Goal: Task Accomplishment & Management: Manage account settings

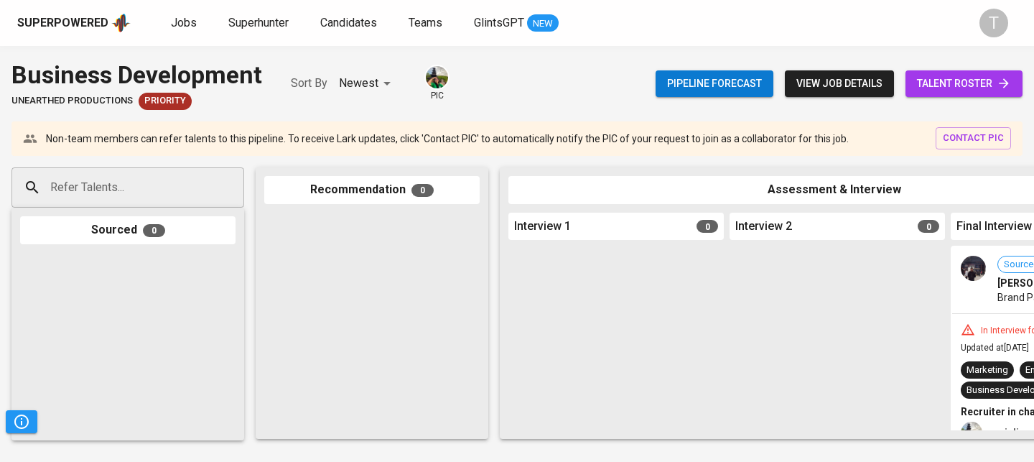
click at [168, 175] on input "Refer Talents..." at bounding box center [122, 187] width 151 height 27
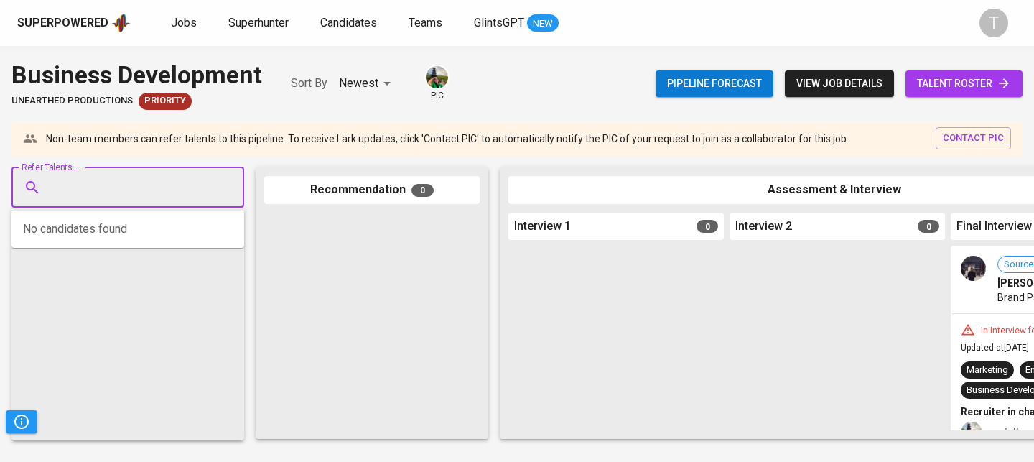
paste input "[EMAIL_ADDRESS][DOMAIN_NAME]"
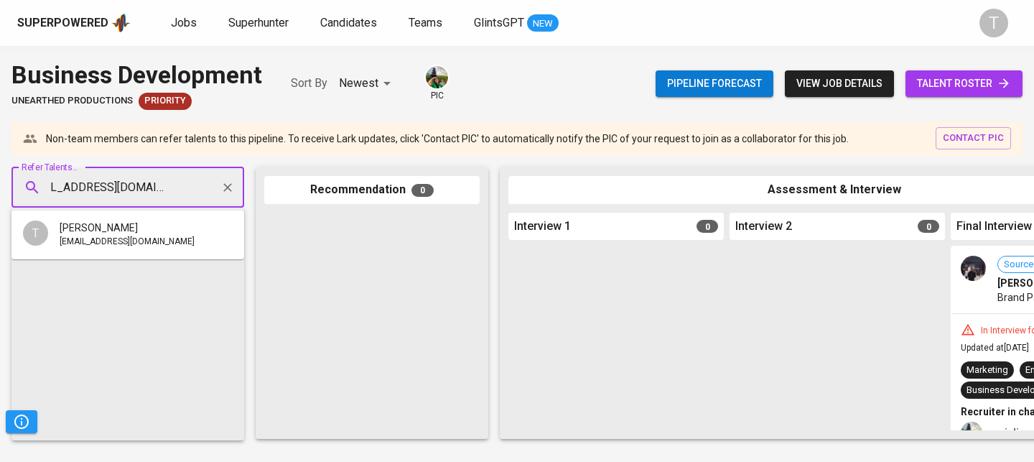
type input "hoaithuongnguyen.dn@gmail.com"
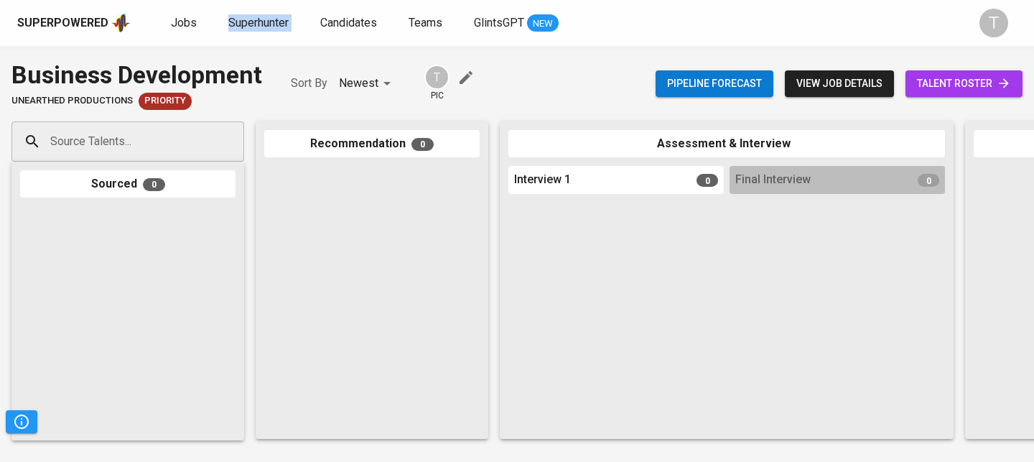
click at [167, 135] on input "Source Talents..." at bounding box center [122, 141] width 151 height 27
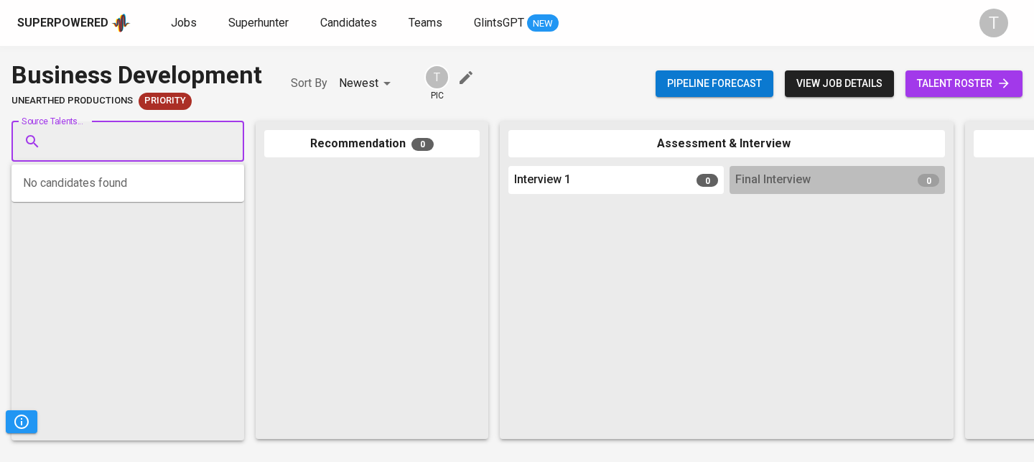
paste input "[EMAIL_ADDRESS][DOMAIN_NAME]"
type input "[EMAIL_ADDRESS][DOMAIN_NAME]"
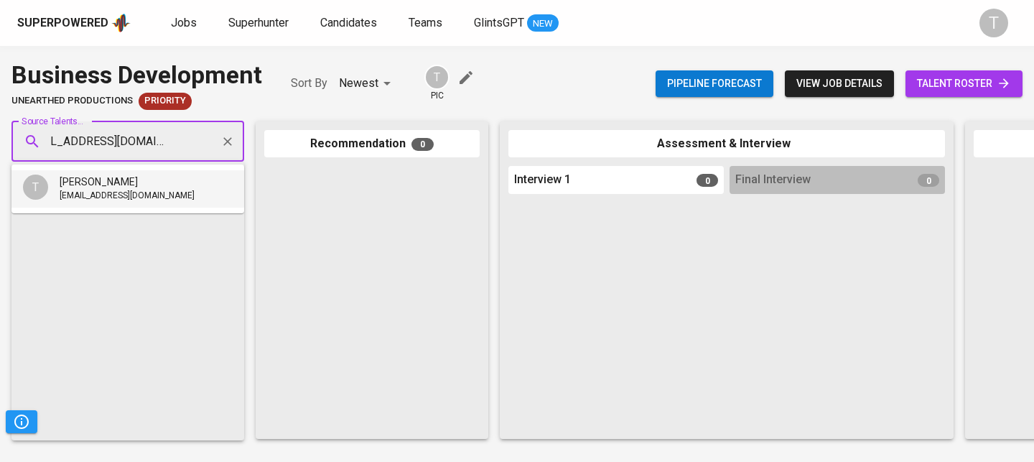
click at [176, 196] on span "[EMAIL_ADDRESS][DOMAIN_NAME]" at bounding box center [127, 196] width 135 height 14
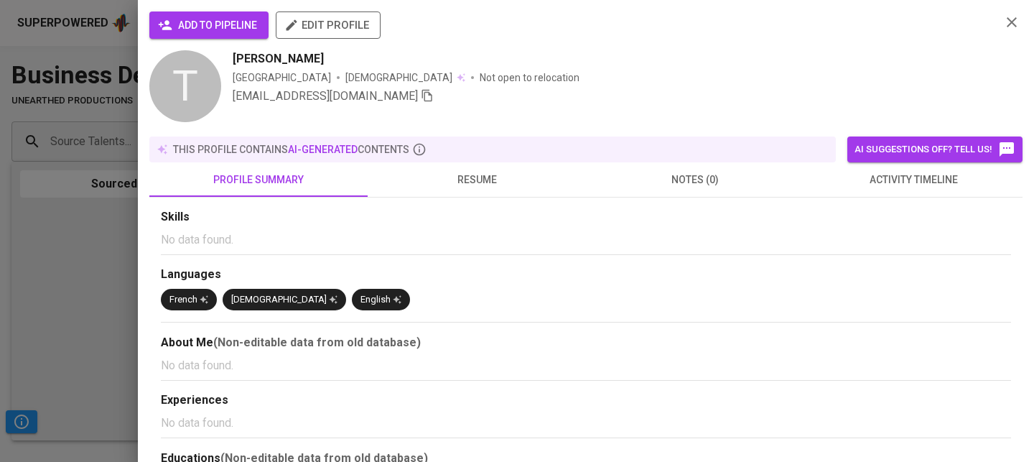
scroll to position [0, 0]
click at [238, 19] on span "add to pipeline" at bounding box center [209, 26] width 96 height 18
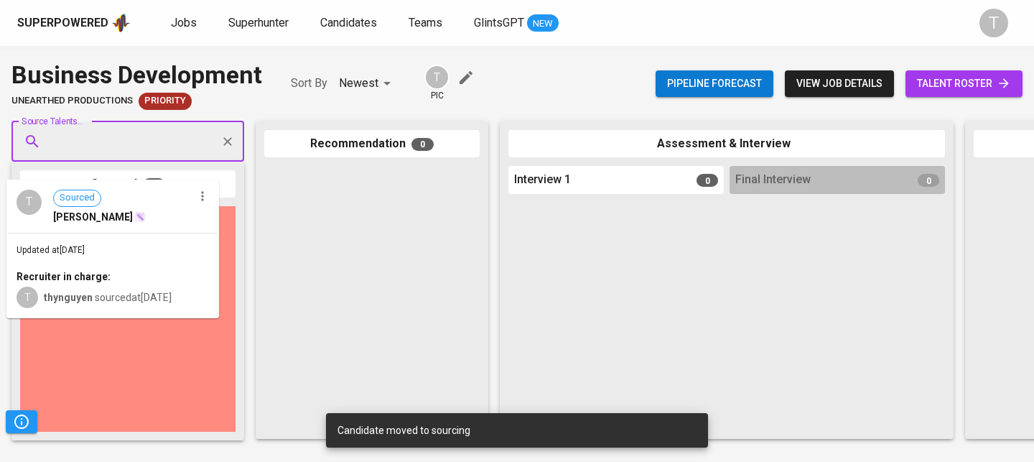
drag, startPoint x: 91, startPoint y: 238, endPoint x: 82, endPoint y: 210, distance: 28.8
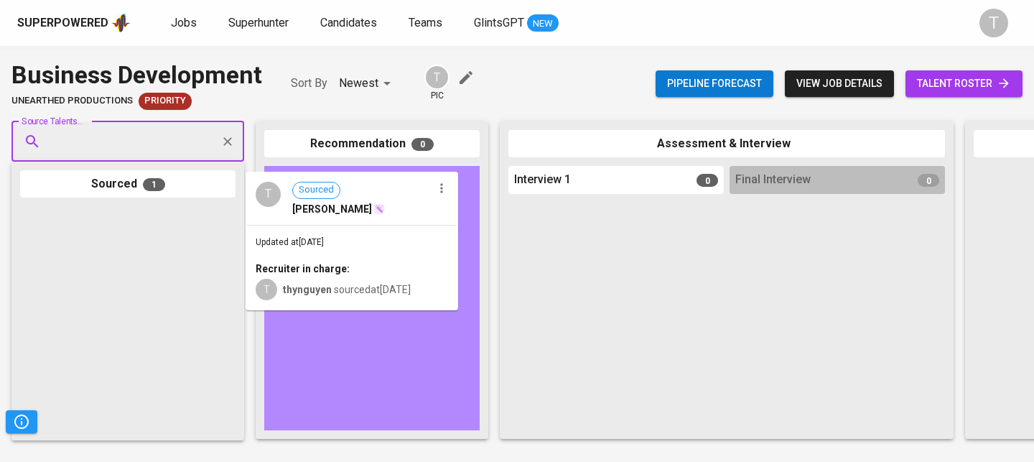
drag, startPoint x: 94, startPoint y: 229, endPoint x: 331, endPoint y: 192, distance: 239.7
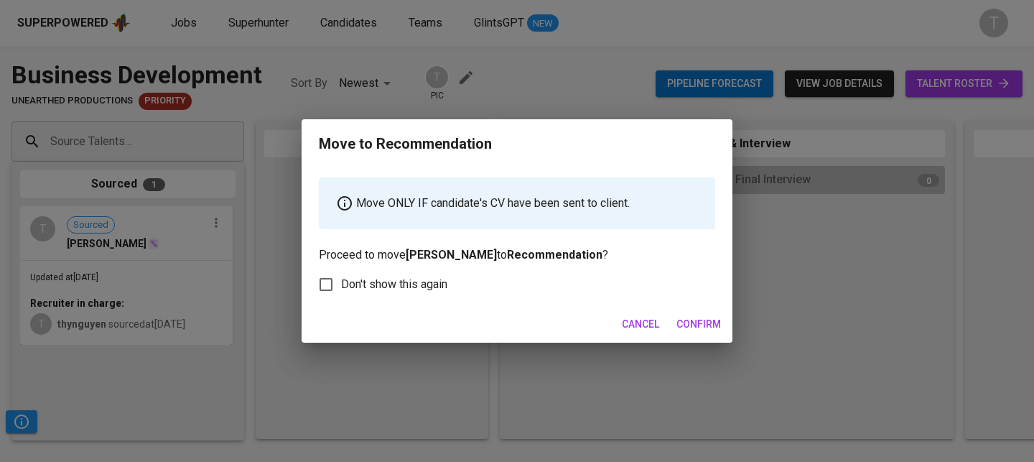
click at [695, 322] on span "Confirm" at bounding box center [698, 324] width 45 height 18
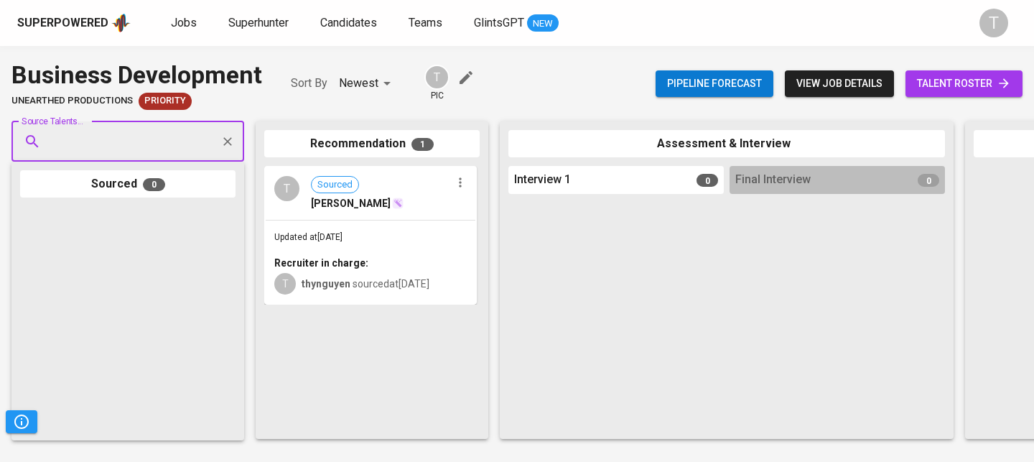
click at [961, 95] on link "talent roster" at bounding box center [963, 83] width 117 height 27
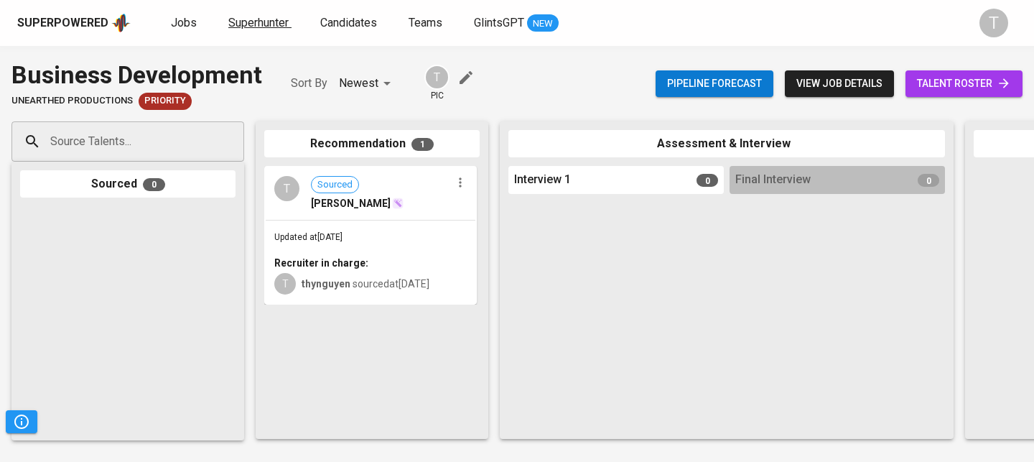
click at [264, 21] on span "Superhunter" at bounding box center [258, 23] width 60 height 14
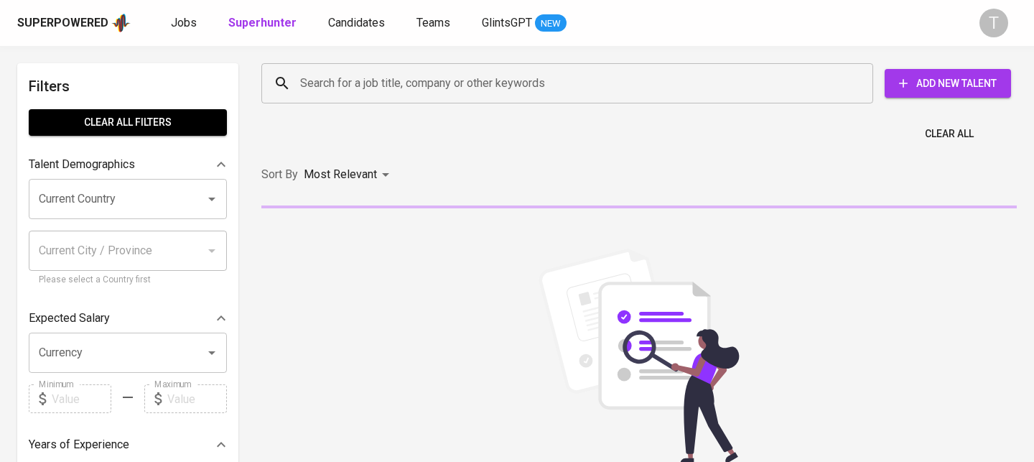
click at [436, 114] on div "Clear All" at bounding box center [639, 129] width 772 height 35
click at [439, 98] on div "Search for a job title, company or other keywords" at bounding box center [567, 83] width 612 height 40
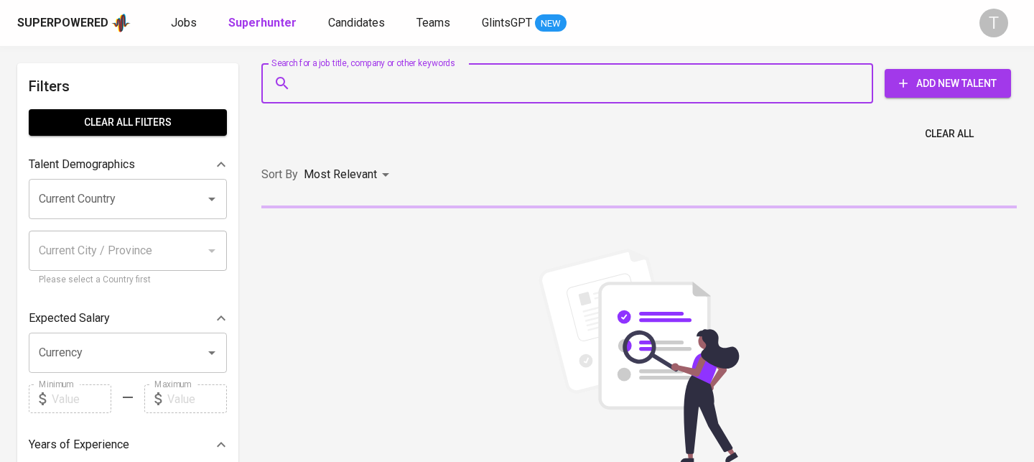
paste input "[EMAIL_ADDRESS][DOMAIN_NAME]"
type input "[EMAIL_ADDRESS][DOMAIN_NAME]"
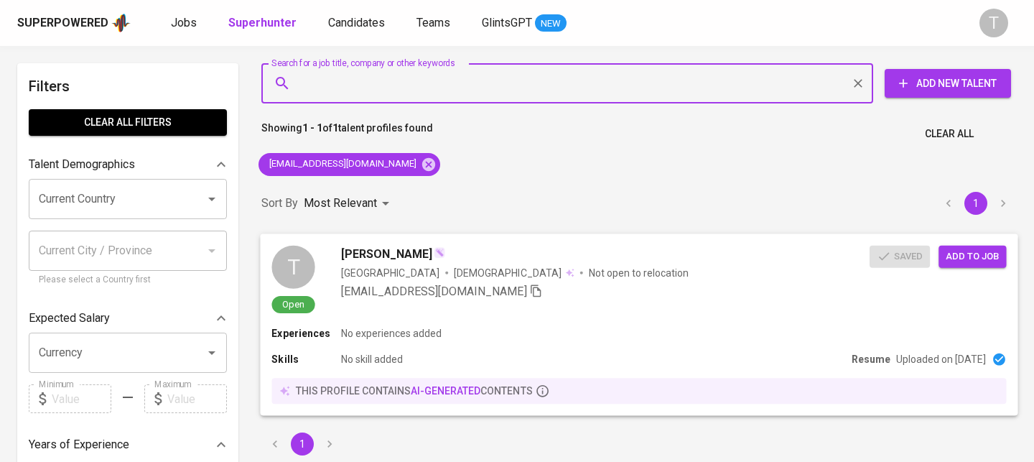
click at [993, 255] on span "Add to job" at bounding box center [971, 256] width 53 height 17
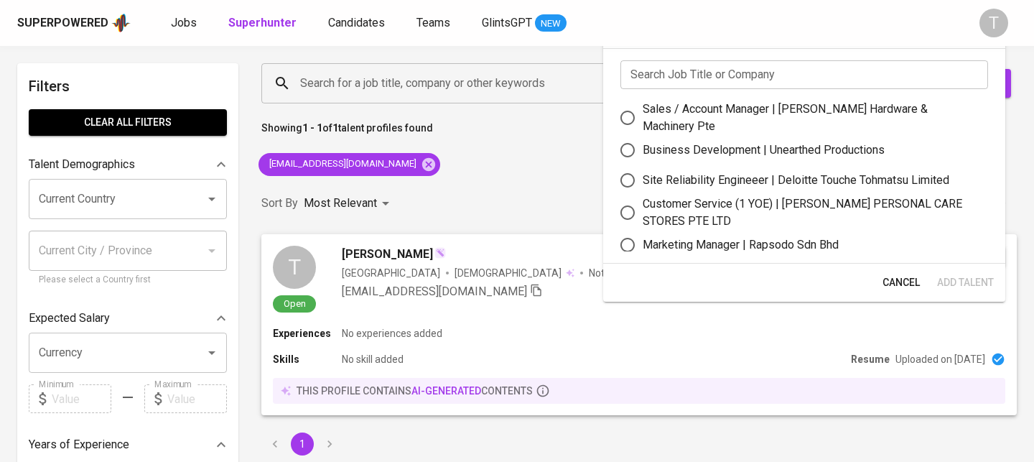
click at [814, 146] on div "Business Development | Unearthed Productions" at bounding box center [763, 149] width 242 height 17
click at [642, 146] on input "Business Development | Unearthed Productions" at bounding box center [627, 150] width 30 height 30
radio input "true"
click at [971, 276] on span "Add Talent" at bounding box center [965, 282] width 57 height 18
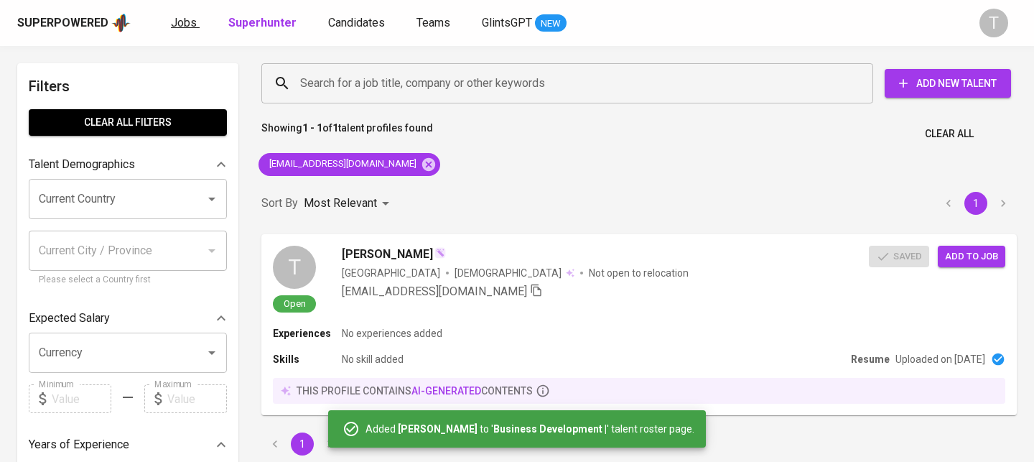
click at [176, 18] on span "Jobs" at bounding box center [184, 23] width 26 height 14
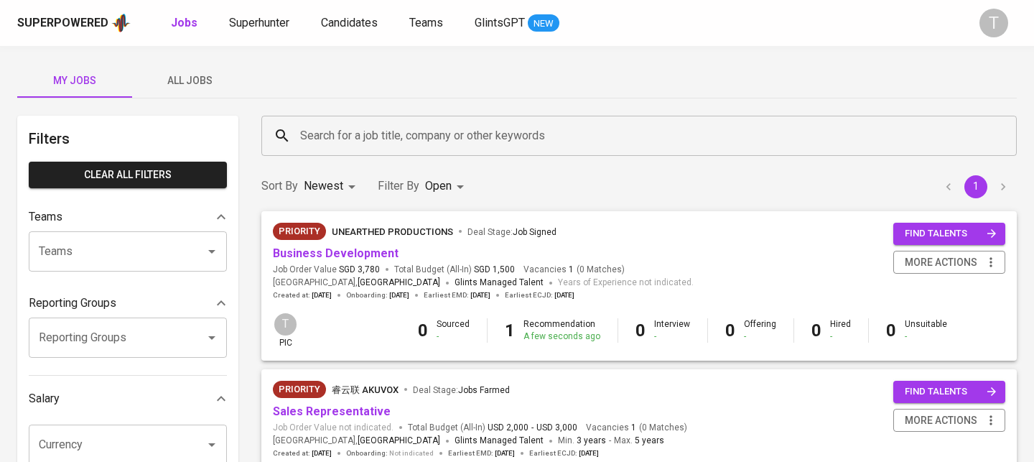
click at [190, 95] on button "All Jobs" at bounding box center [189, 80] width 115 height 34
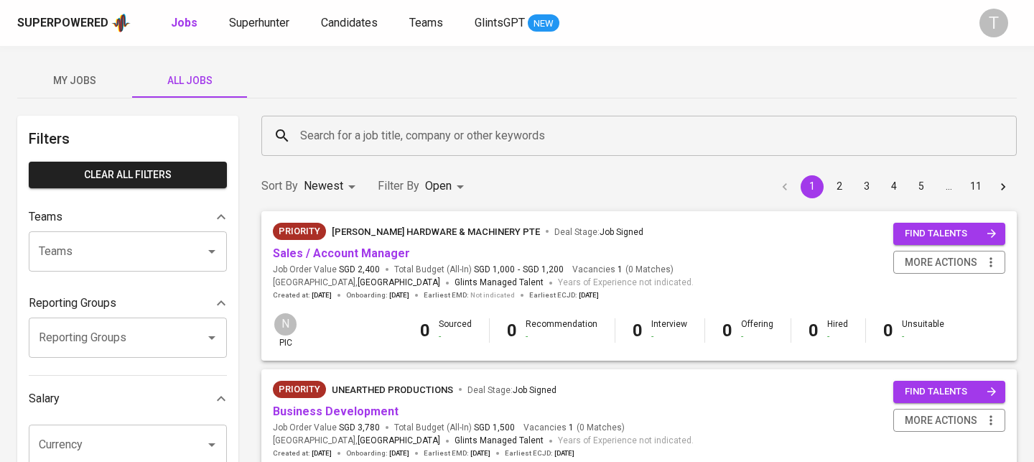
click at [80, 69] on button "My Jobs" at bounding box center [74, 80] width 115 height 34
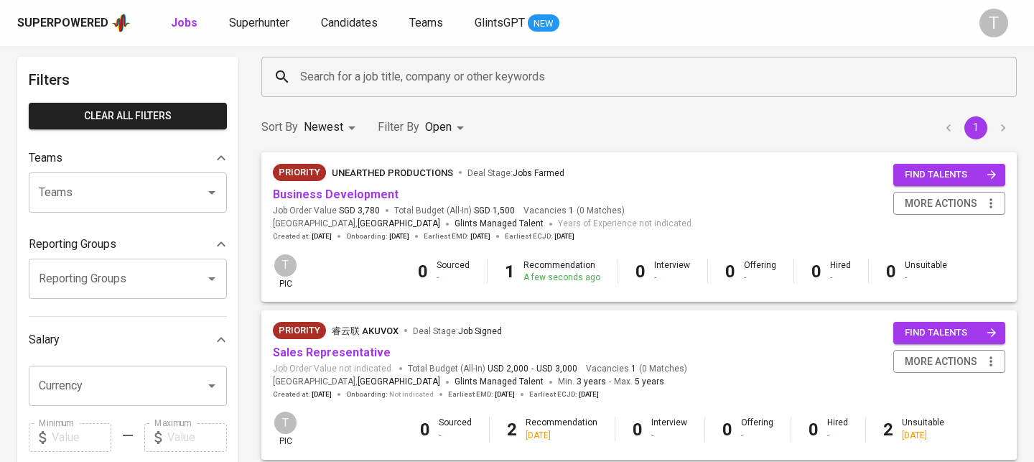
scroll to position [66, 0]
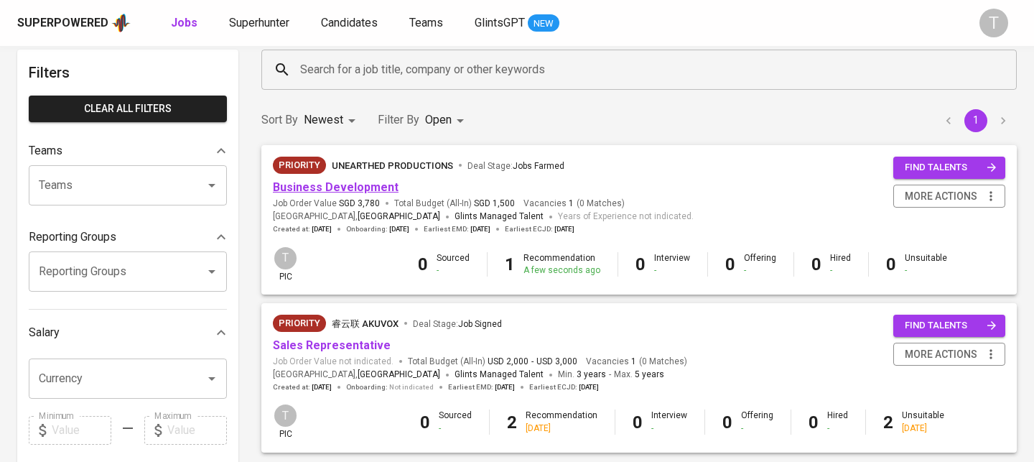
click at [313, 192] on link "Business Development" at bounding box center [336, 187] width 126 height 14
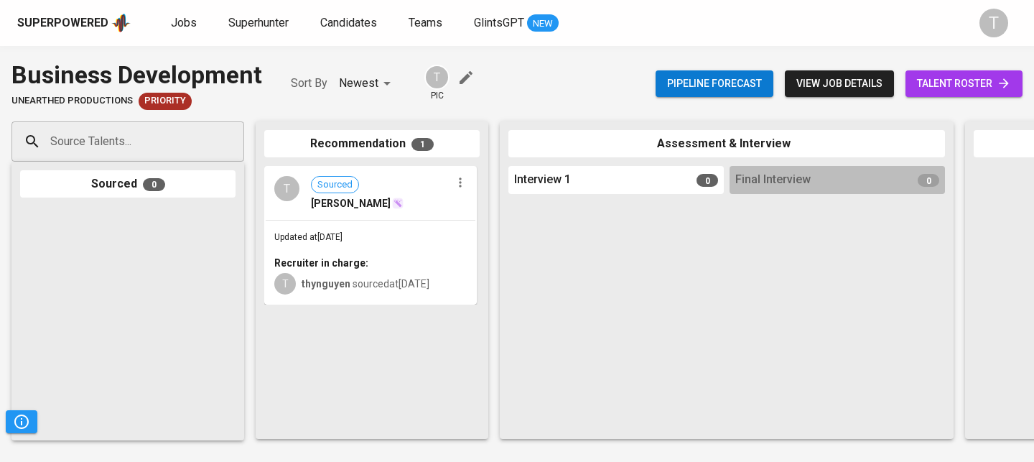
click at [994, 80] on span "talent roster" at bounding box center [964, 84] width 94 height 18
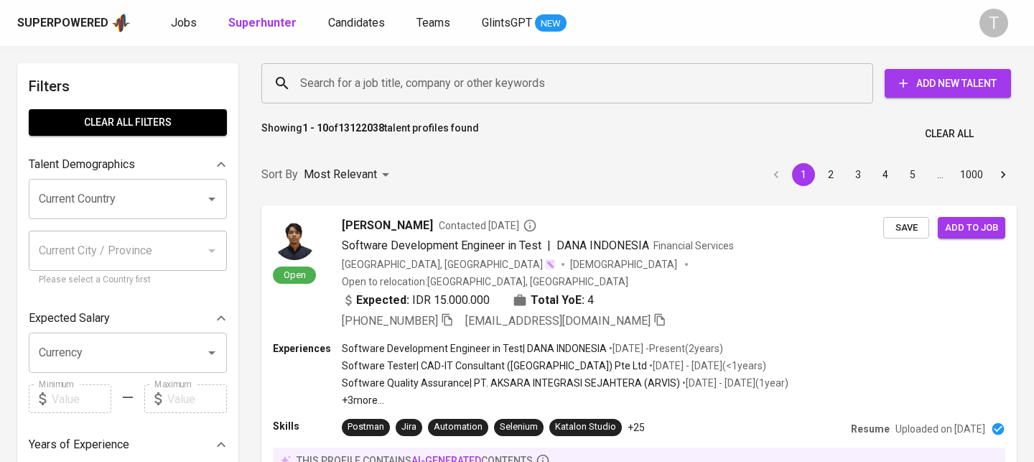
click at [520, 84] on input "Search for a job title, company or other keywords" at bounding box center [570, 83] width 548 height 27
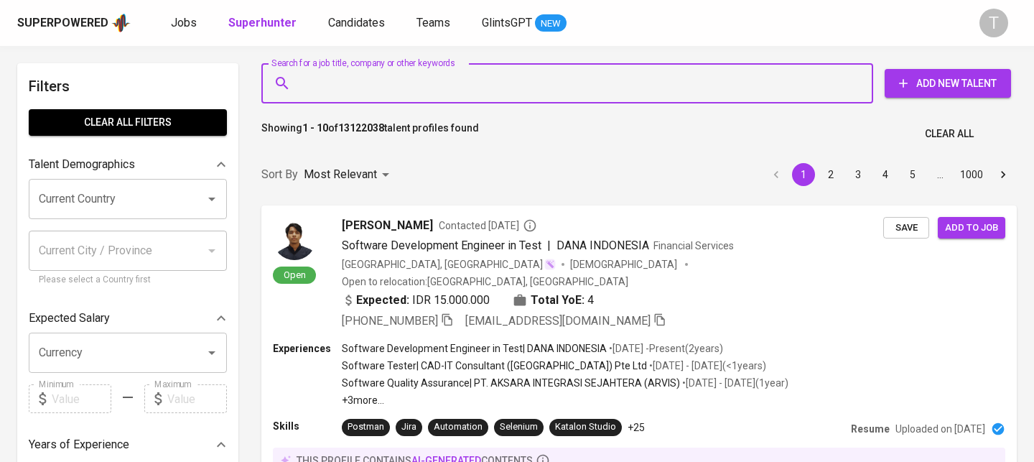
paste input "[EMAIL_ADDRESS][DOMAIN_NAME]"
type input "[EMAIL_ADDRESS][DOMAIN_NAME]"
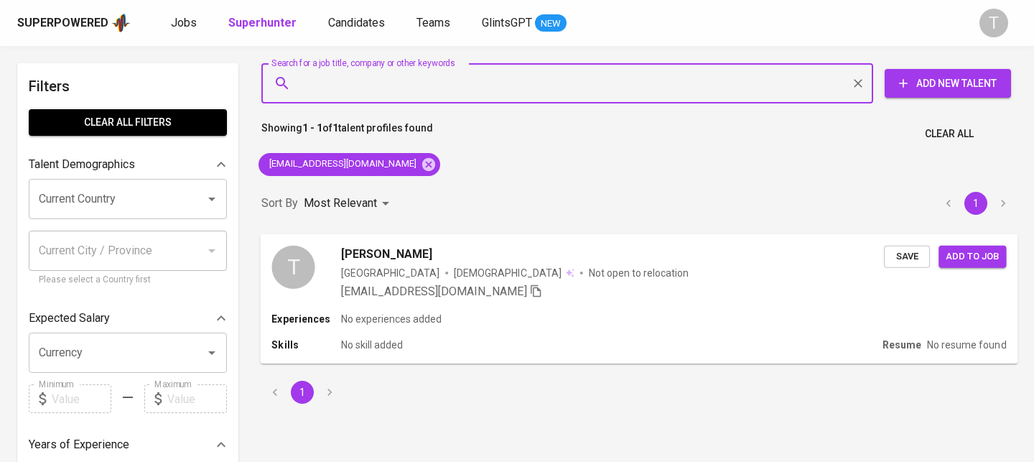
click at [901, 261] on span "Save" at bounding box center [907, 256] width 32 height 17
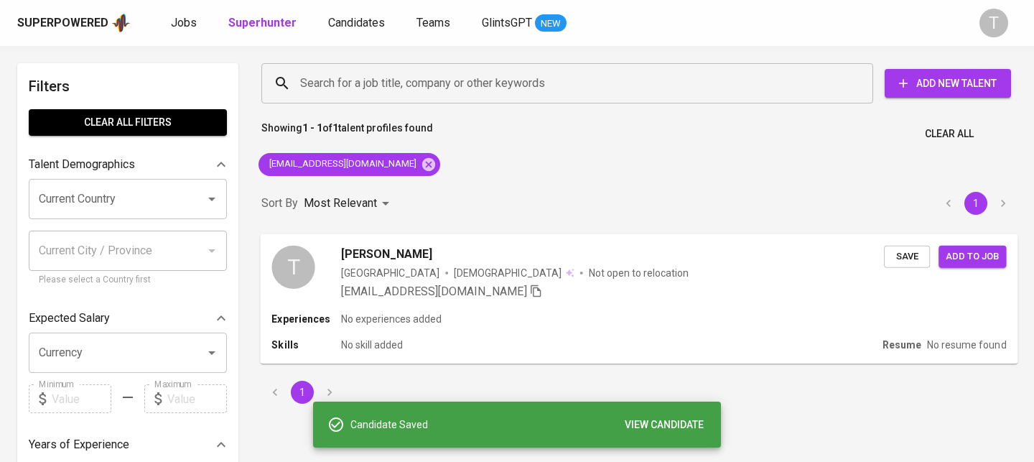
click at [718, 314] on div "Experiences No experiences added" at bounding box center [638, 319] width 734 height 14
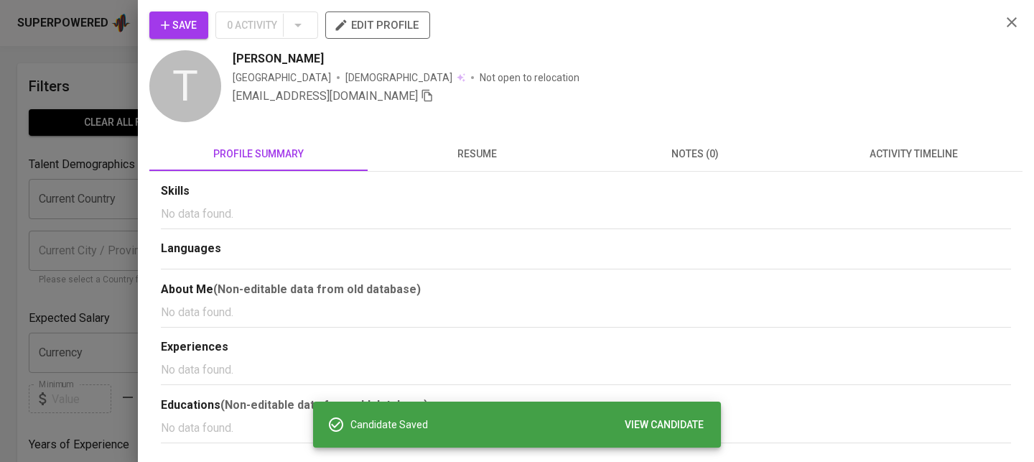
click at [500, 153] on span "resume" at bounding box center [476, 154] width 201 height 18
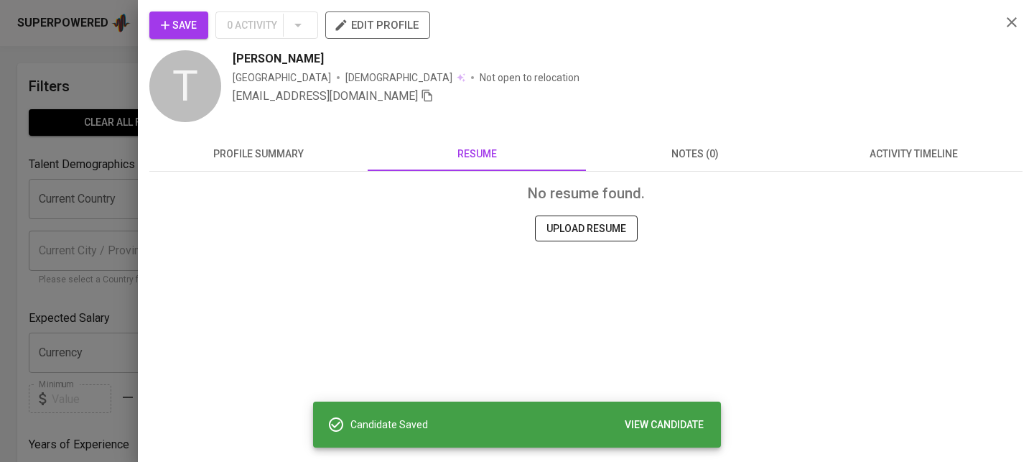
click at [360, 18] on span "edit profile" at bounding box center [378, 25] width 82 height 19
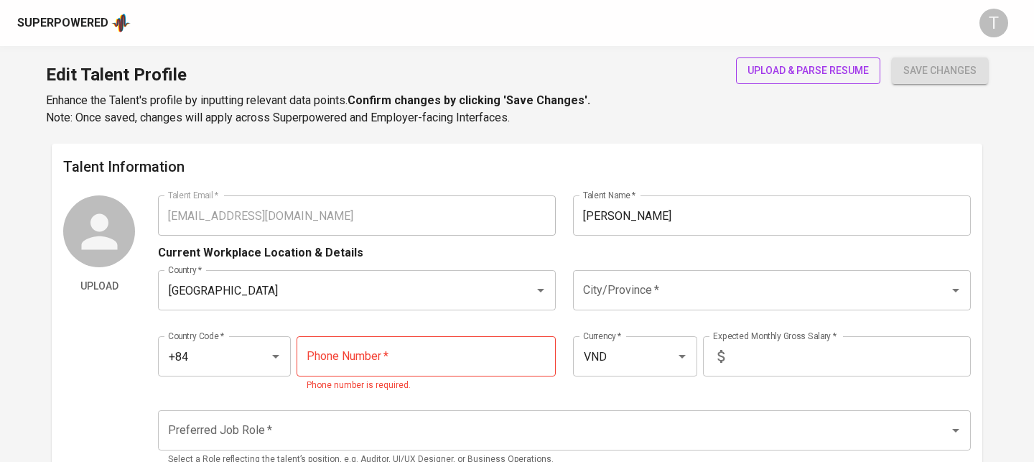
click at [815, 71] on span "upload & parse resume" at bounding box center [807, 71] width 121 height 18
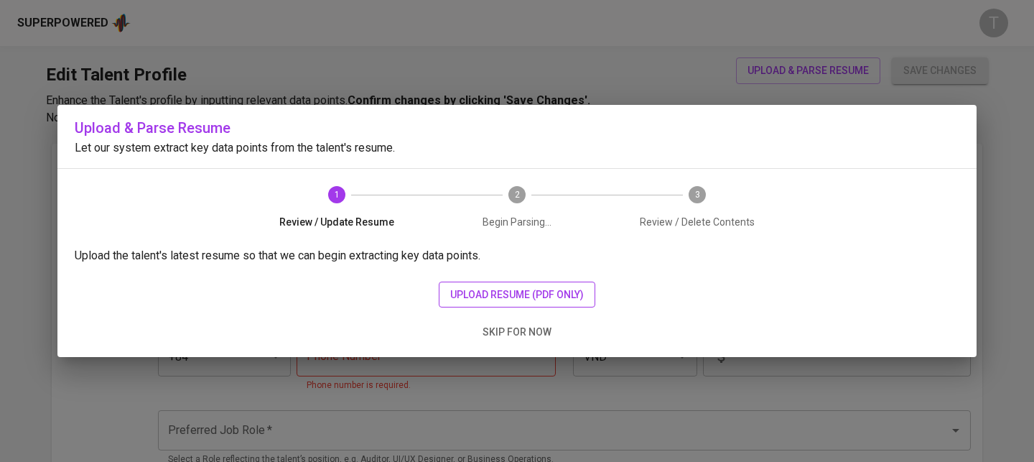
click at [506, 281] on button "upload resume (pdf only)" at bounding box center [517, 294] width 156 height 27
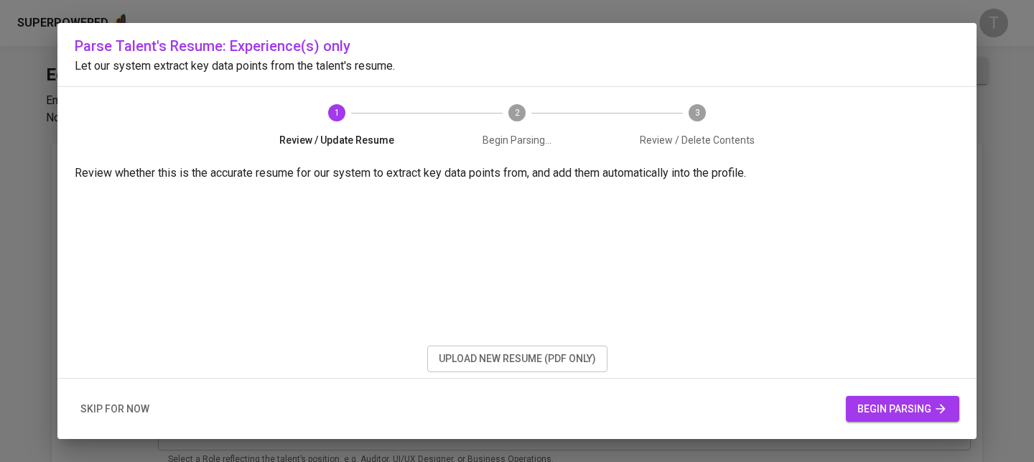
click at [895, 400] on span "begin parsing" at bounding box center [902, 409] width 90 height 18
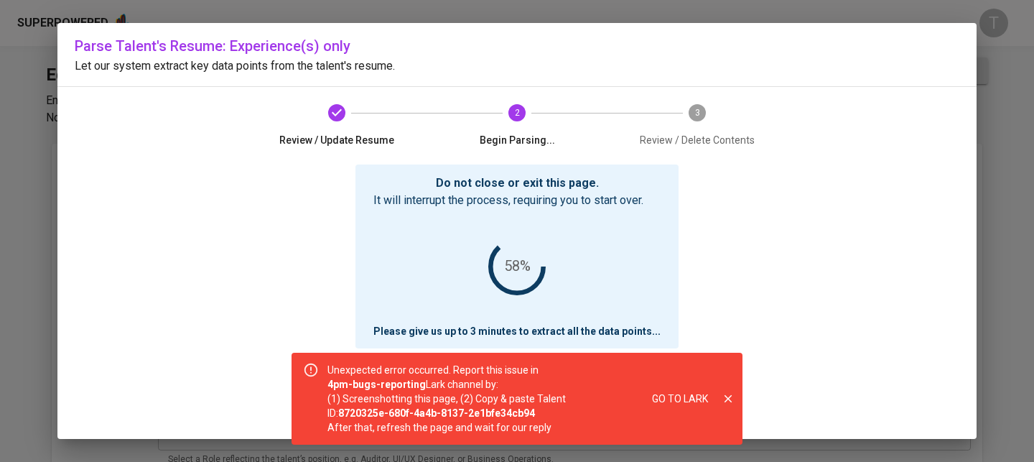
click at [730, 402] on icon "close" at bounding box center [727, 398] width 13 height 13
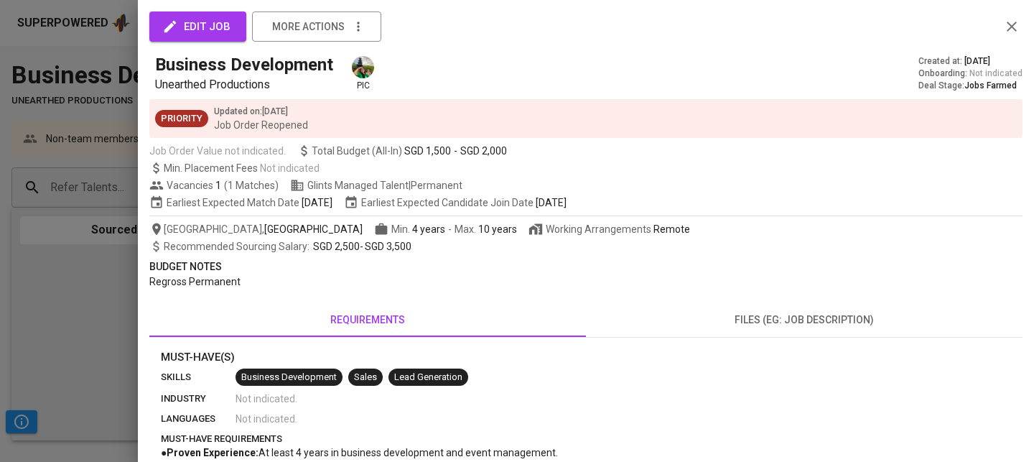
click at [113, 255] on div at bounding box center [517, 231] width 1034 height 462
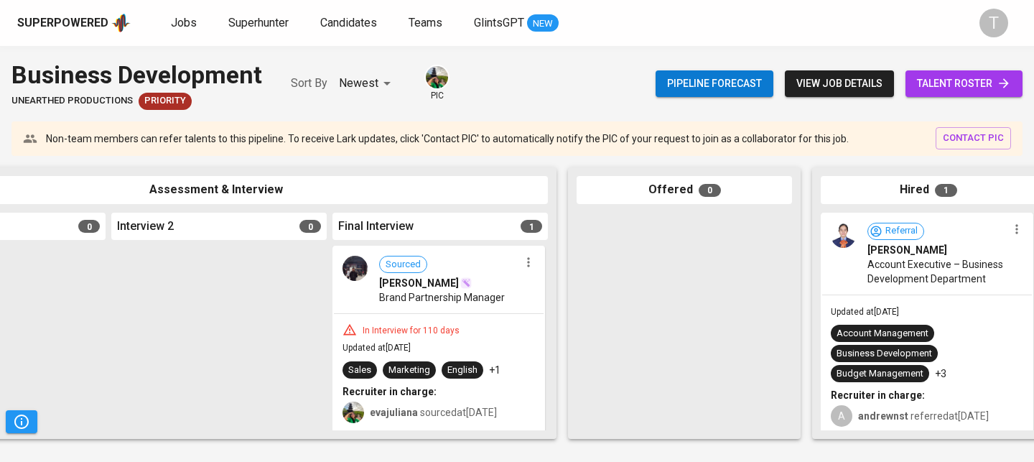
scroll to position [0, 803]
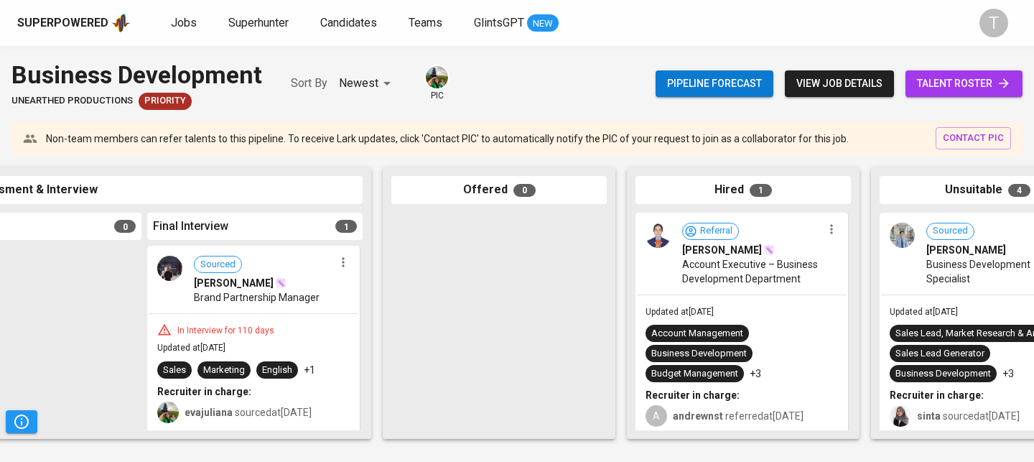
click at [1001, 85] on icon at bounding box center [1003, 83] width 14 height 14
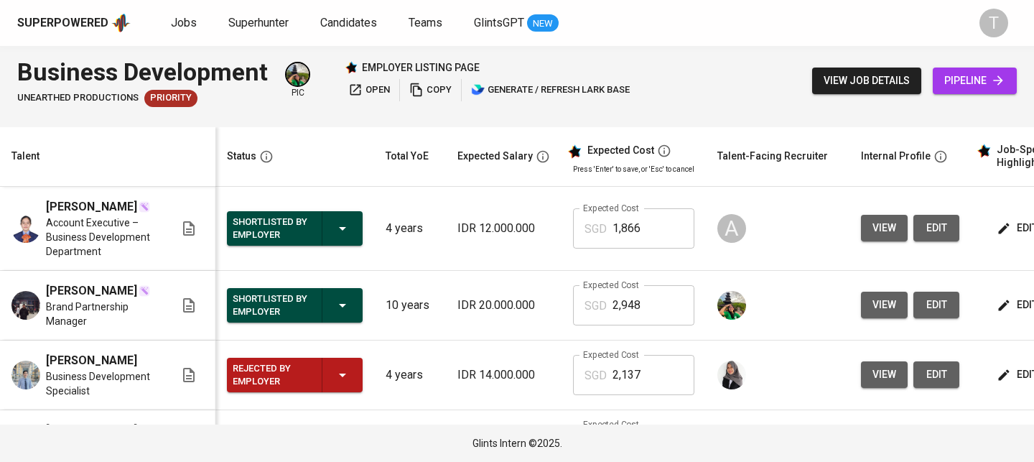
scroll to position [0, 195]
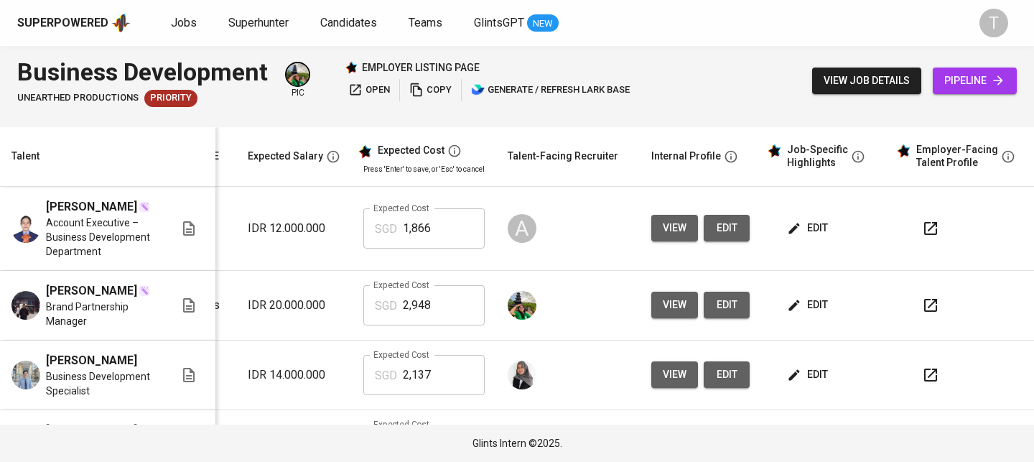
click at [928, 225] on button "button" at bounding box center [930, 228] width 34 height 34
click at [922, 235] on icon "button" at bounding box center [930, 228] width 17 height 17
click at [925, 306] on icon "button" at bounding box center [930, 304] width 17 height 17
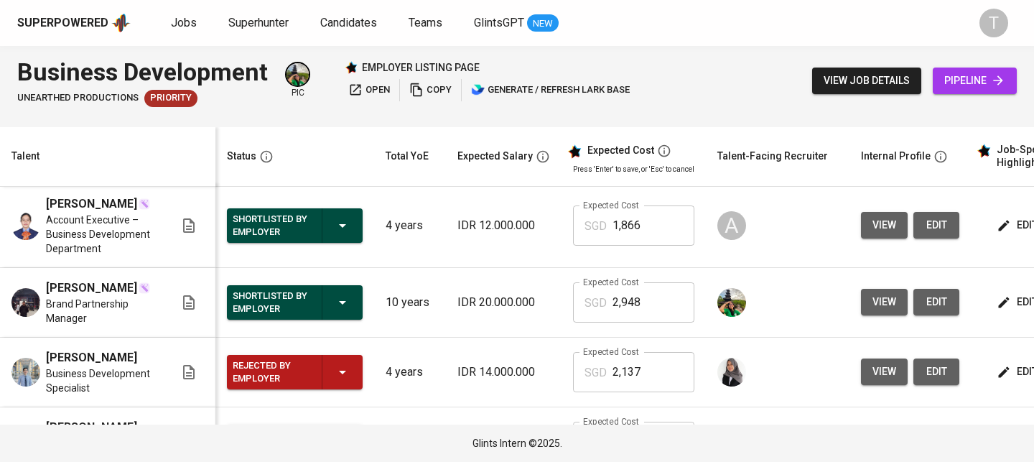
scroll to position [0, 0]
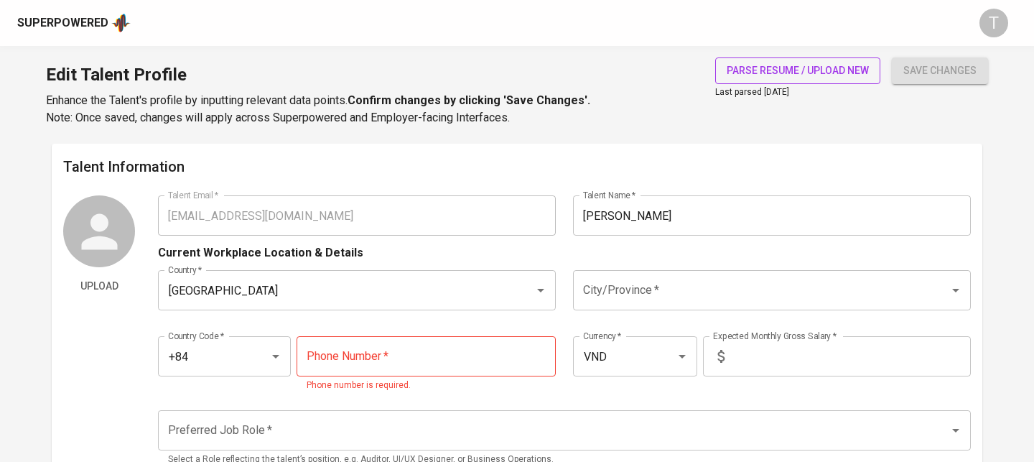
click at [791, 79] on span "parse resume / upload new" at bounding box center [797, 71] width 142 height 18
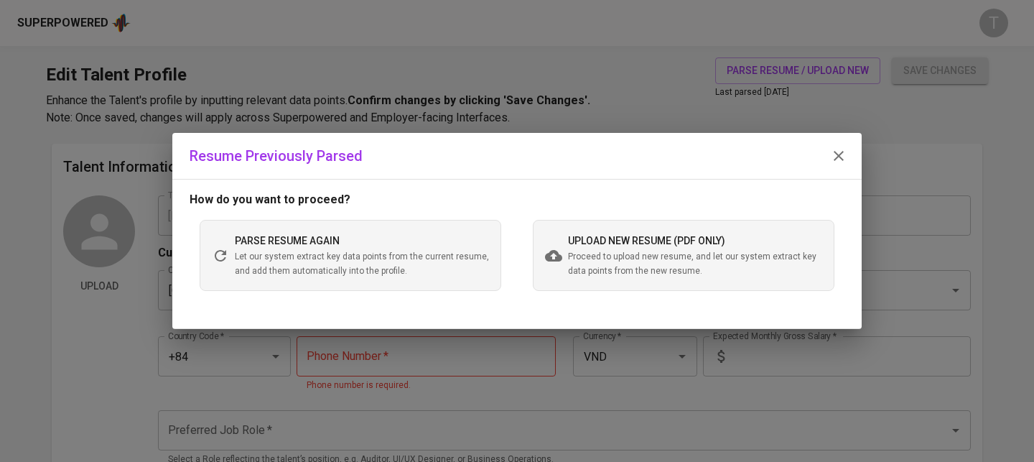
click at [367, 221] on div "parse resume again Let our system extract key data points from the current resu…" at bounding box center [350, 255] width 301 height 70
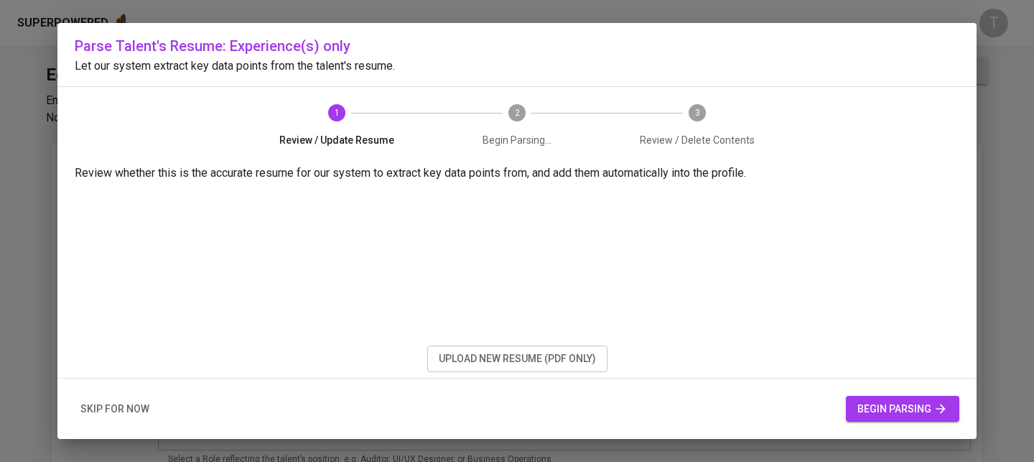
click at [871, 408] on span "begin parsing" at bounding box center [902, 409] width 90 height 18
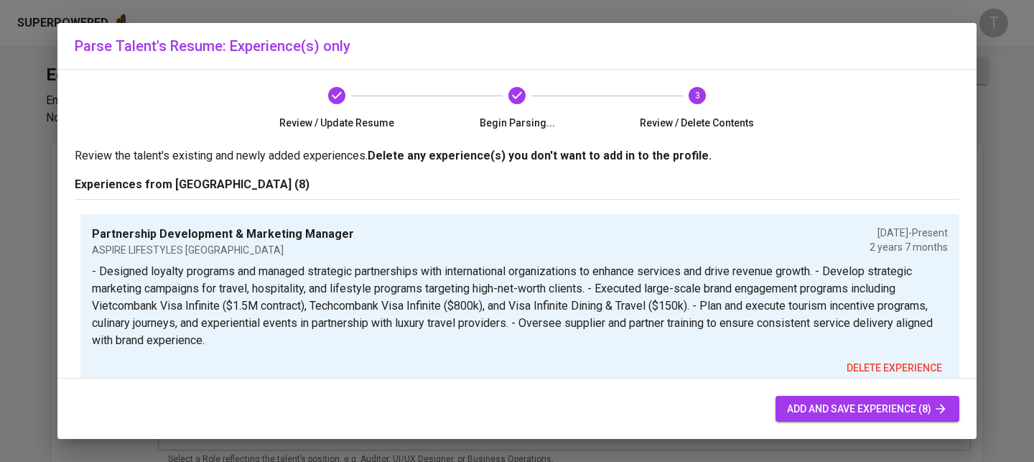
click at [818, 413] on span "add and save experience (8)" at bounding box center [867, 409] width 161 height 18
type input "+84"
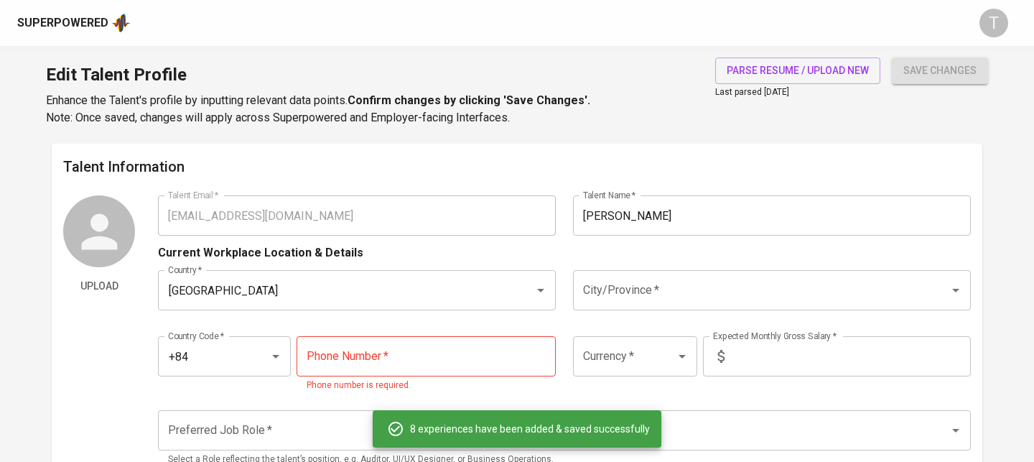
click at [685, 291] on input "City/Province   *" at bounding box center [751, 289] width 345 height 27
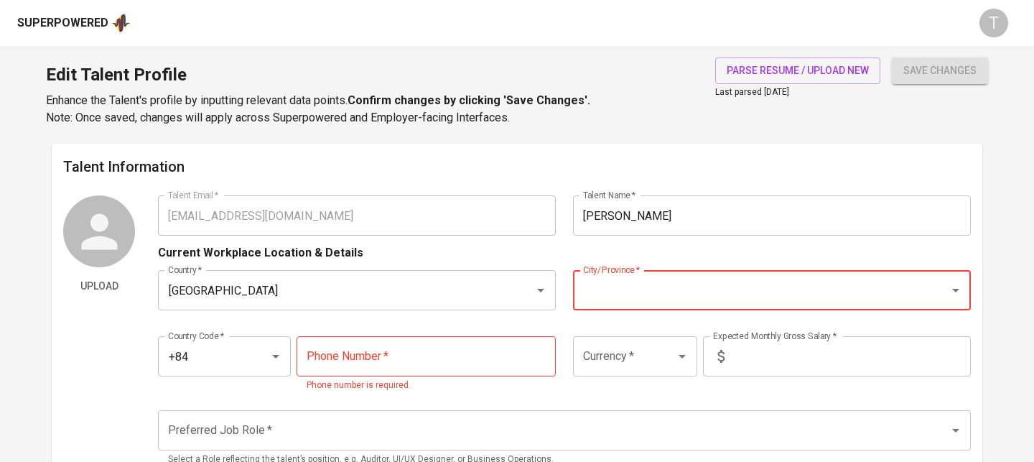
click at [741, 218] on input "[PERSON_NAME]" at bounding box center [772, 215] width 398 height 40
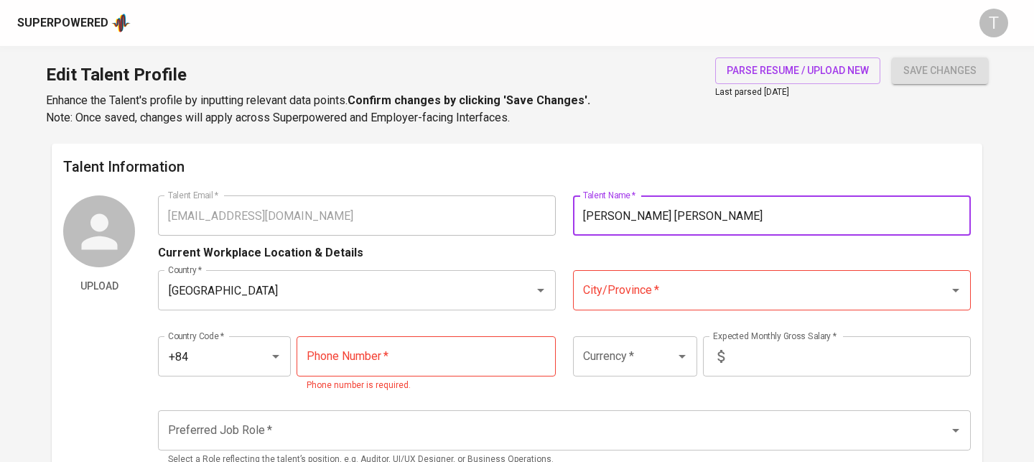
type input "[PERSON_NAME] [PERSON_NAME]"
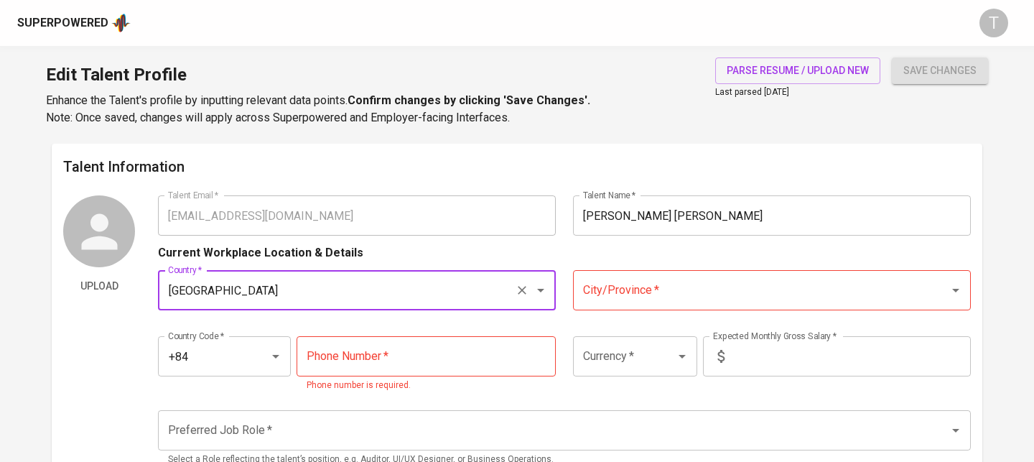
click at [742, 285] on input "City/Province   *" at bounding box center [751, 289] width 345 height 27
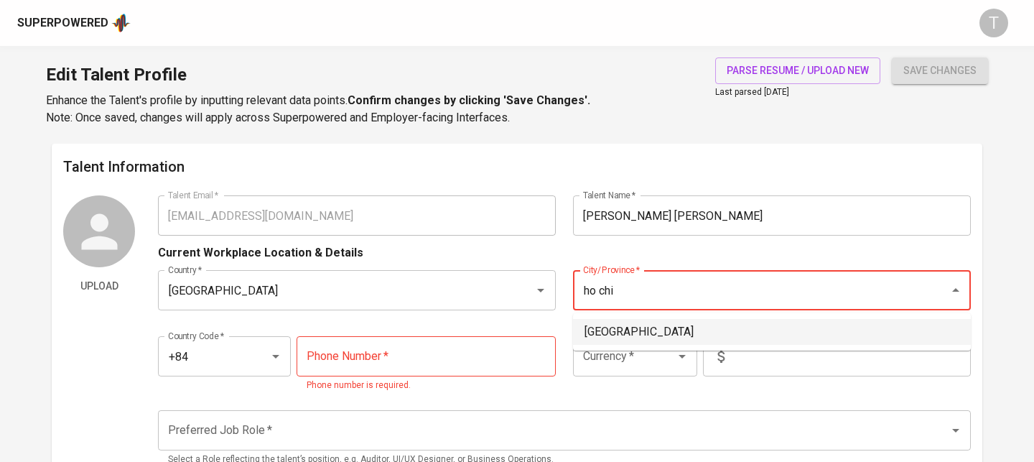
click at [724, 319] on li "[GEOGRAPHIC_DATA]" at bounding box center [772, 332] width 398 height 26
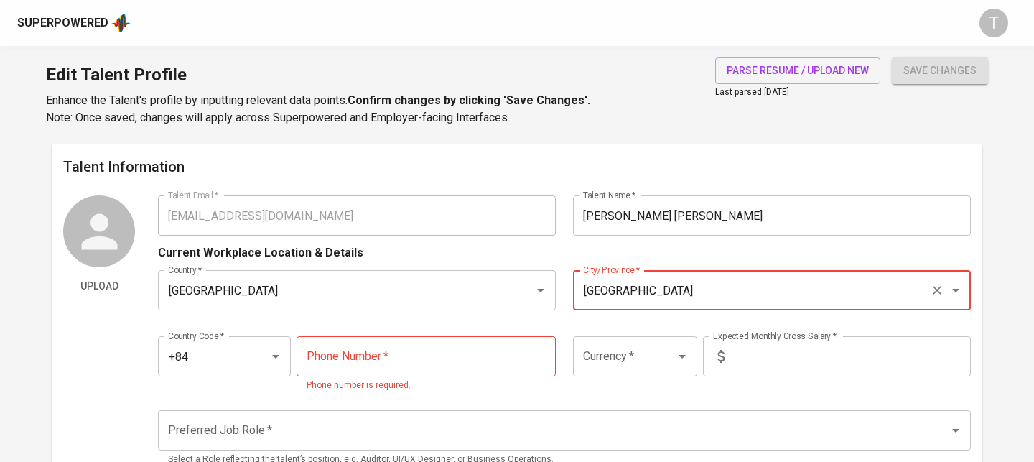
type input "[GEOGRAPHIC_DATA]"
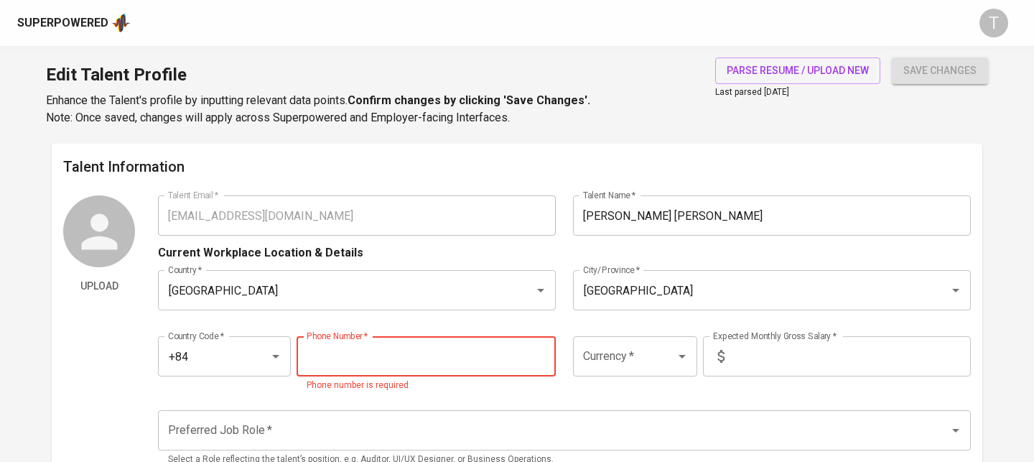
click at [439, 357] on input "tel" at bounding box center [425, 356] width 259 height 40
paste input "914-002-412"
type input "914-002-412"
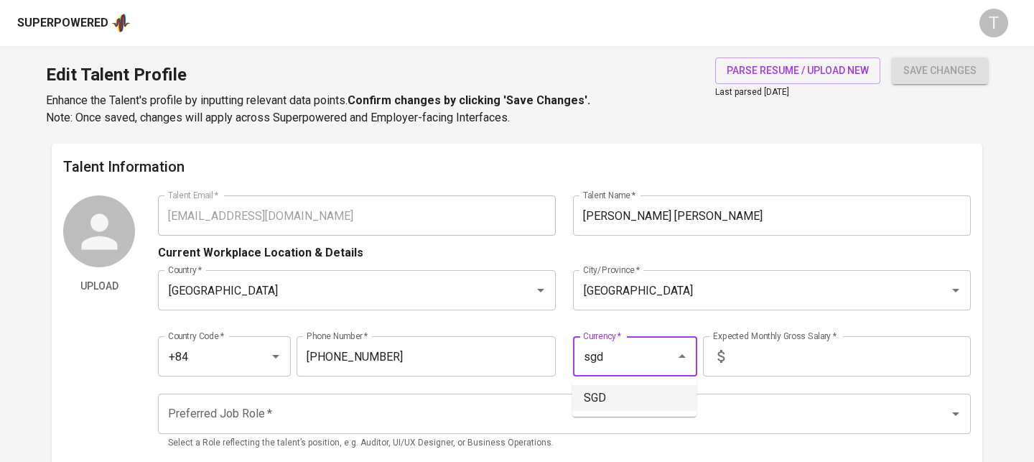
click at [658, 398] on li "SGD" at bounding box center [634, 398] width 124 height 26
type input "SGD"
click at [807, 343] on input "text" at bounding box center [850, 356] width 240 height 40
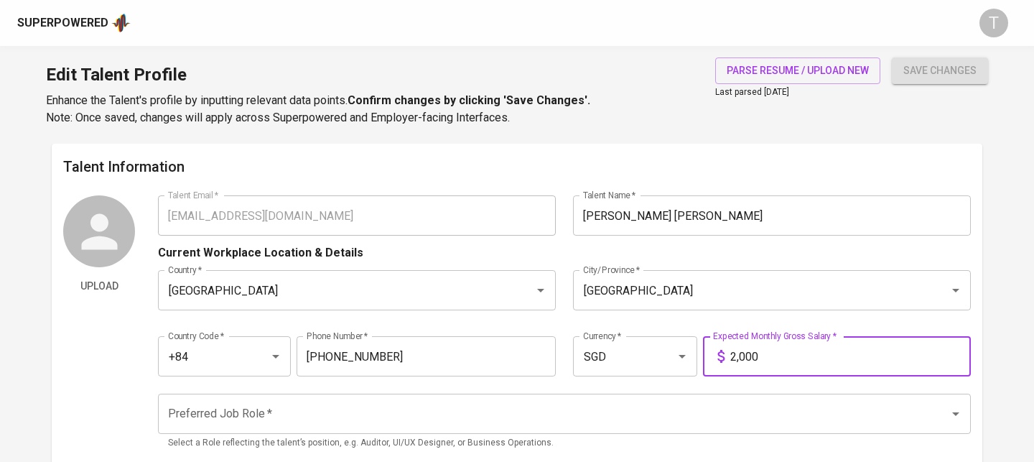
scroll to position [9, 0]
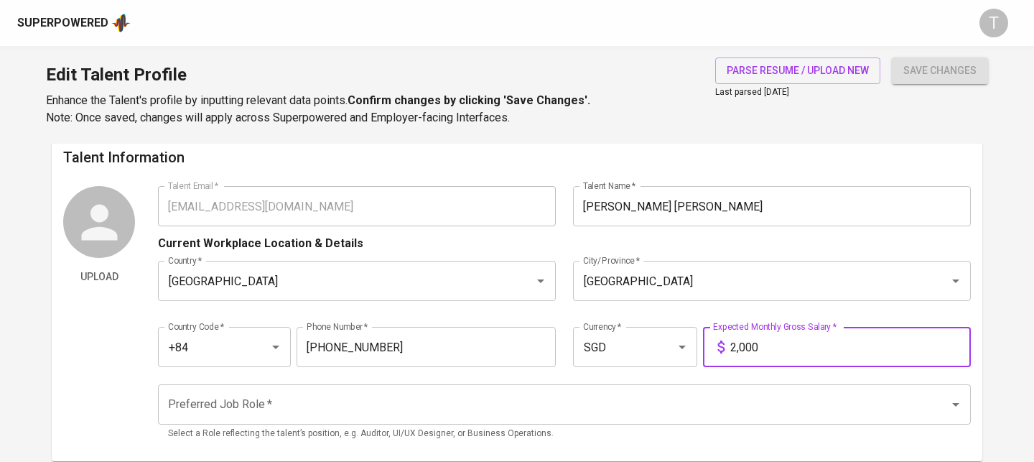
type input "2,000"
click at [784, 392] on input "Preferred Job Role   *" at bounding box center [543, 403] width 759 height 27
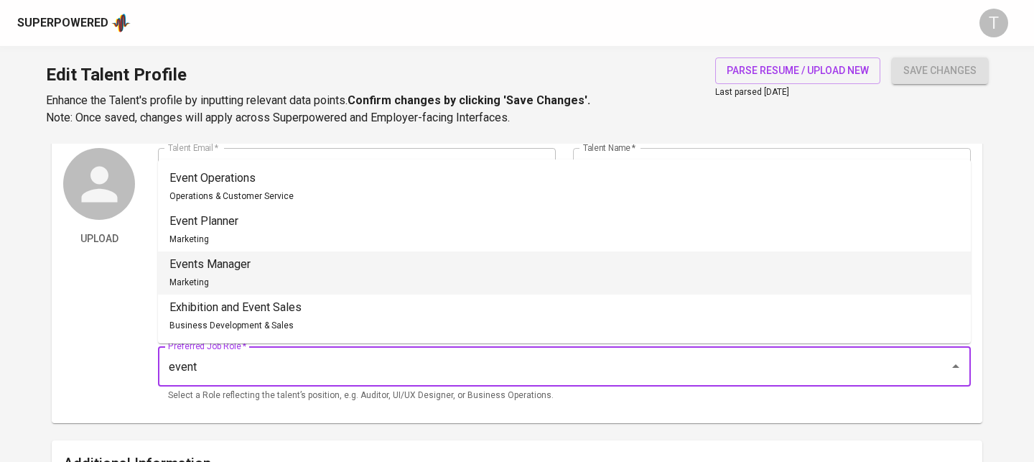
scroll to position [44, 0]
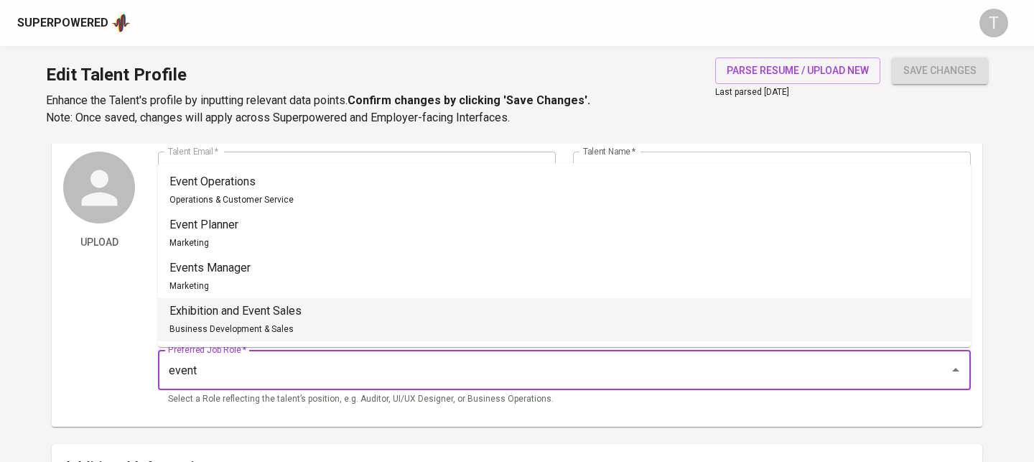
click at [584, 332] on li "Exhibition and Event Sales Business Development & Sales" at bounding box center [564, 319] width 812 height 43
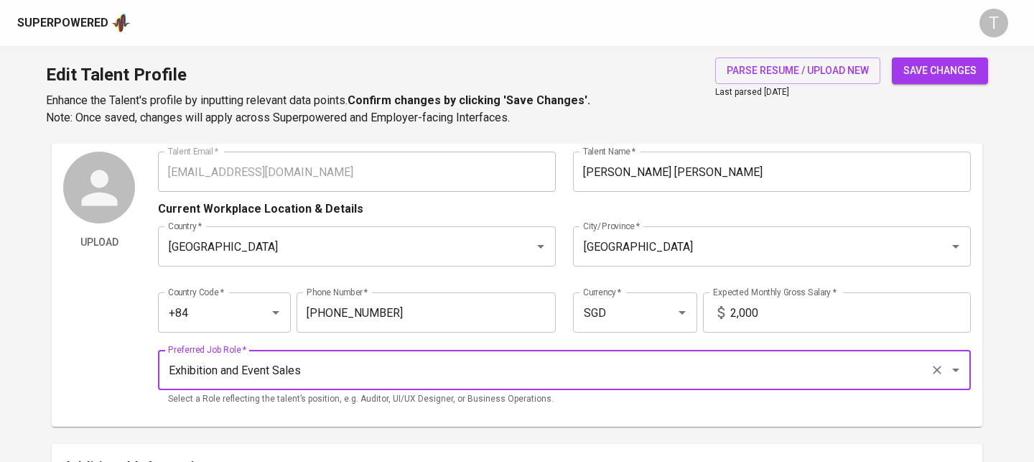
type input "Exhibition and Event Sales"
click at [933, 75] on span "save changes" at bounding box center [939, 71] width 73 height 18
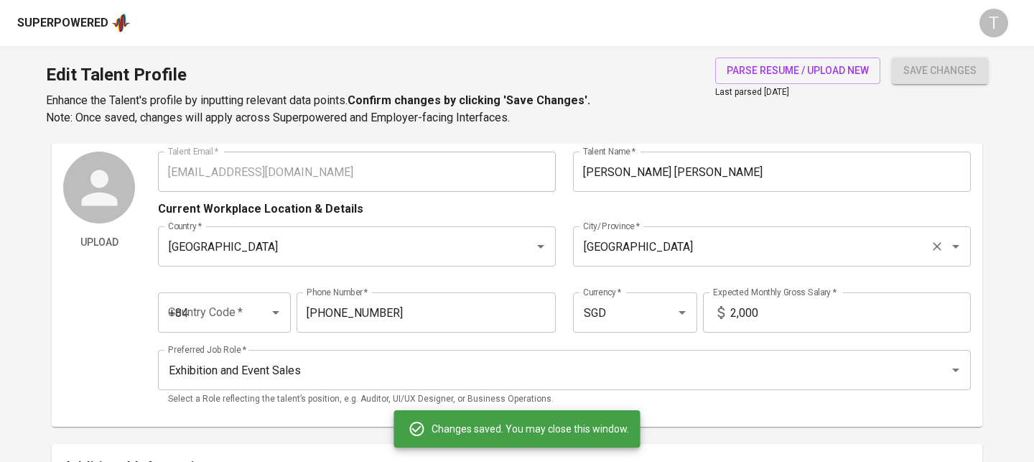
type input "914002412"
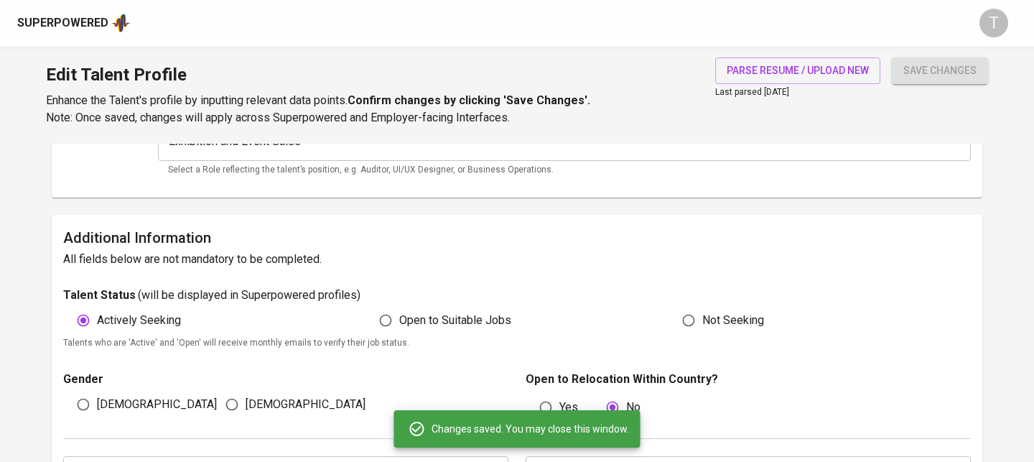
scroll to position [273, 0]
click at [252, 393] on label "Female" at bounding box center [291, 403] width 147 height 27
click at [245, 393] on input "Female" at bounding box center [231, 403] width 27 height 27
radio input "true"
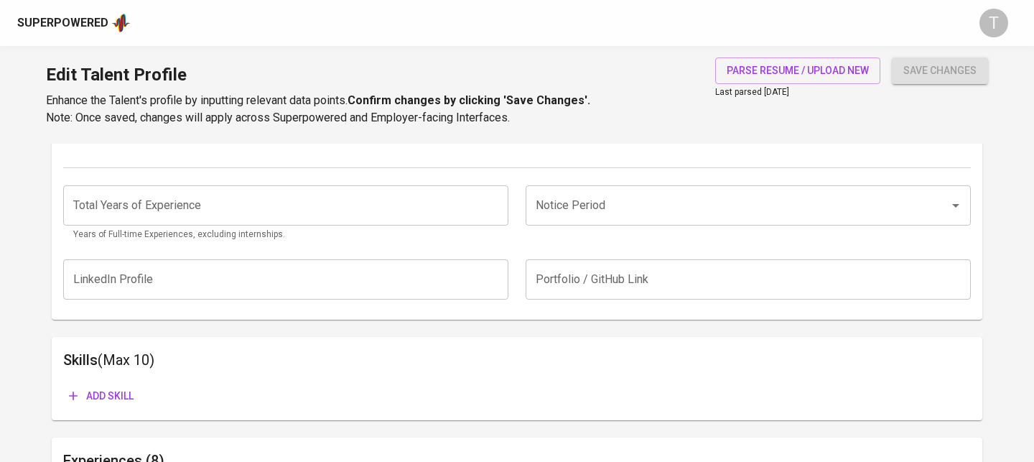
scroll to position [529, 0]
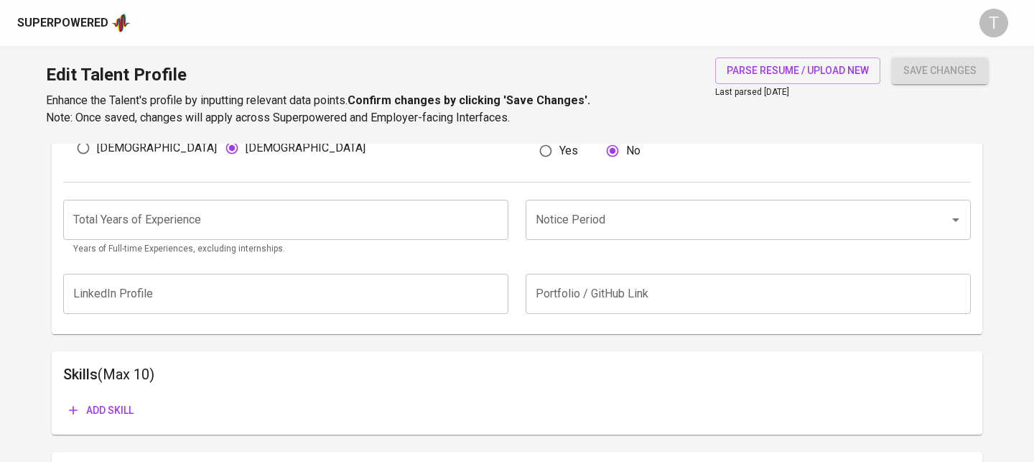
click at [602, 230] on input "Notice Period" at bounding box center [728, 219] width 392 height 27
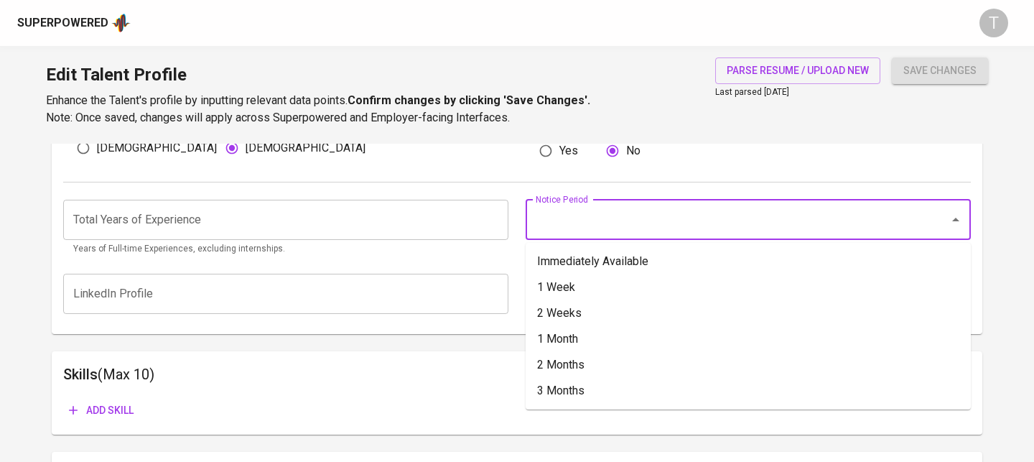
click at [602, 230] on input "Notice Period" at bounding box center [728, 219] width 392 height 27
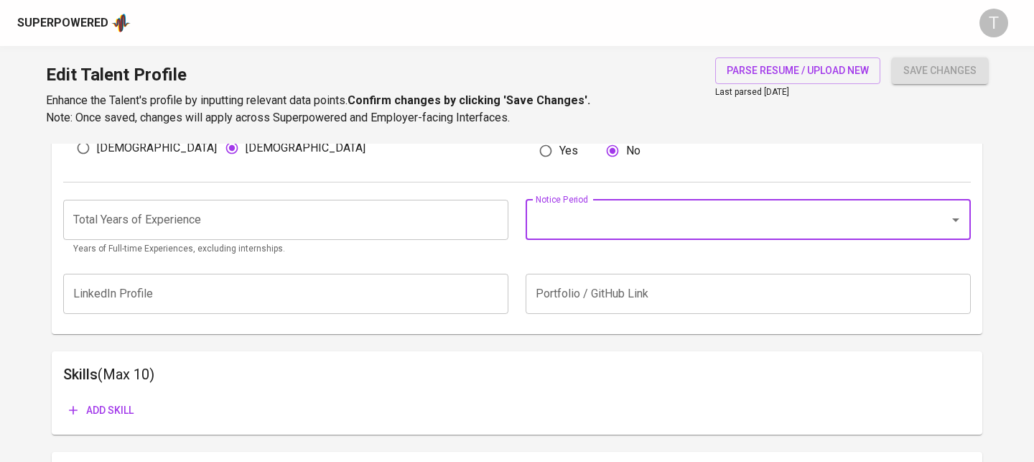
click at [602, 230] on input "Notice Period" at bounding box center [728, 219] width 392 height 27
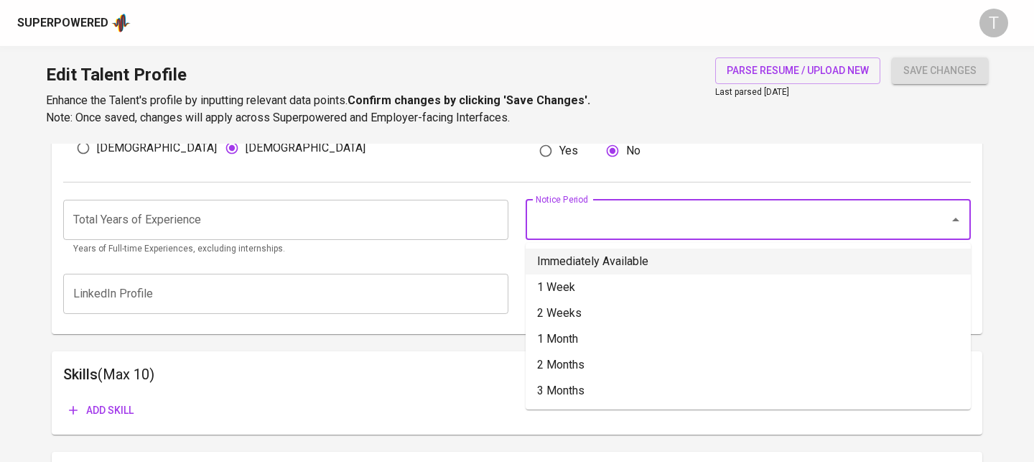
click at [596, 257] on li "Immediately Available" at bounding box center [747, 261] width 445 height 26
type input "Immediately Available"
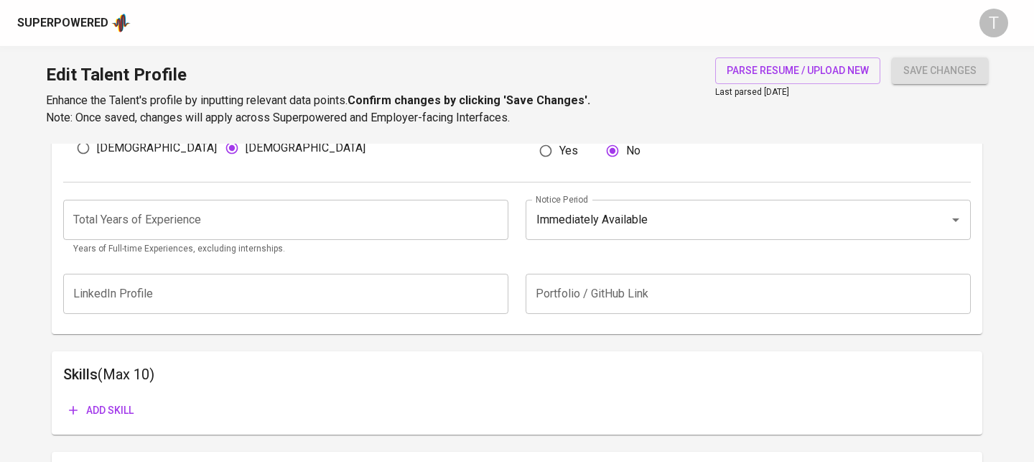
click at [432, 228] on input "number" at bounding box center [285, 220] width 445 height 40
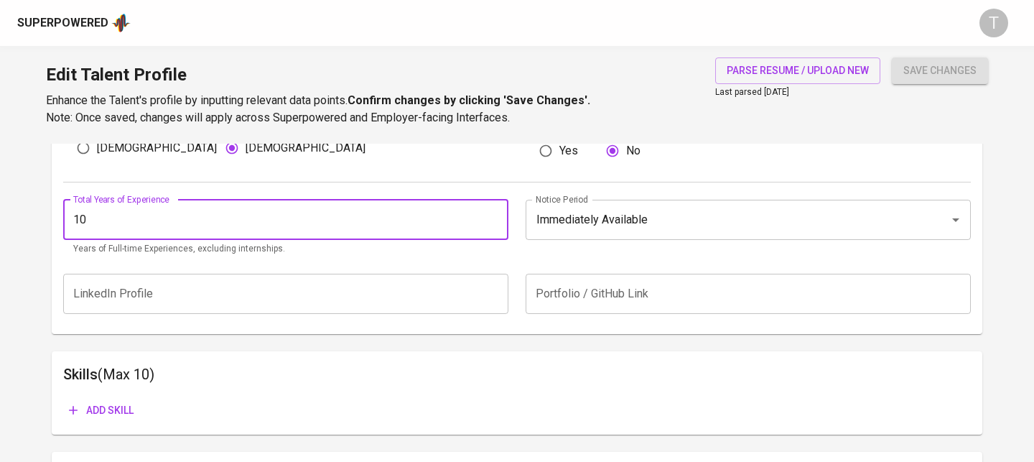
type input "10"
click at [408, 328] on div "Additional Information All fields below are not mandatory to be completed. Tale…" at bounding box center [517, 145] width 930 height 375
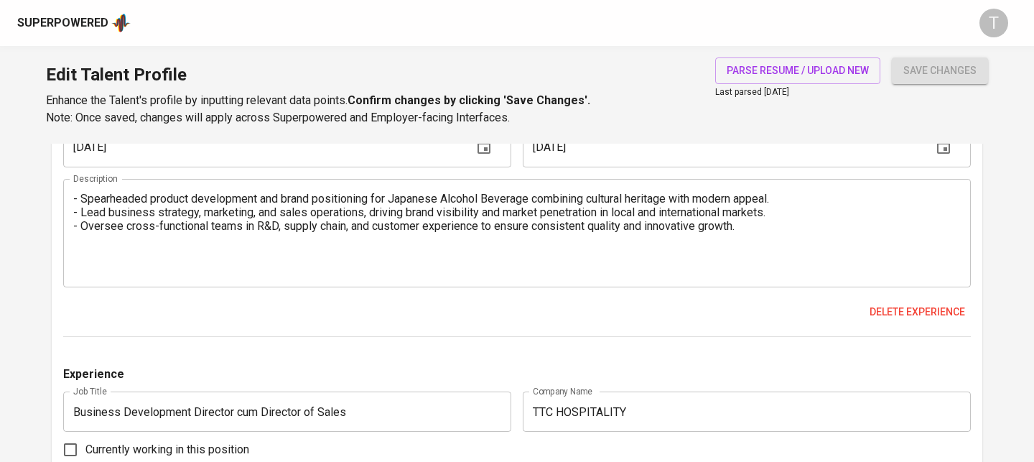
click at [971, 80] on button "save changes" at bounding box center [939, 70] width 96 height 27
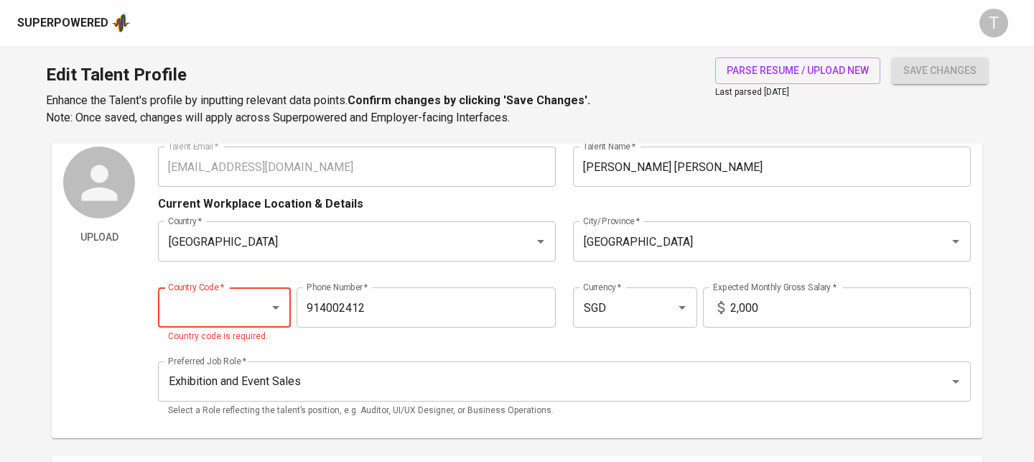
scroll to position [57, 0]
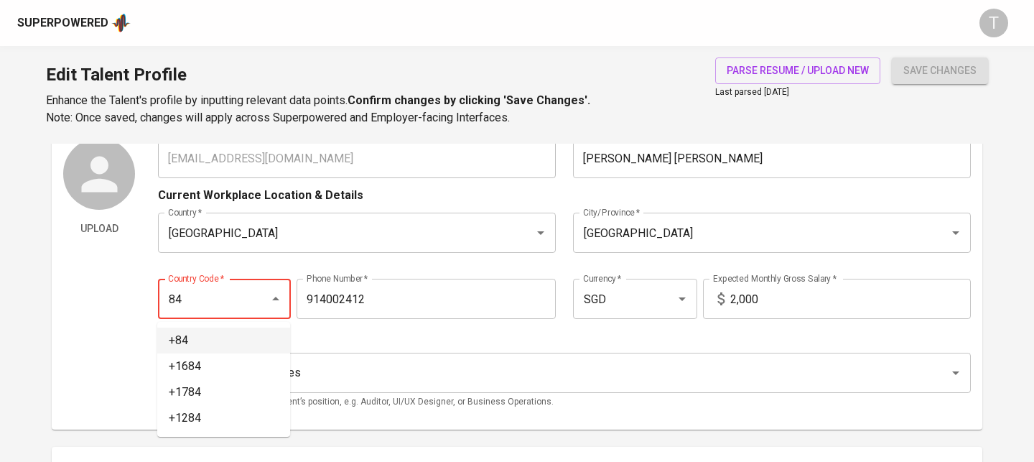
click at [187, 337] on li "+84" at bounding box center [223, 340] width 133 height 26
type input "+84"
type input "914-002-412"
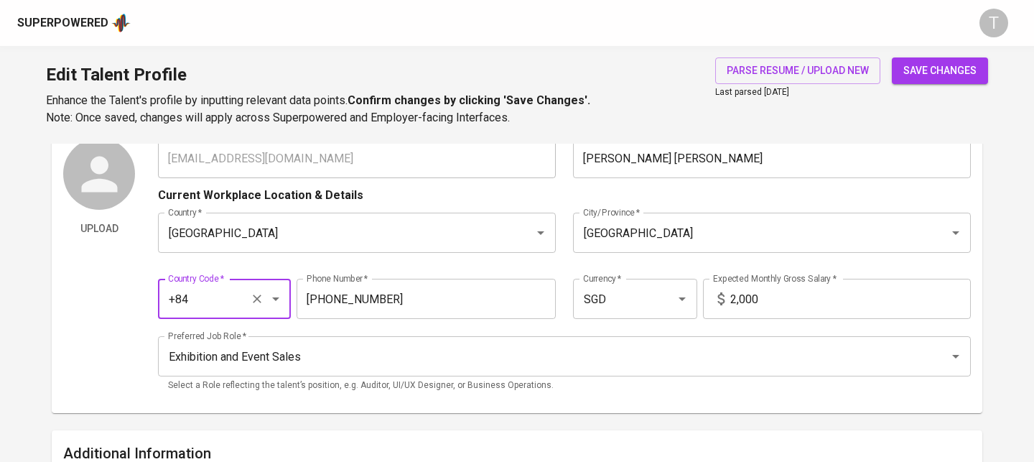
type input "+84"
click at [942, 73] on span "save changes" at bounding box center [939, 71] width 73 height 18
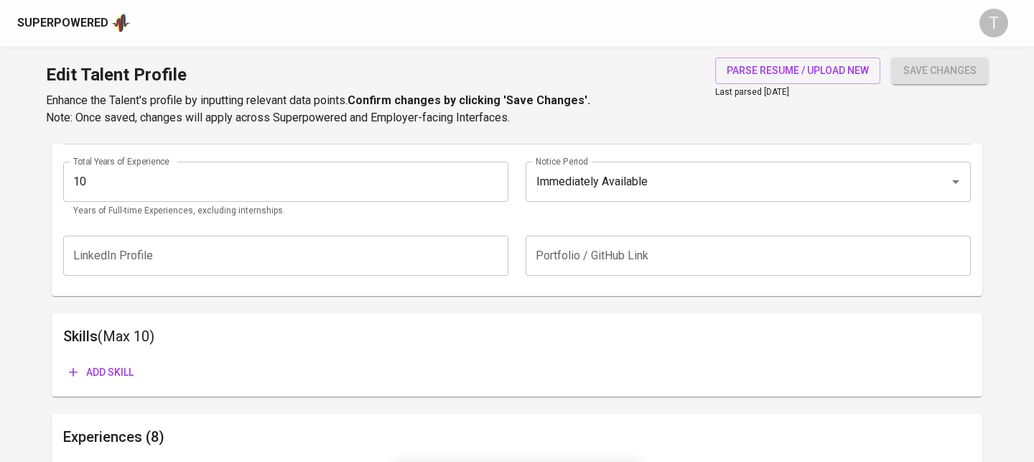
scroll to position [744, 0]
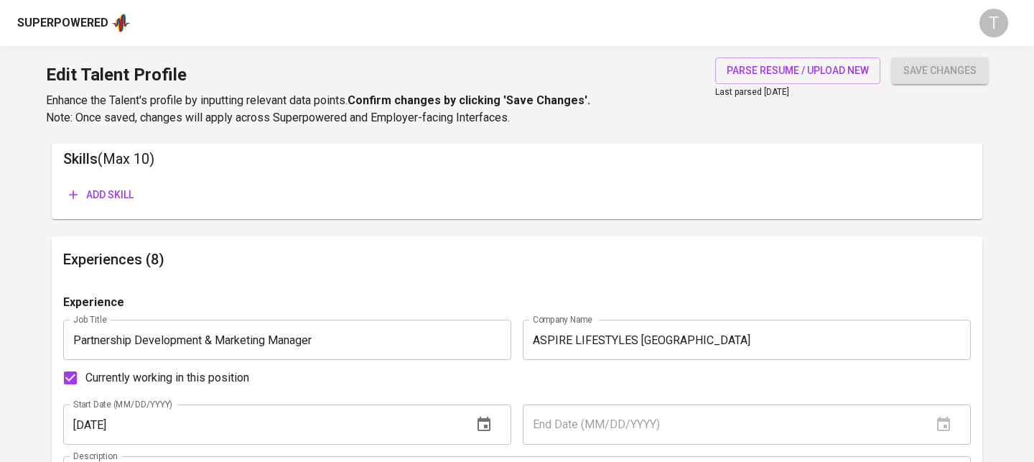
click at [121, 193] on span "Add skill" at bounding box center [101, 195] width 65 height 18
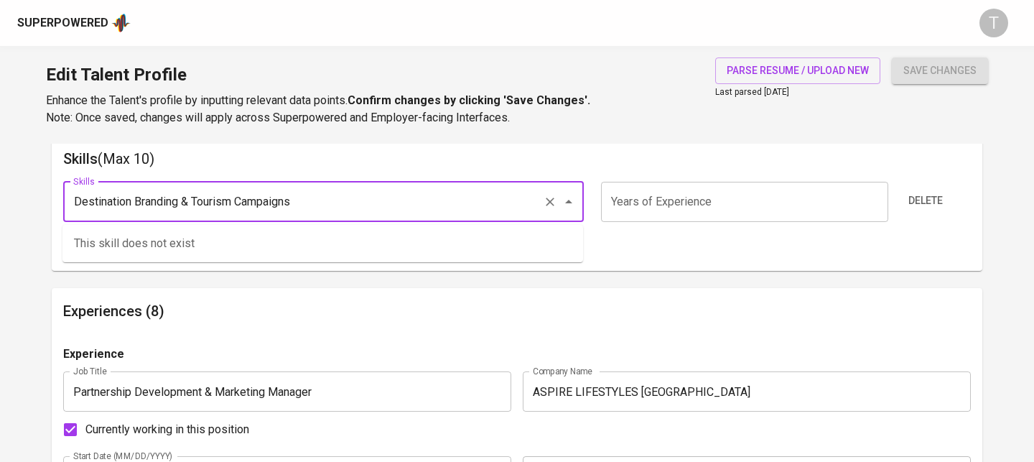
type input "Destination Branding & Tourism Campaigns"
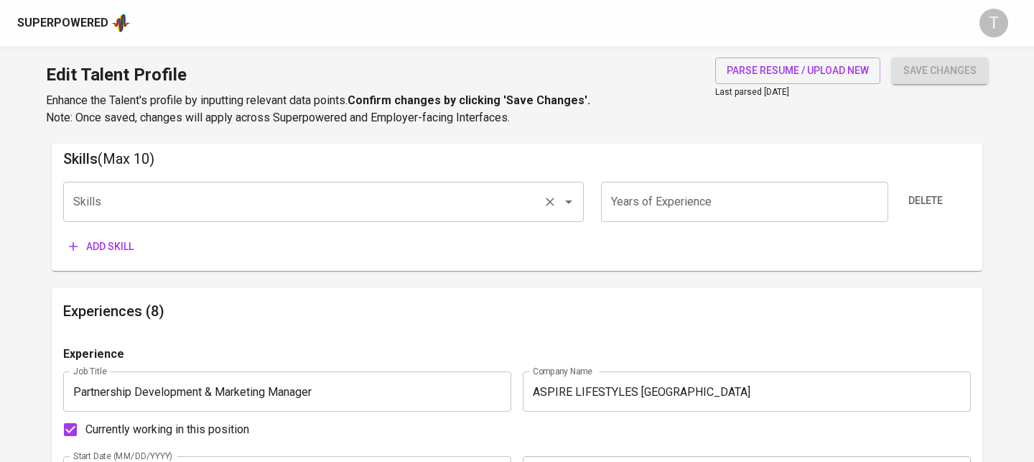
click at [277, 198] on input "Skills" at bounding box center [303, 201] width 467 height 27
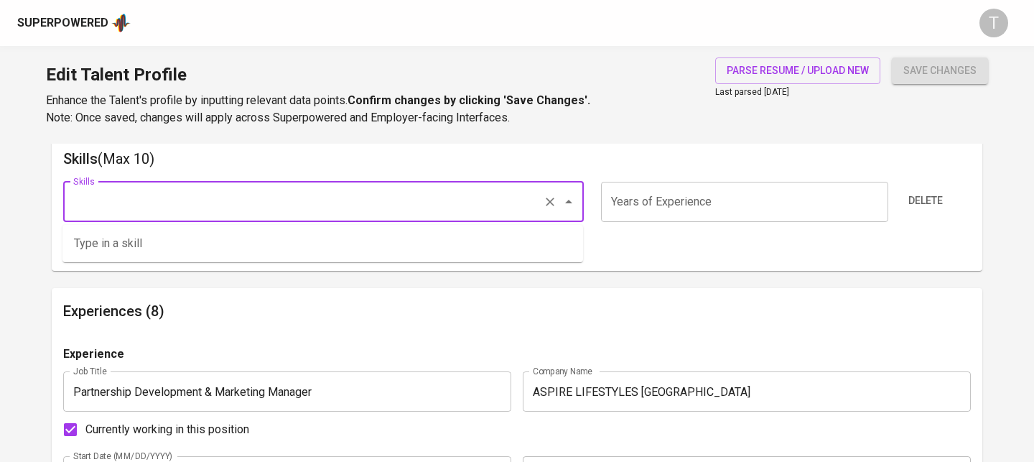
paste input "Loyalty Program Development (Travel & Lifestyle)"
type input "Loyalty Program Development (Travel & Lifestyle)"
click at [891, 57] on button "save changes" at bounding box center [939, 70] width 96 height 27
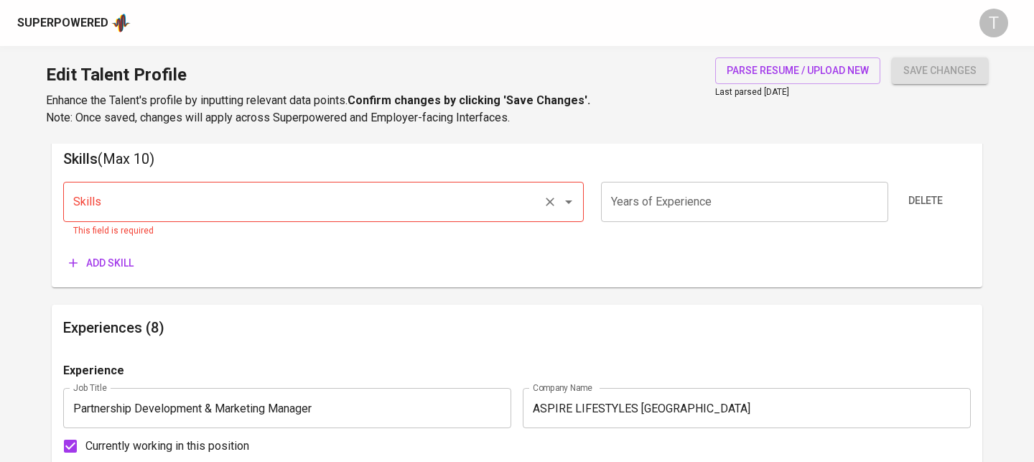
click at [282, 217] on div "Skills" at bounding box center [323, 202] width 520 height 40
paste input "Market Research & Product Positioning"
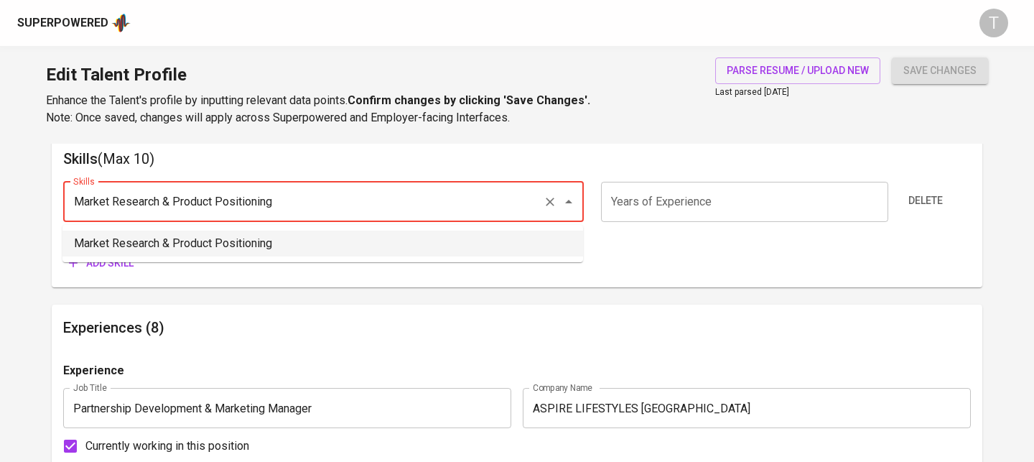
click at [185, 250] on li "Market Research & Product Positioning" at bounding box center [322, 243] width 520 height 26
type input "Market Research & Product Positioning"
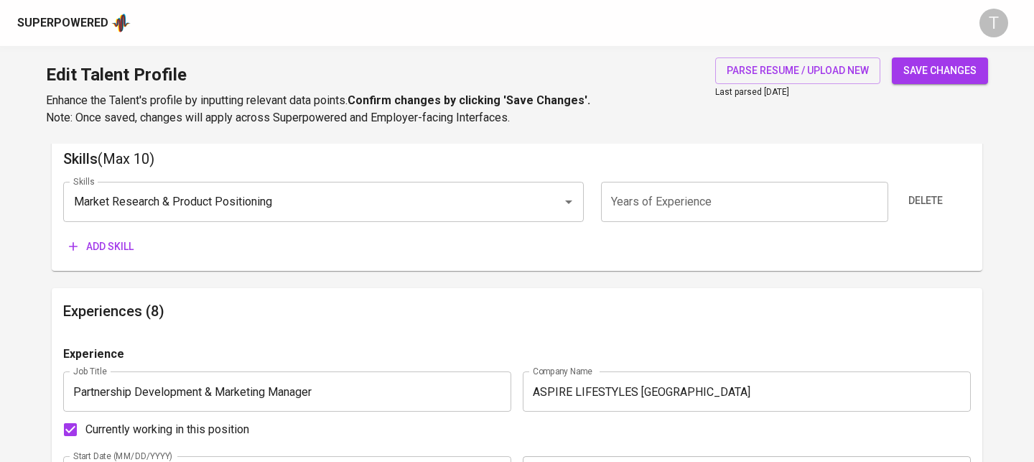
click at [203, 238] on div "Add skill" at bounding box center [138, 246] width 151 height 27
click at [120, 242] on span "Add skill" at bounding box center [101, 247] width 65 height 18
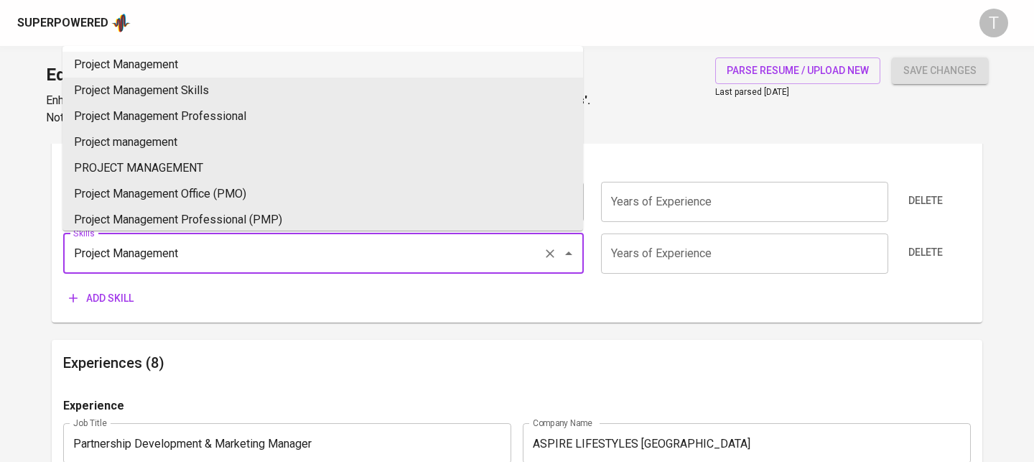
click at [282, 56] on li "Project Management" at bounding box center [322, 65] width 520 height 26
type input "Project Management"
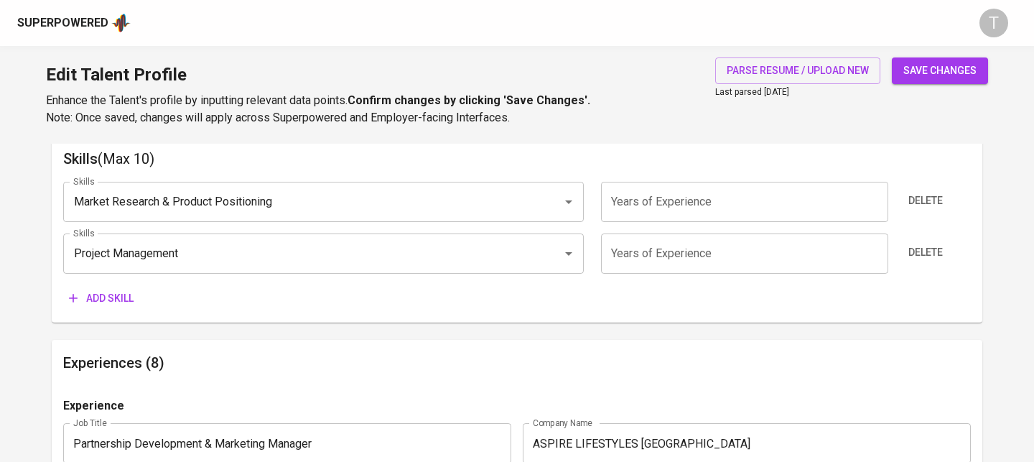
click at [940, 73] on span "save changes" at bounding box center [939, 71] width 73 height 18
type input "Project Management"
type input "Market Research & Product Positioning"
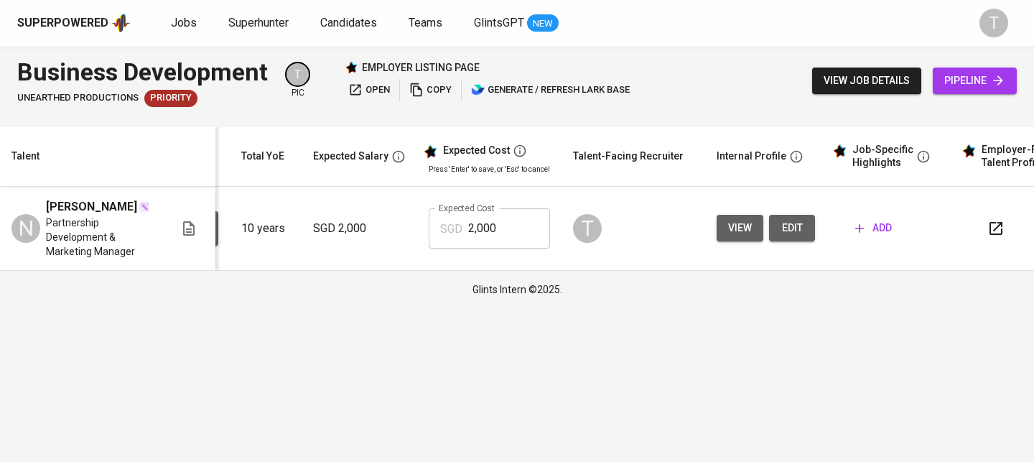
scroll to position [0, 195]
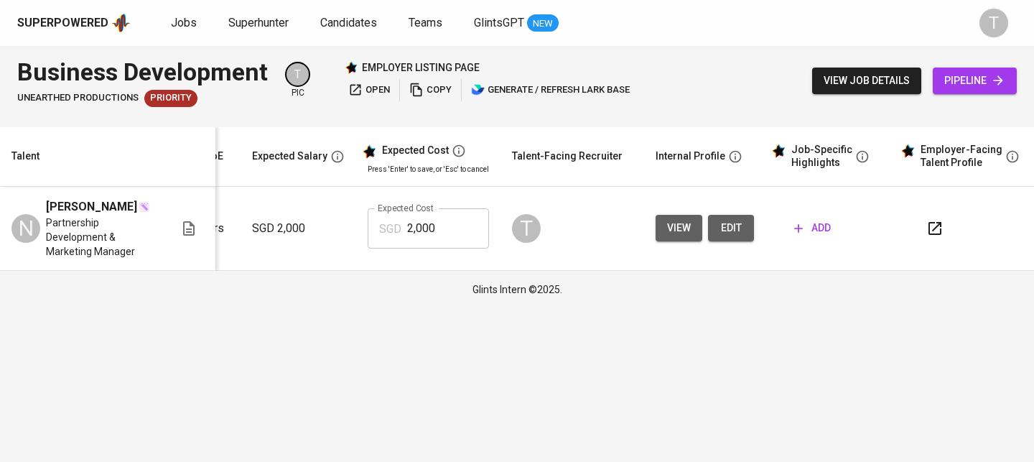
click at [935, 237] on icon "button" at bounding box center [934, 228] width 17 height 17
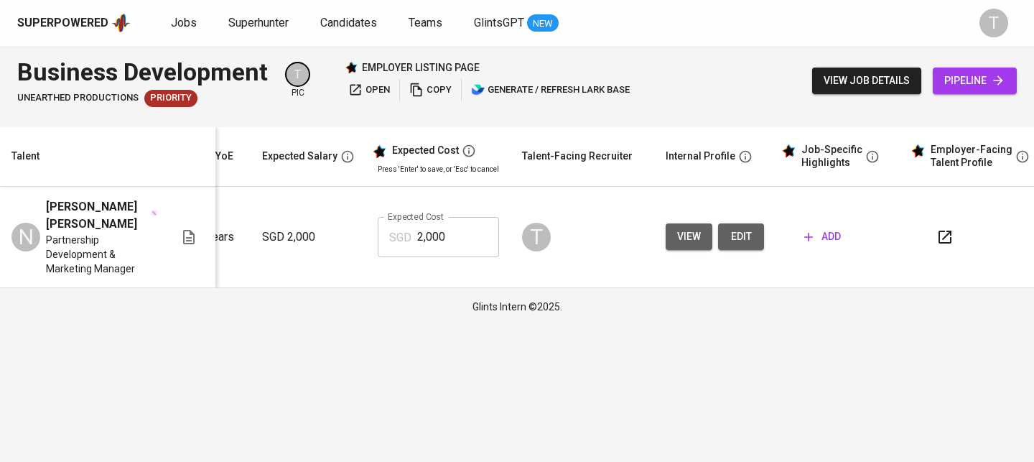
scroll to position [0, 205]
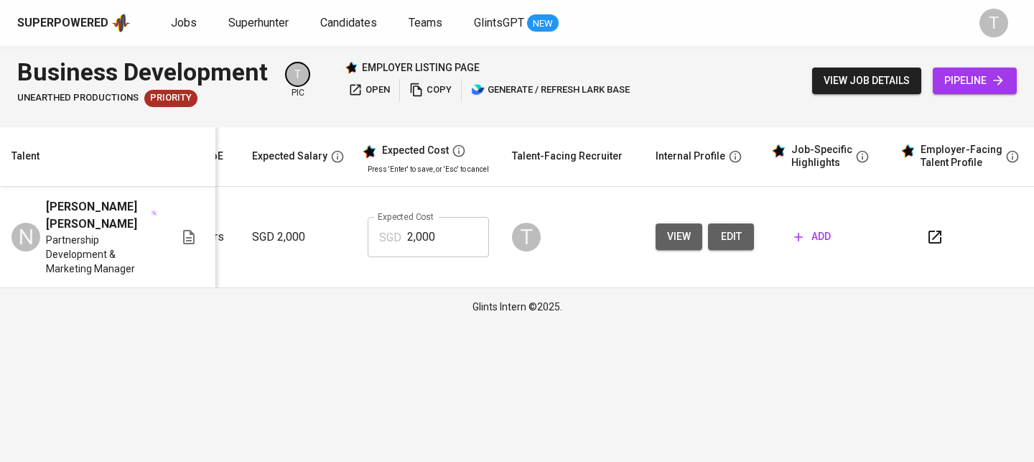
click at [927, 235] on icon "button" at bounding box center [934, 236] width 17 height 17
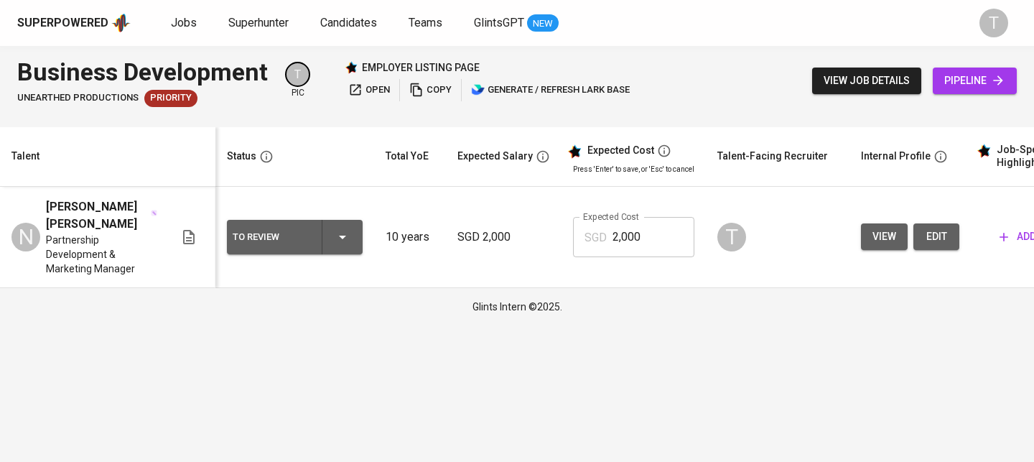
scroll to position [0, 195]
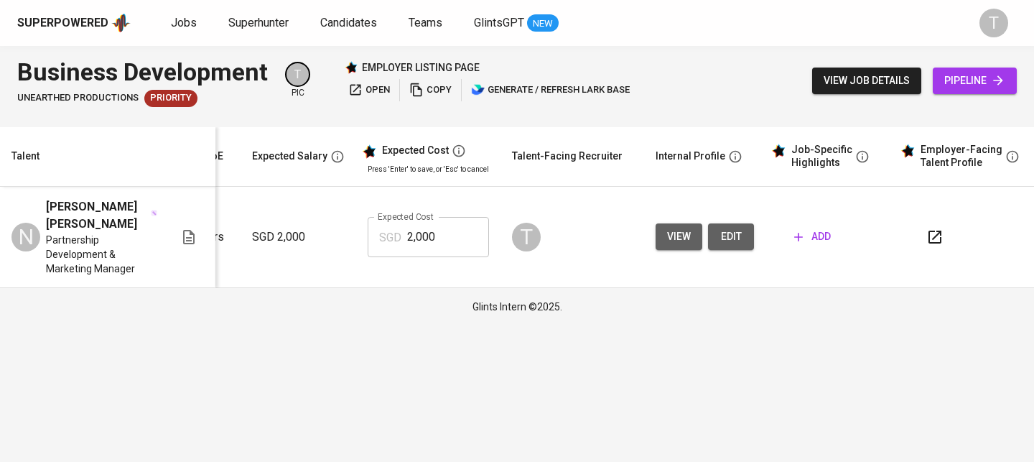
click at [812, 236] on span "add" at bounding box center [812, 237] width 37 height 18
click at [811, 244] on span "add" at bounding box center [812, 237] width 37 height 18
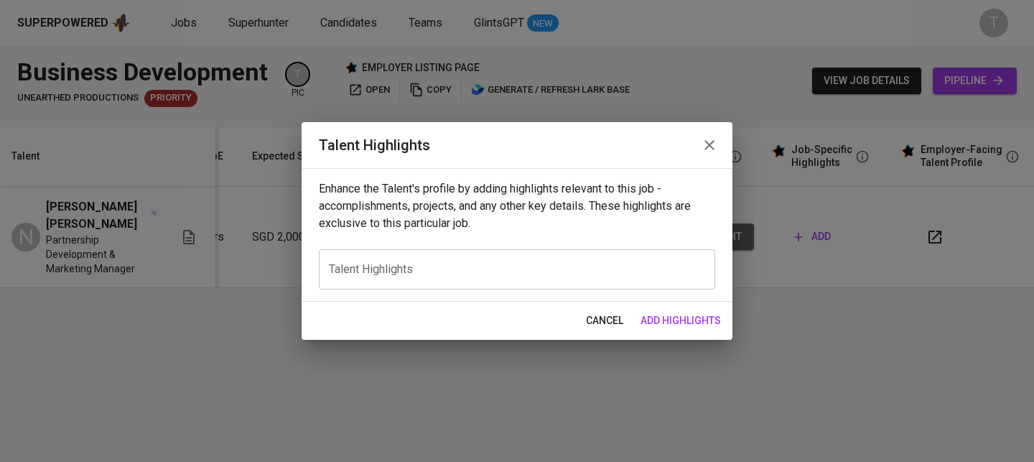
click at [474, 269] on textarea at bounding box center [517, 270] width 376 height 14
paste textarea "🔹 Loremip do Sitametcon – Adipis Elitse 53+ doeiu te incididuntu laboreetdo ma …"
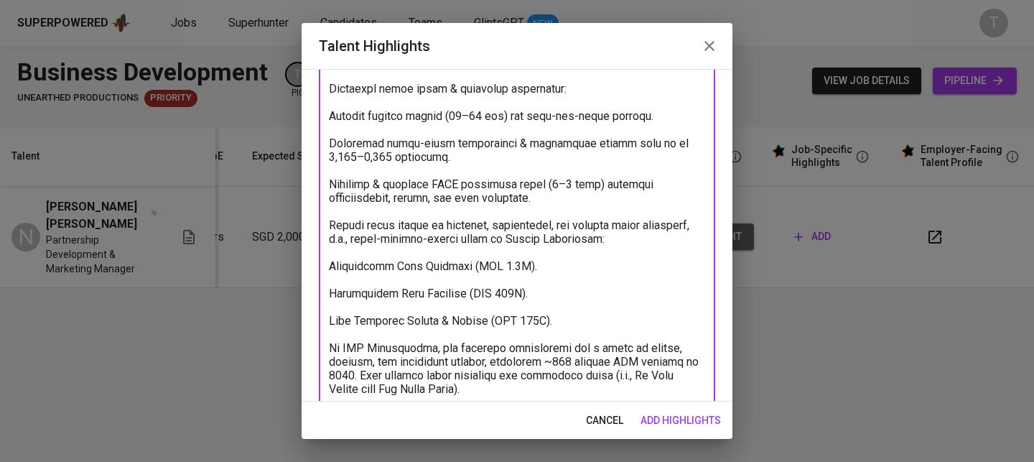
scroll to position [0, 0]
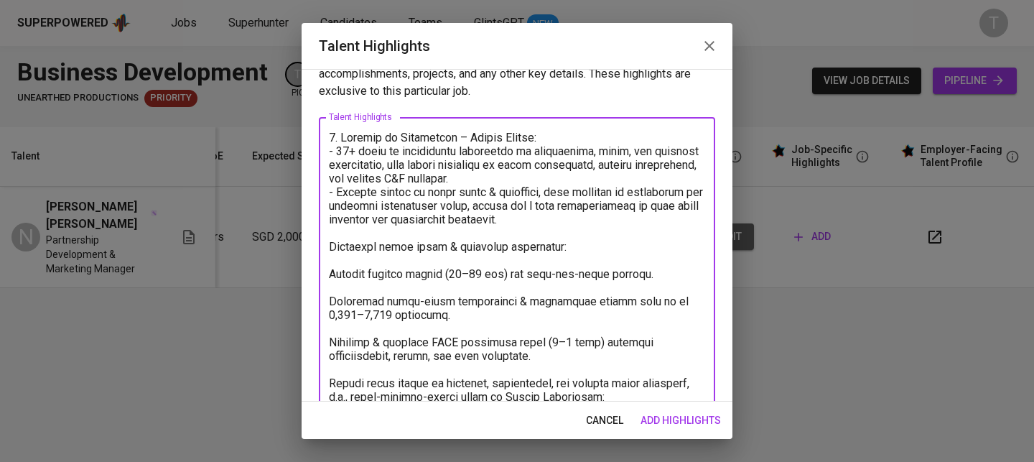
scroll to position [35, 0]
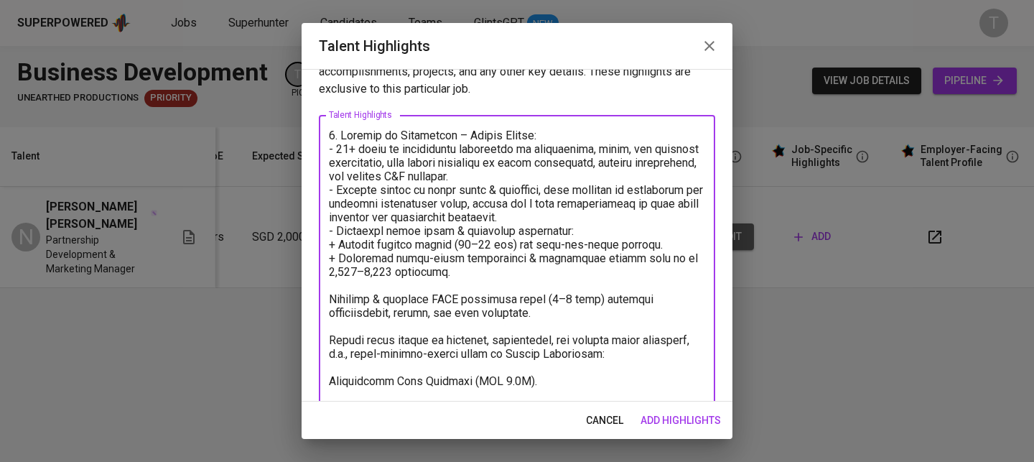
click at [580, 234] on textarea "To enrich screen reader interactions, please activate Accessibility in Grammarl…" at bounding box center [517, 469] width 376 height 682
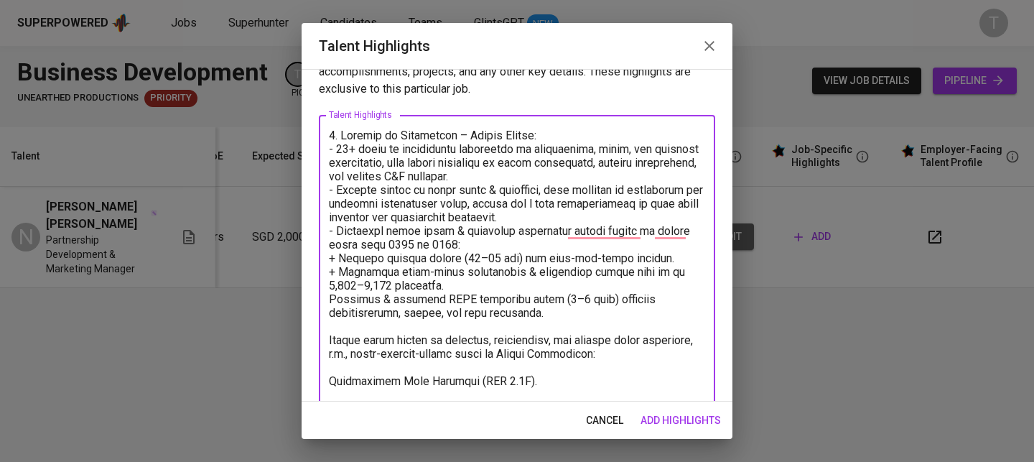
click at [328, 301] on div "x Talent Highlights" at bounding box center [517, 469] width 396 height 708
click at [614, 233] on textarea "To enrich screen reader interactions, please activate Accessibility in Grammarl…" at bounding box center [517, 469] width 376 height 682
click at [641, 233] on textarea "To enrich screen reader interactions, please activate Accessibility in Grammarl…" at bounding box center [517, 469] width 376 height 682
click at [329, 296] on textarea "To enrich screen reader interactions, please activate Accessibility in Grammarl…" at bounding box center [517, 469] width 376 height 682
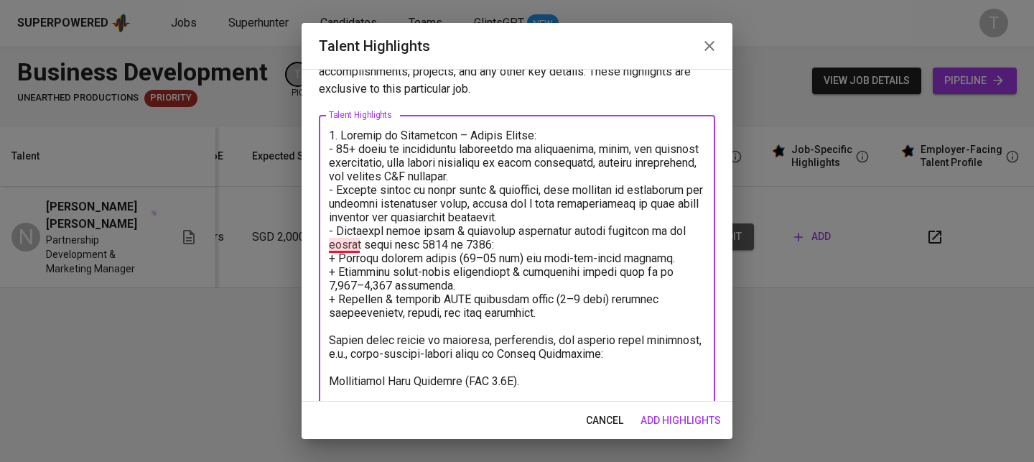
click at [356, 243] on textarea "To enrich screen reader interactions, please activate Accessibility in Grammarl…" at bounding box center [517, 469] width 376 height 682
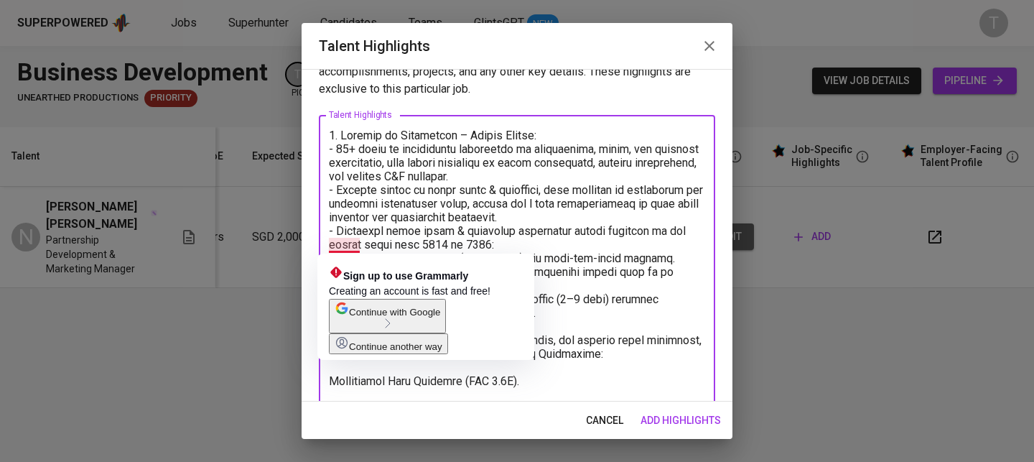
click at [399, 184] on textarea "To enrich screen reader interactions, please activate Accessibility in Grammarl…" at bounding box center [517, 469] width 376 height 682
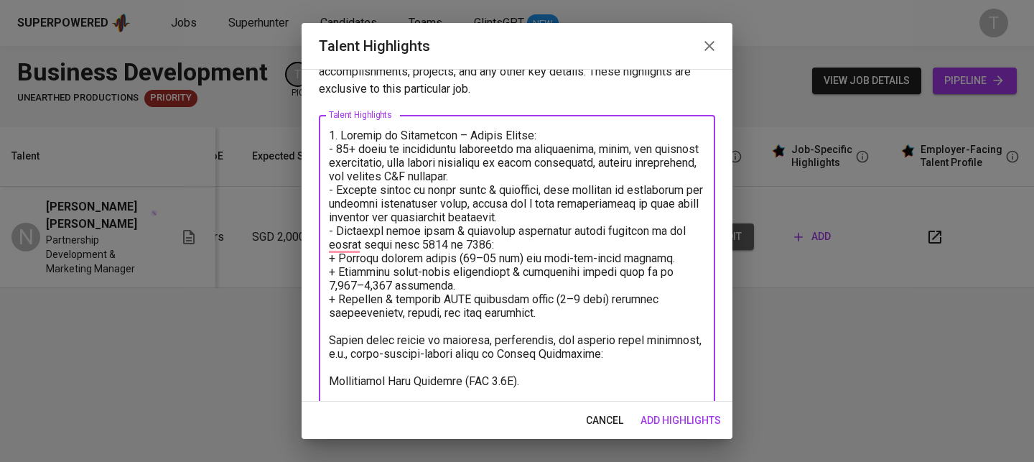
click at [323, 338] on div "x Talent Highlights" at bounding box center [517, 469] width 396 height 708
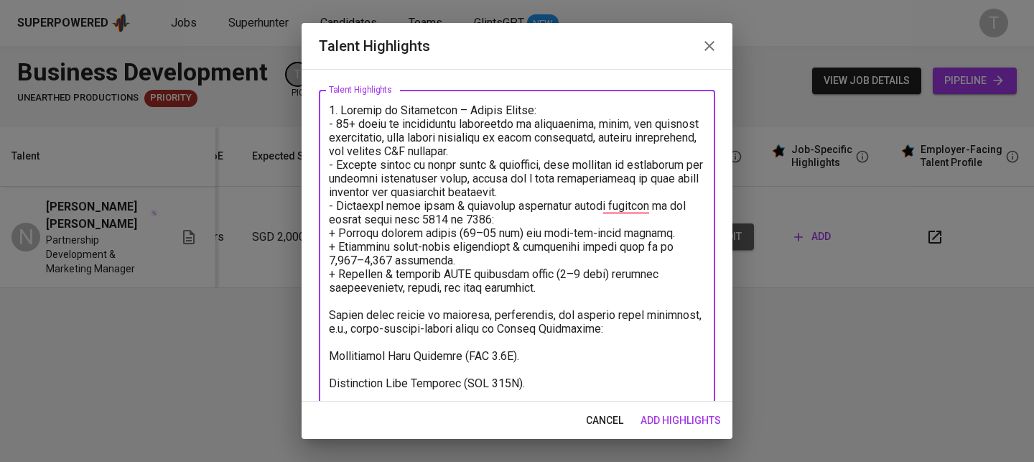
click at [331, 319] on textarea "To enrich screen reader interactions, please activate Accessibility in Grammarl…" at bounding box center [517, 444] width 376 height 682
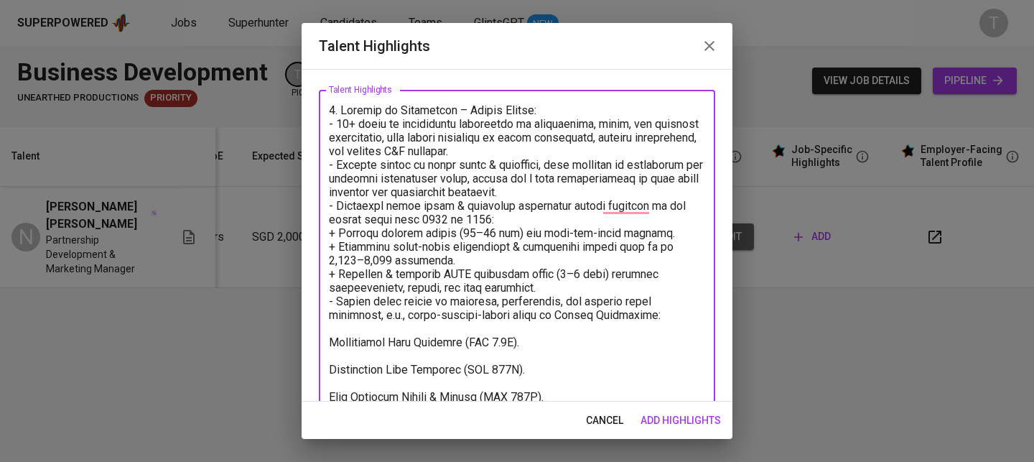
scroll to position [107, 0]
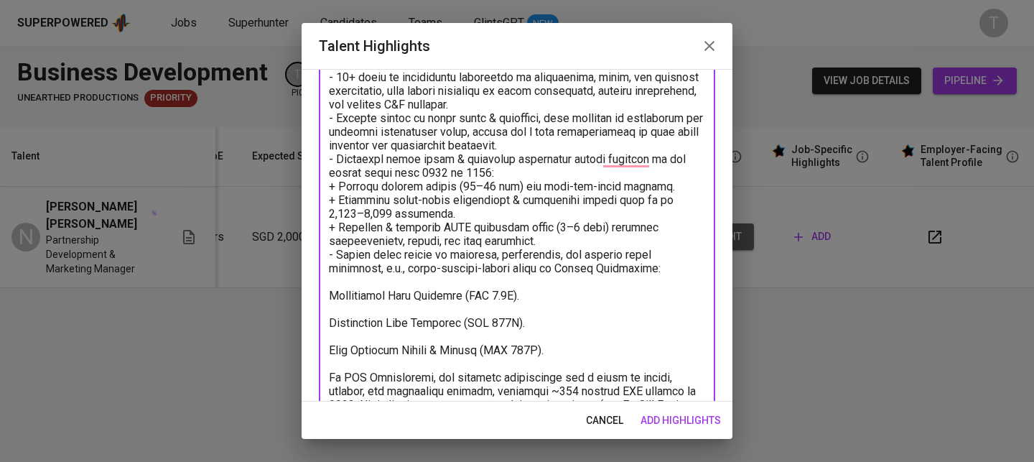
click at [327, 300] on div "x Talent Highlights" at bounding box center [517, 390] width 396 height 695
click at [329, 300] on textarea "To enrich screen reader interactions, please activate Accessibility in Grammarl…" at bounding box center [517, 391] width 376 height 668
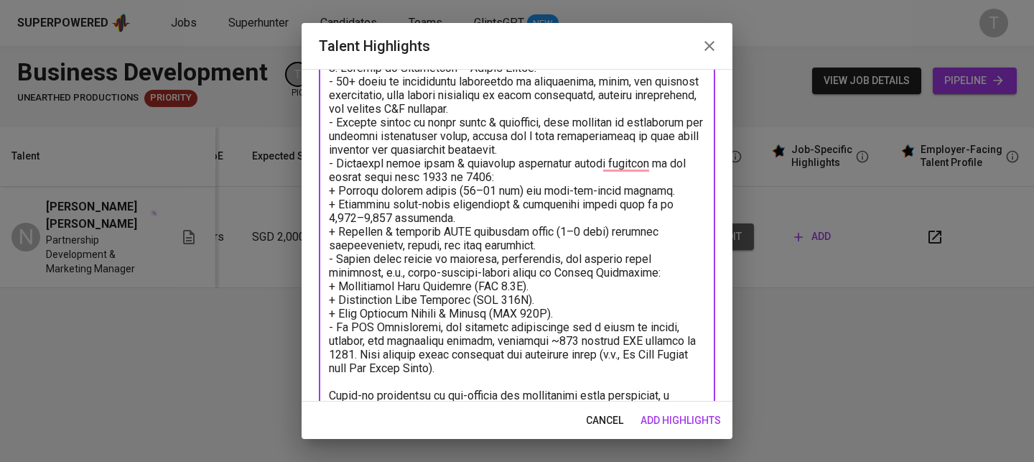
scroll to position [67, 0]
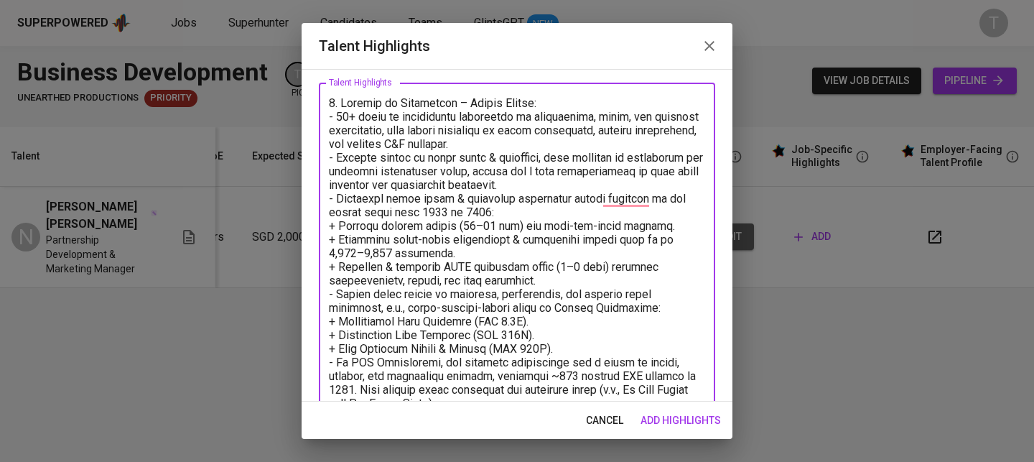
click at [487, 213] on textarea "To enrich screen reader interactions, please activate Accessibility in Grammarl…" at bounding box center [517, 403] width 376 height 614
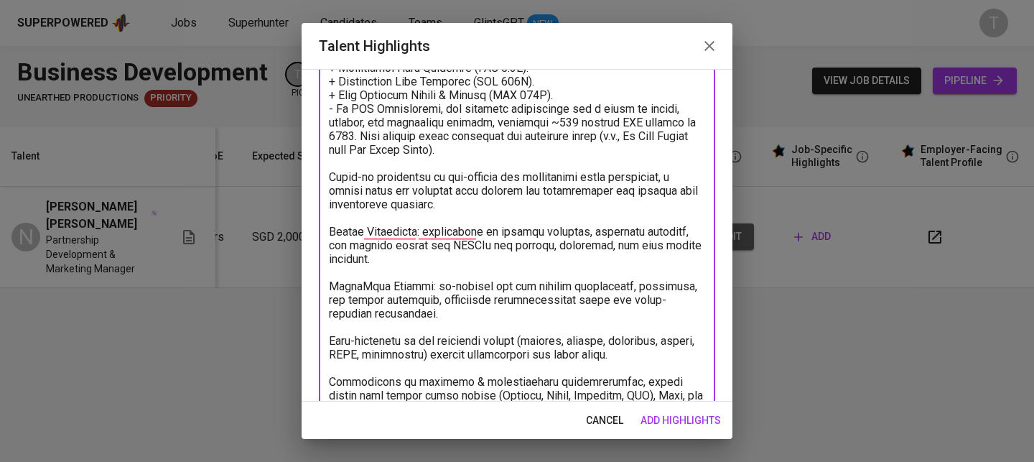
scroll to position [322, 0]
click at [330, 179] on textarea "To enrich screen reader interactions, please activate Accessibility in Grammarl…" at bounding box center [517, 149] width 376 height 614
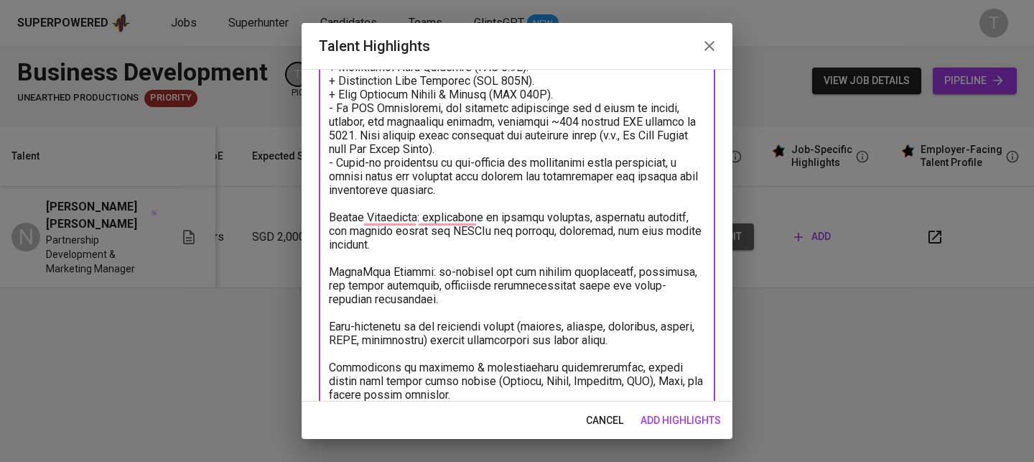
click at [334, 216] on textarea "To enrich screen reader interactions, please activate Accessibility in Grammarl…" at bounding box center [517, 142] width 376 height 600
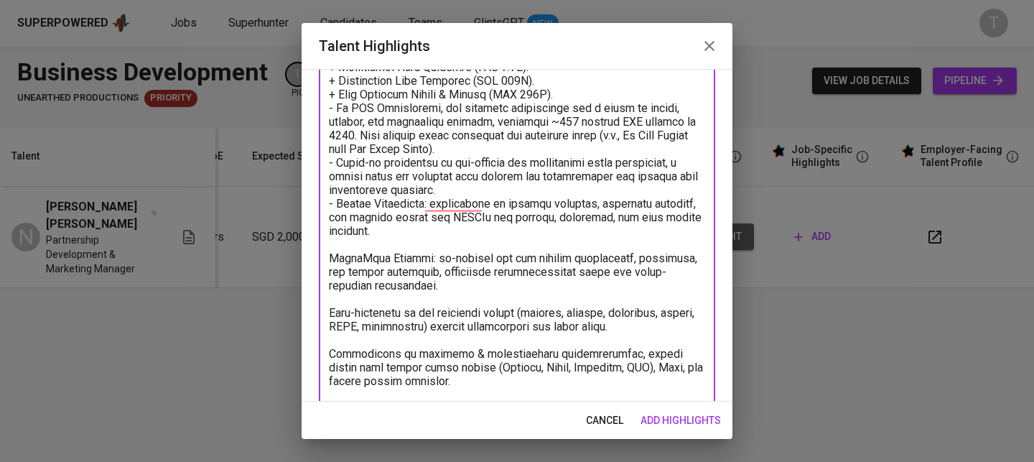
click at [331, 254] on textarea "To enrich screen reader interactions, please activate Accessibility in Grammarl…" at bounding box center [517, 135] width 376 height 586
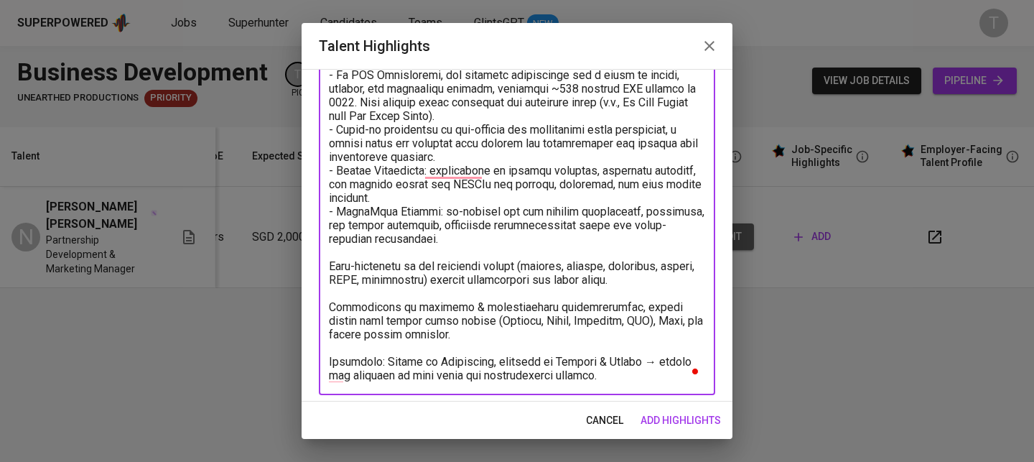
scroll to position [355, 0]
click at [329, 269] on textarea "To enrich screen reader interactions, please activate Accessibility in Grammarl…" at bounding box center [517, 94] width 376 height 573
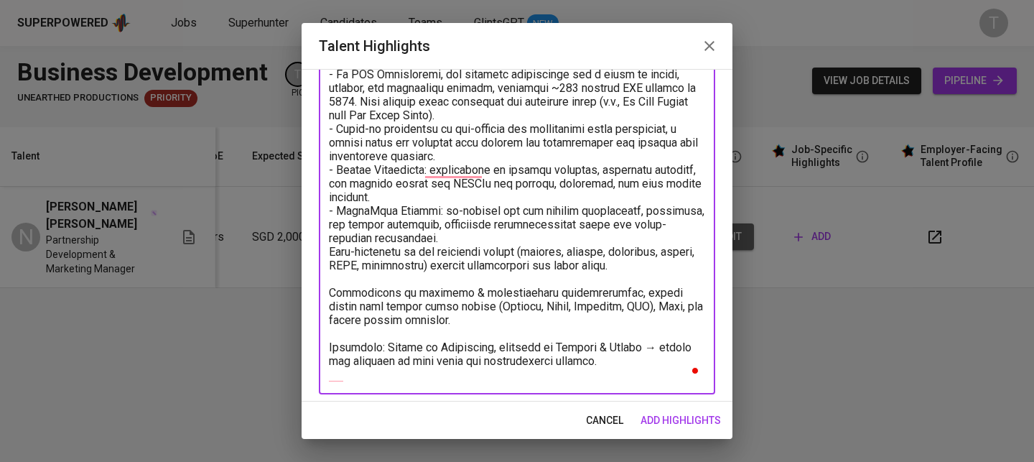
scroll to position [347, 0]
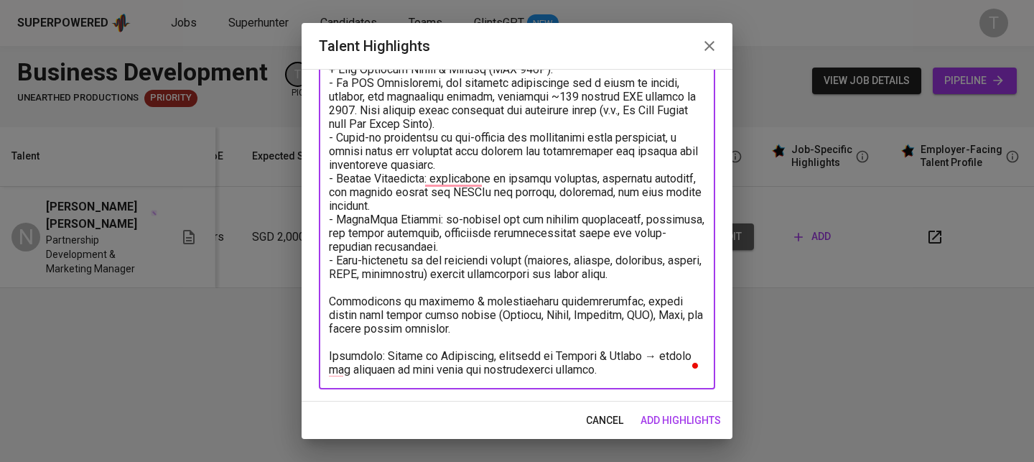
click at [333, 304] on textarea "To enrich screen reader interactions, please activate Accessibility in Grammarl…" at bounding box center [517, 96] width 376 height 559
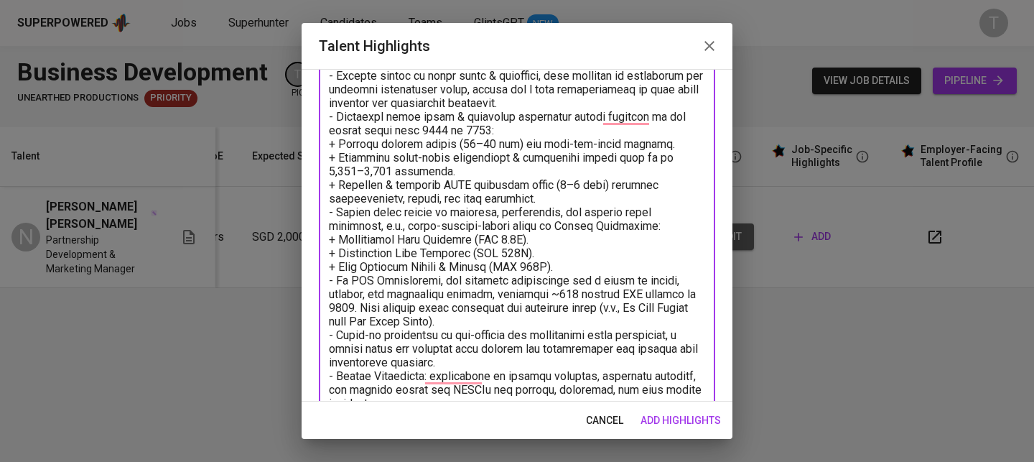
scroll to position [333, 0]
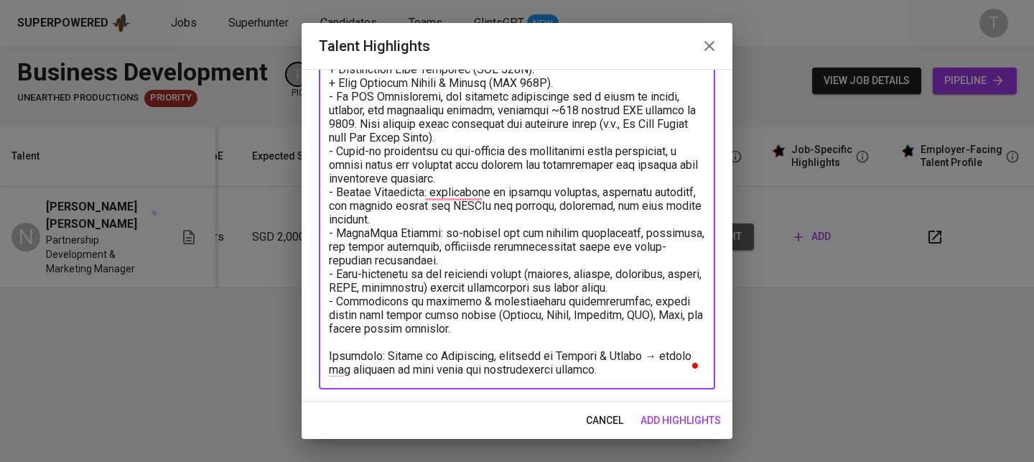
click at [325, 360] on div "x Talent Highlights" at bounding box center [517, 103] width 396 height 572
click at [331, 358] on textarea "To enrich screen reader interactions, please activate Accessibility in Grammarl…" at bounding box center [517, 103] width 376 height 545
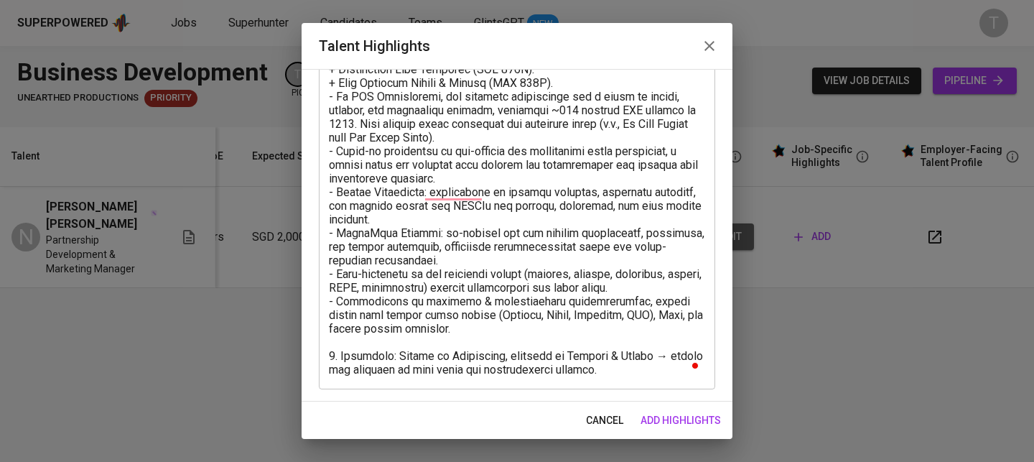
drag, startPoint x: 631, startPoint y: 379, endPoint x: 452, endPoint y: 378, distance: 178.7
click at [452, 378] on div "x Talent Highlights" at bounding box center [517, 103] width 396 height 572
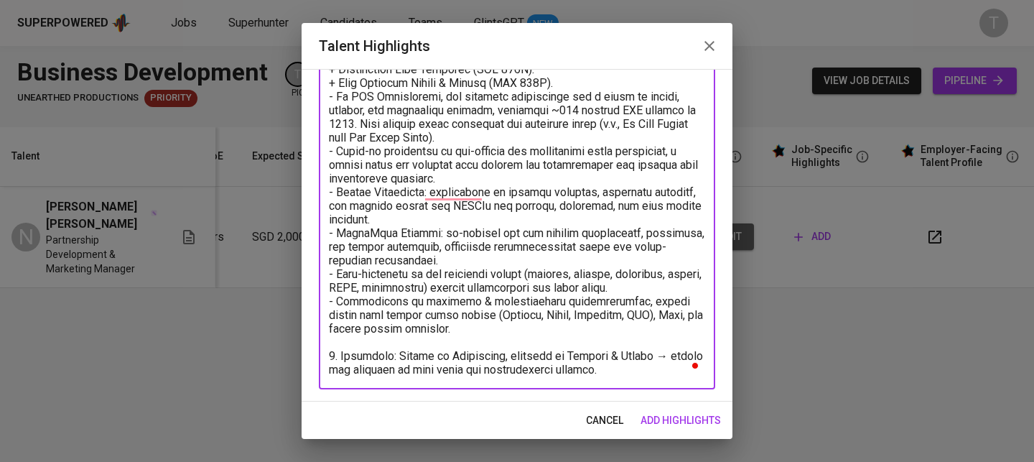
click at [474, 366] on textarea "To enrich screen reader interactions, please activate Accessibility in Grammarl…" at bounding box center [517, 103] width 376 height 545
drag, startPoint x: 632, startPoint y: 370, endPoint x: 322, endPoint y: 370, distance: 310.8
click at [322, 370] on div "x Talent Highlights" at bounding box center [517, 103] width 396 height 572
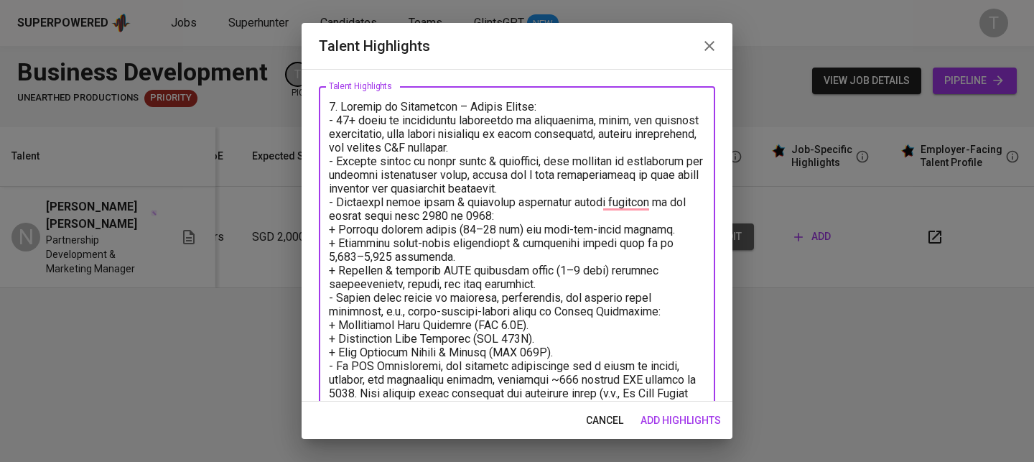
scroll to position [347, 0]
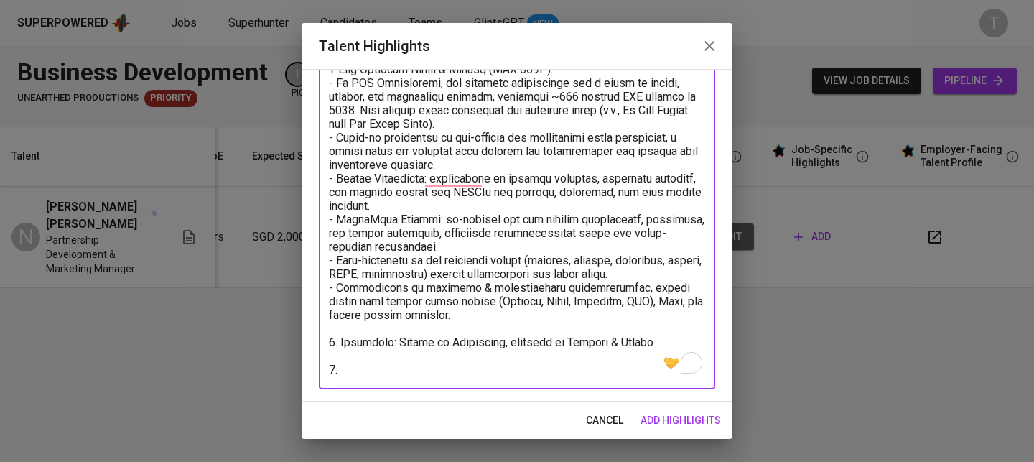
paste textarea "Bachelor of Information & Communication [GEOGRAPHIC_DATA] [DATE] - [DATE]"
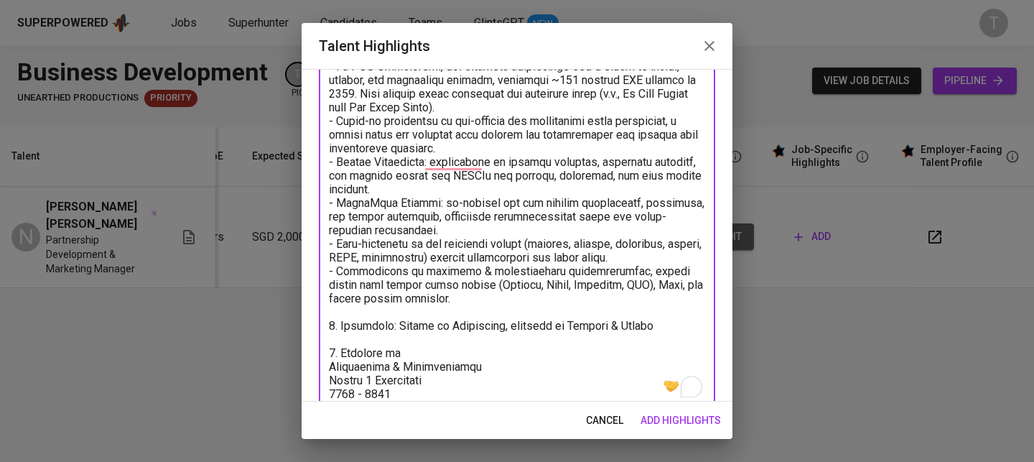
click at [344, 347] on textarea "To enrich screen reader interactions, please activate Accessibility in Grammarl…" at bounding box center [517, 100] width 376 height 600
click at [329, 368] on textarea "To enrich screen reader interactions, please activate Accessibility in Grammarl…" at bounding box center [517, 100] width 376 height 600
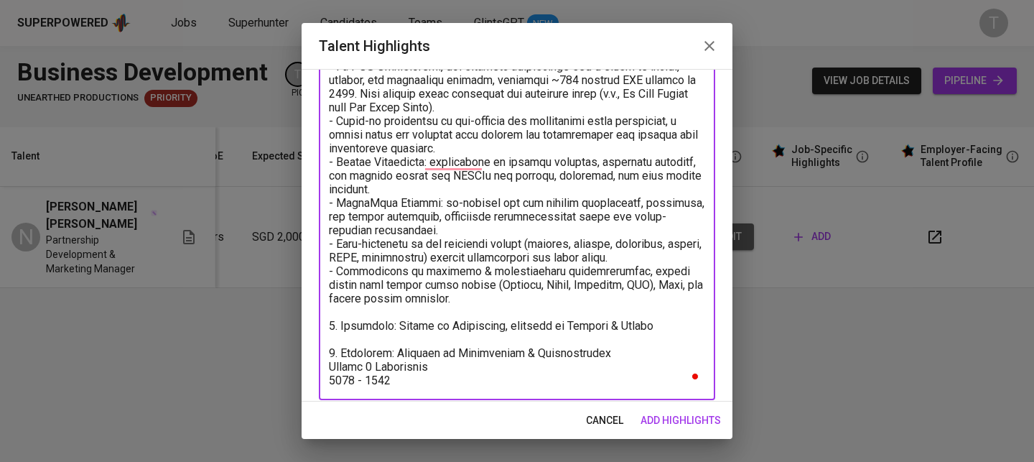
click at [332, 367] on textarea "To enrich screen reader interactions, please activate Accessibility in Grammarl…" at bounding box center [517, 93] width 376 height 586
click at [329, 378] on textarea "To enrich screen reader interactions, please activate Accessibility in Grammarl…" at bounding box center [517, 93] width 376 height 586
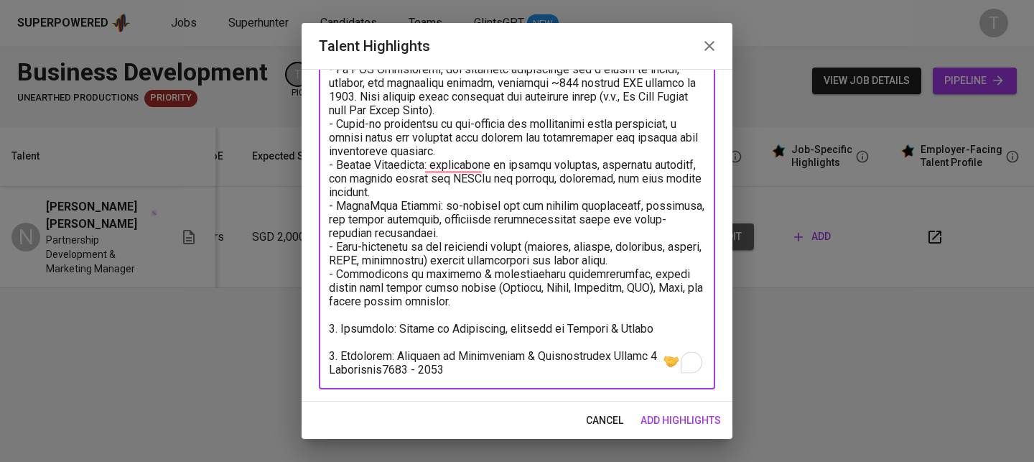
scroll to position [360, 0]
click at [474, 372] on textarea "To enrich screen reader interactions, please activate Accessibility in Grammarl…" at bounding box center [517, 89] width 376 height 573
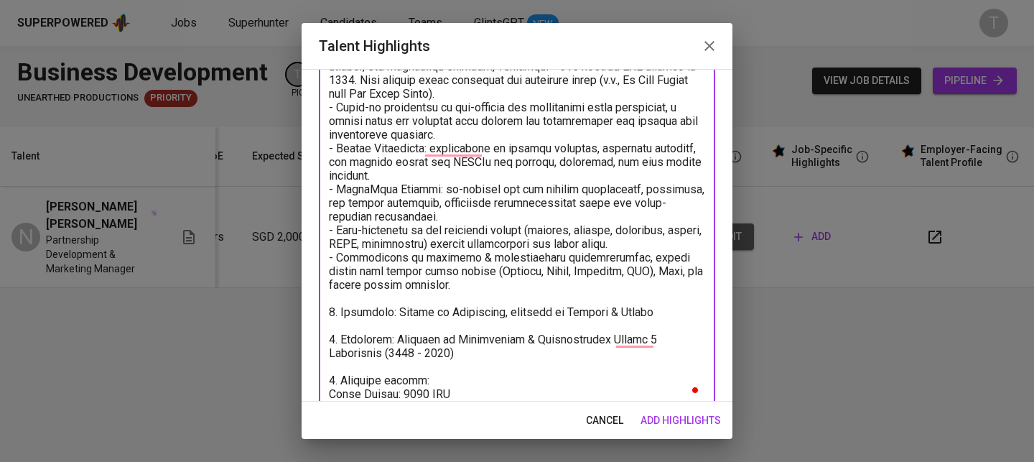
scroll to position [390, 0]
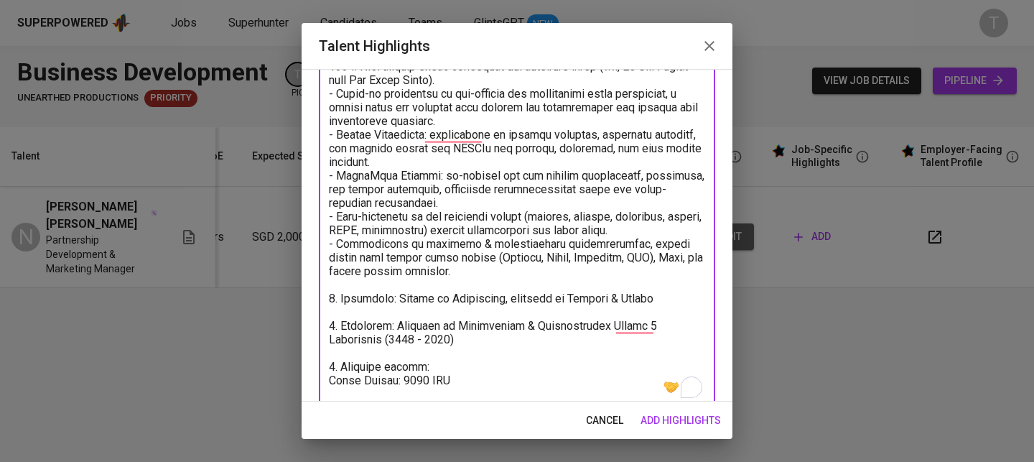
paste textarea "Social Insurance (capped at $2629) Health Insurance (capped at $2629) "Unemploy…"
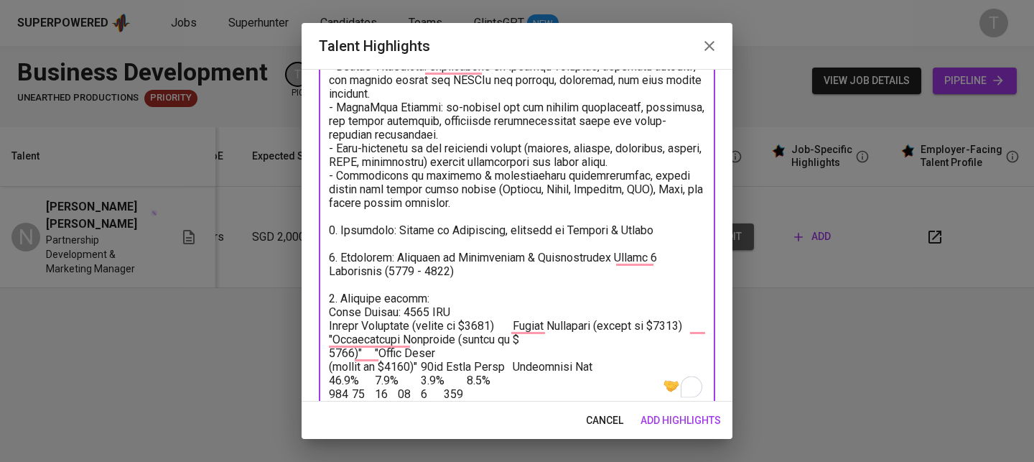
scroll to position [483, 0]
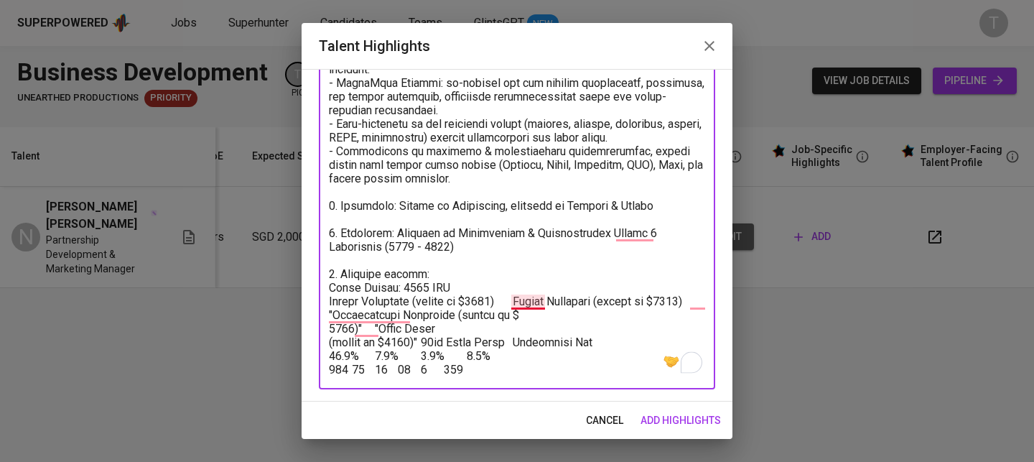
drag, startPoint x: 413, startPoint y: 301, endPoint x: 515, endPoint y: 306, distance: 102.0
click at [515, 306] on textarea "To enrich screen reader interactions, please activate Accessibility in Grammarl…" at bounding box center [517, 28] width 376 height 695
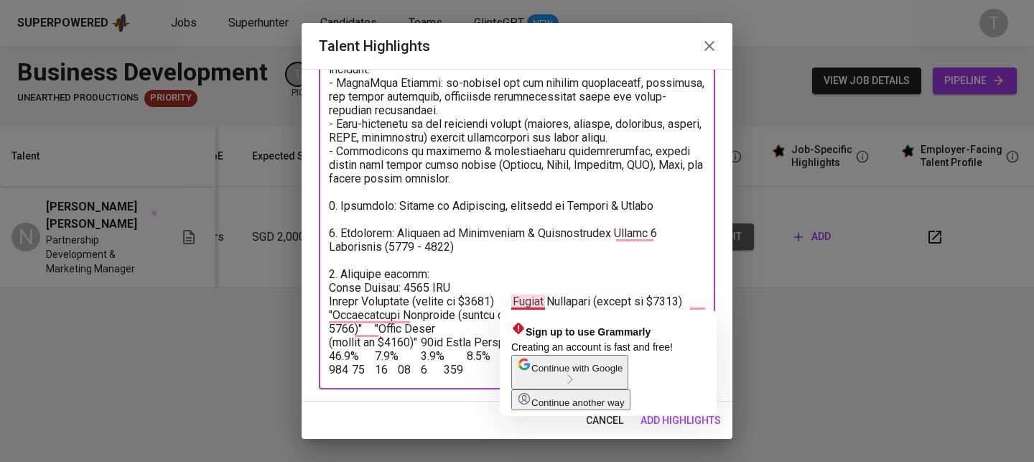
click at [442, 357] on textarea "To enrich screen reader interactions, please activate Accessibility in Grammarl…" at bounding box center [517, 28] width 376 height 695
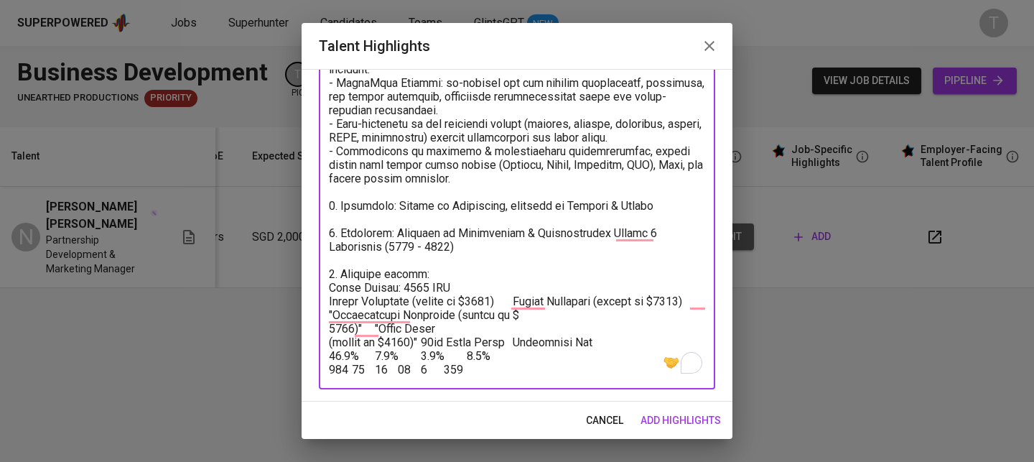
click at [479, 297] on textarea "To enrich screen reader interactions, please activate Accessibility in Grammarl…" at bounding box center [517, 28] width 376 height 695
drag, startPoint x: 412, startPoint y: 301, endPoint x: 510, endPoint y: 378, distance: 124.2
click at [510, 378] on div "x Talent Highlights" at bounding box center [517, 28] width 396 height 722
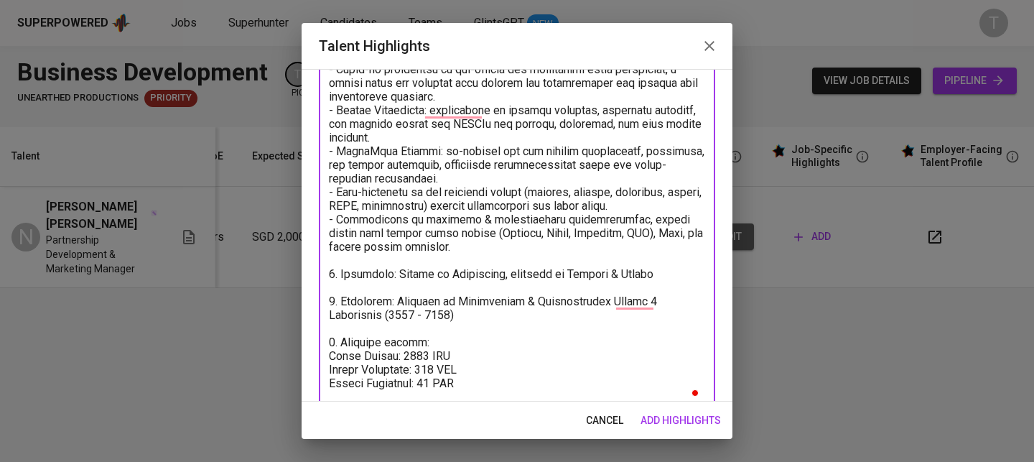
scroll to position [418, 0]
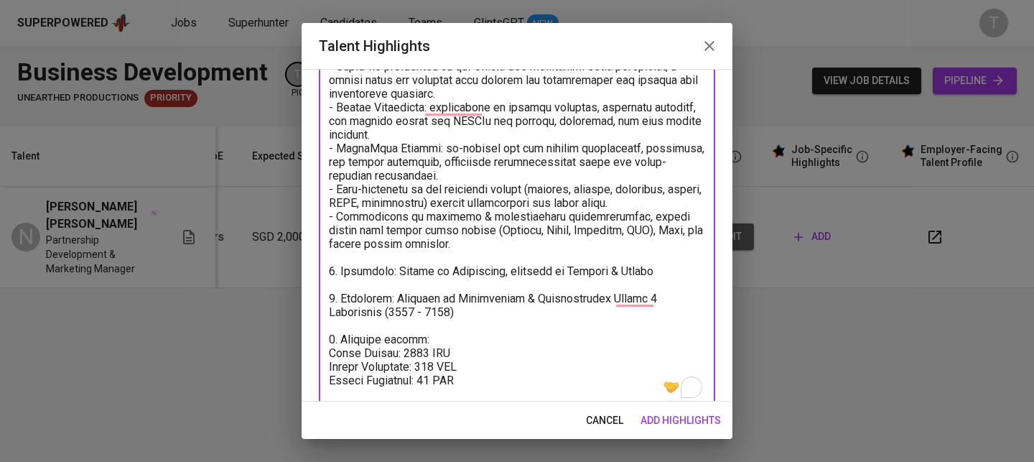
paste textarea "Unemployment Insurance"
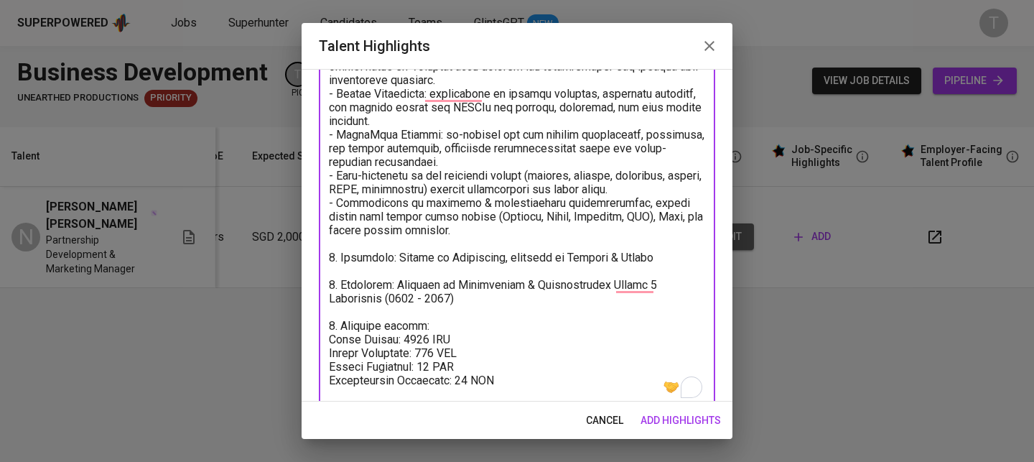
paste textarea "Trade Union"
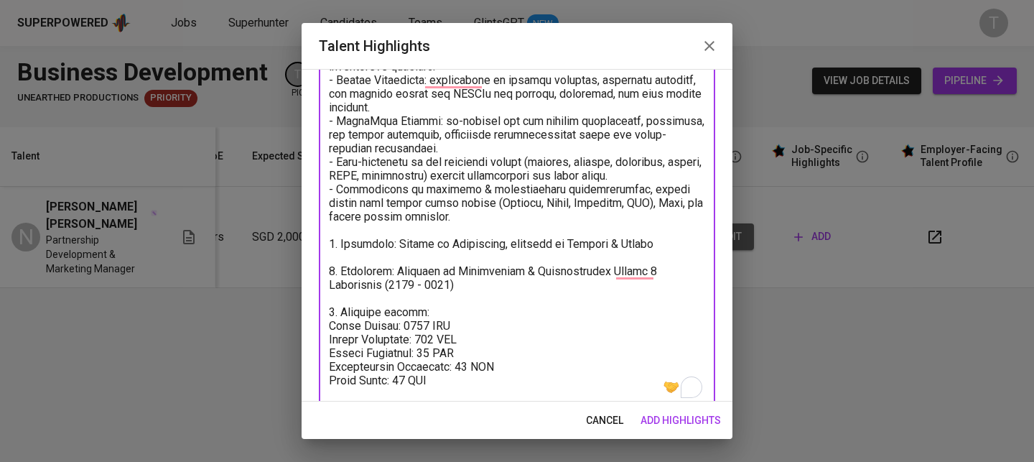
paste textarea "Management Fee"
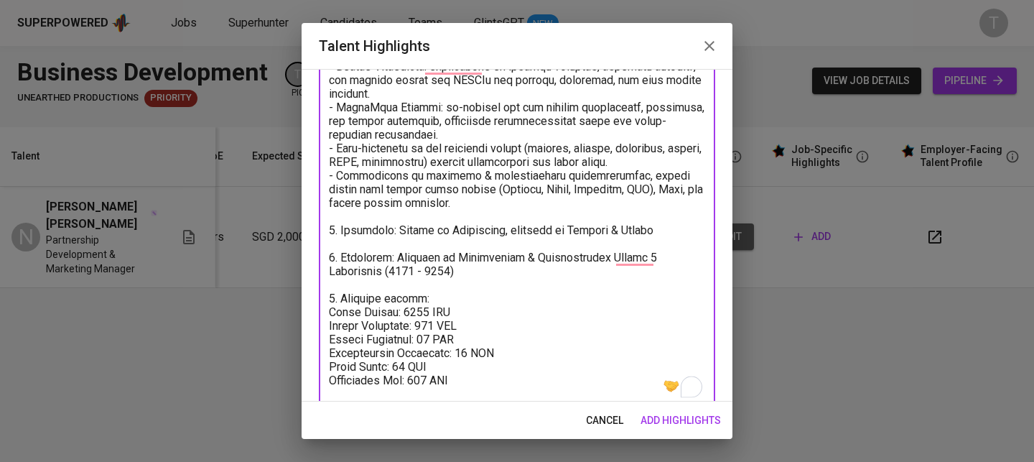
click at [542, 366] on textarea "To enrich screen reader interactions, please activate Accessibility in Grammarl…" at bounding box center [517, 52] width 376 height 695
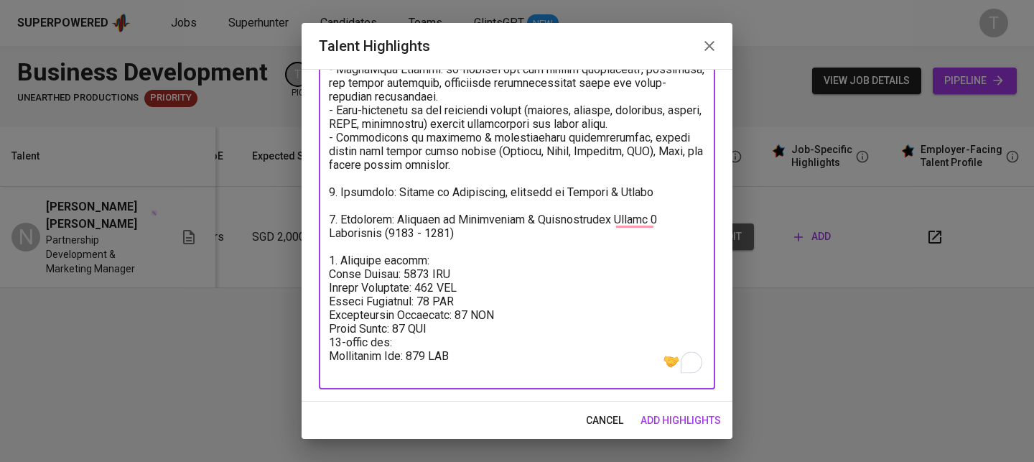
drag, startPoint x: 428, startPoint y: 337, endPoint x: 304, endPoint y: 329, distance: 124.4
click at [304, 329] on div "Enhance the Talent's profile by adding highlights relevant to this job - accomp…" at bounding box center [516, 235] width 431 height 332
click at [356, 336] on textarea "To enrich screen reader interactions, please activate Accessibility in Grammarl…" at bounding box center [517, 21] width 376 height 709
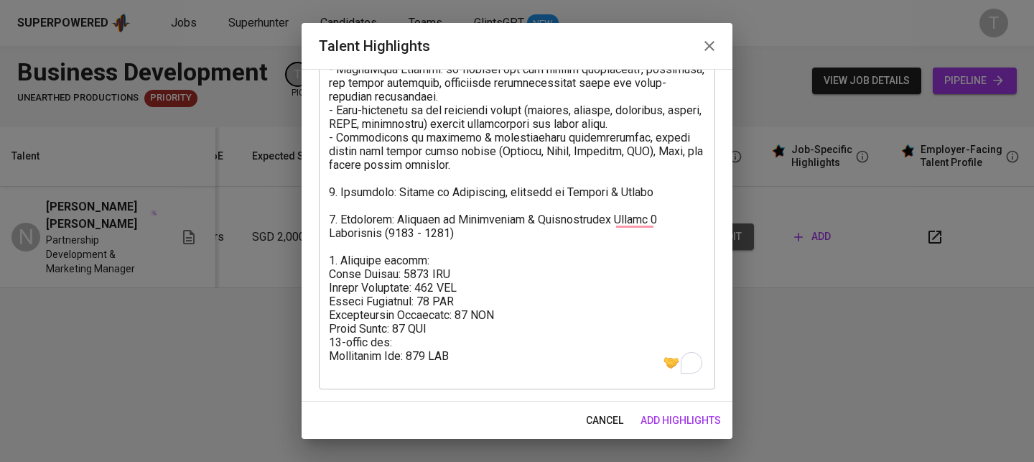
drag, startPoint x: 321, startPoint y: 336, endPoint x: 400, endPoint y: 340, distance: 79.1
click at [400, 340] on div "x Talent Highlights" at bounding box center [517, 21] width 396 height 736
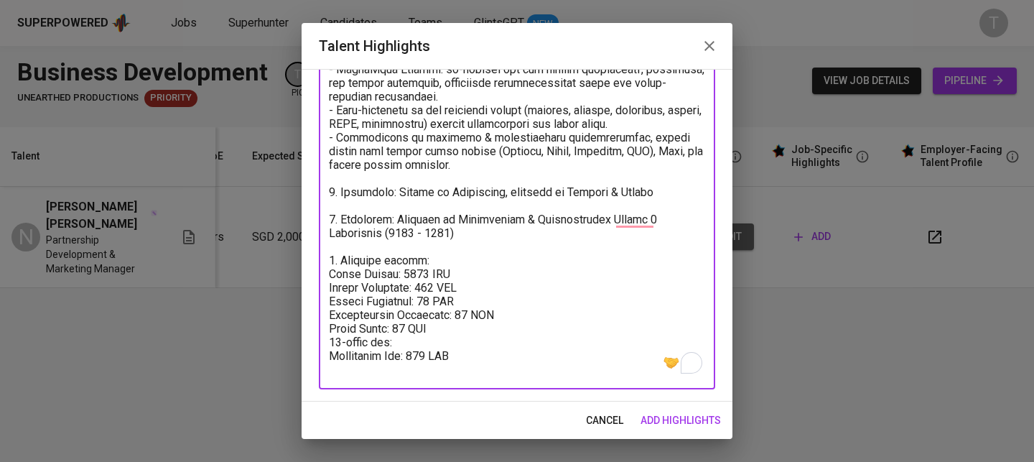
drag, startPoint x: 411, startPoint y: 343, endPoint x: 304, endPoint y: 345, distance: 107.0
click at [304, 345] on div "Enhance the Talent's profile by adding highlights relevant to this job - accomp…" at bounding box center [516, 235] width 431 height 332
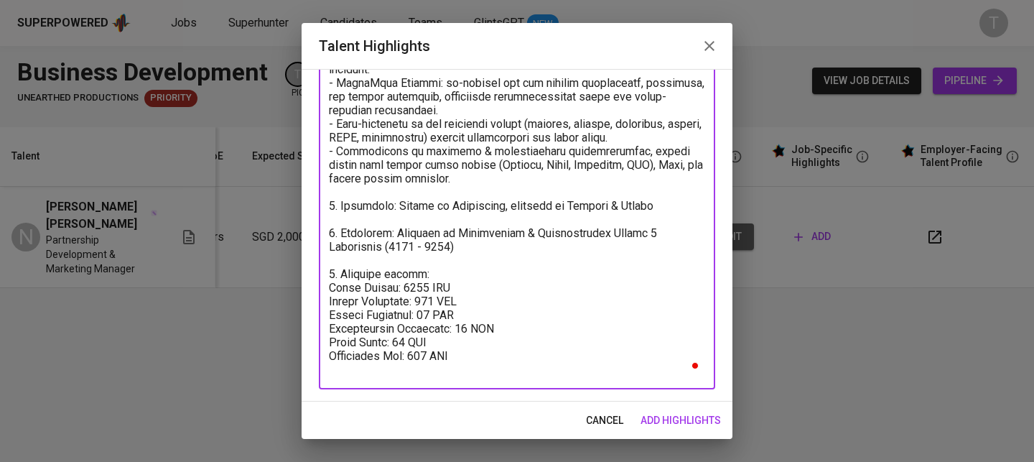
click at [350, 362] on textarea "To enrich screen reader interactions, please activate Accessibility in Grammarl…" at bounding box center [517, 28] width 376 height 695
paste textarea "Total Monthly"
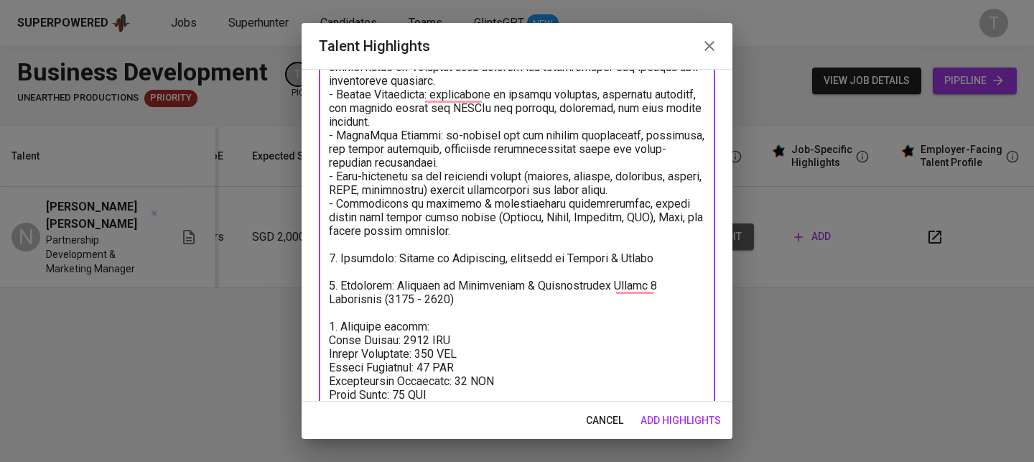
scroll to position [439, 0]
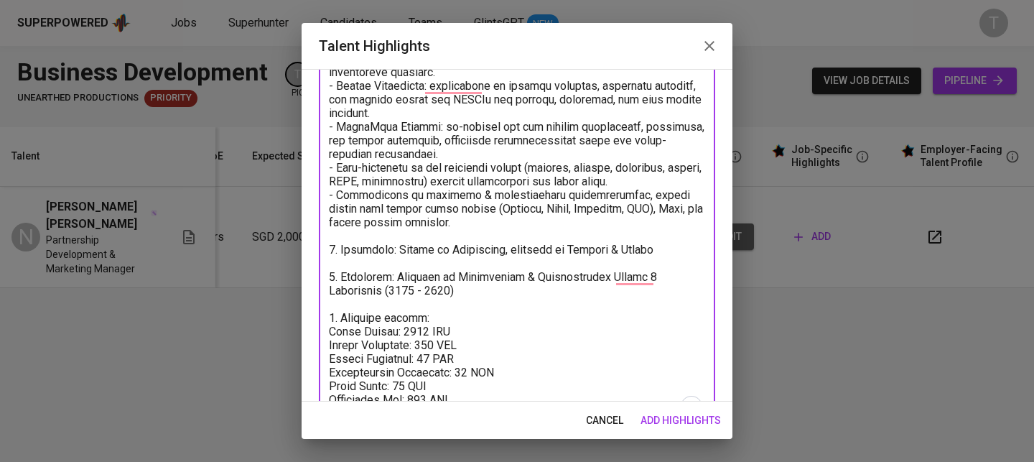
click at [636, 276] on textarea "To enrich screen reader interactions, please activate Accessibility in Grammarl…" at bounding box center [517, 71] width 376 height 695
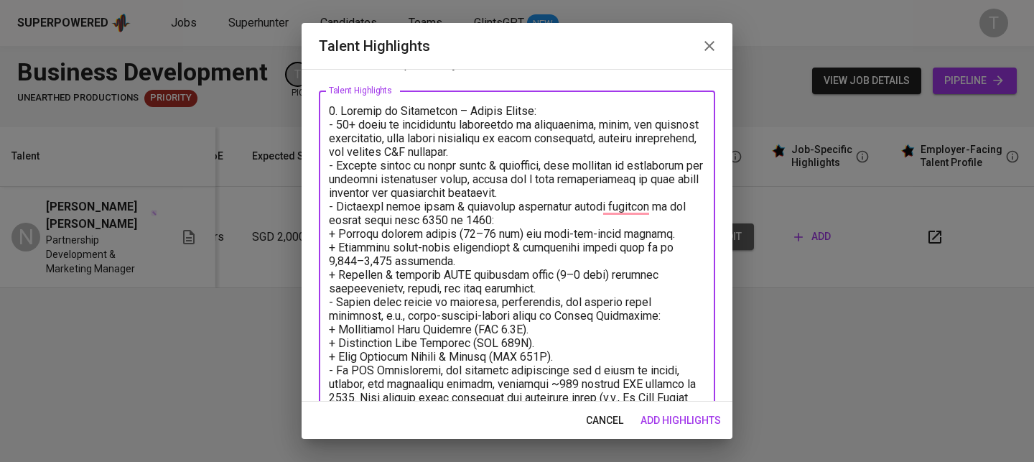
scroll to position [0, 0]
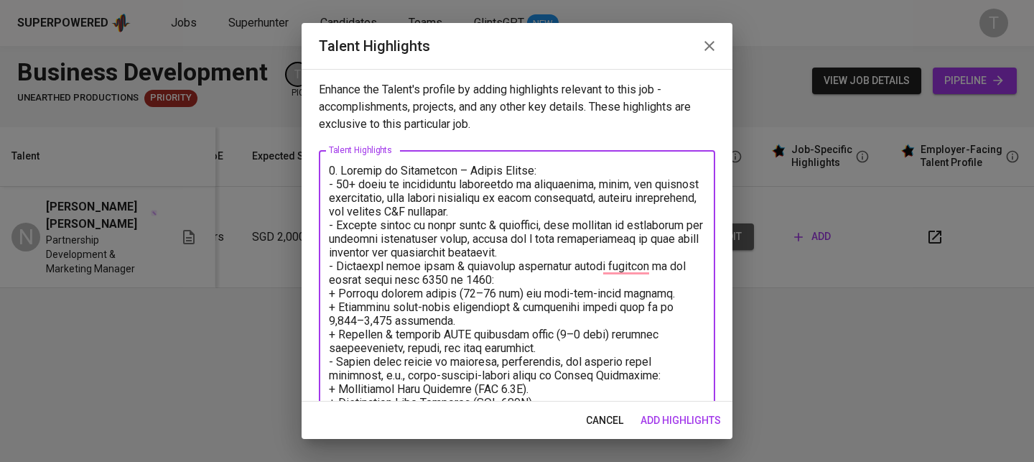
type textarea "5. Loremip do Sitametcon – Adipis Elitse: - 19+ doeiu te incididuntu laboreetdo…"
click at [688, 415] on span "add highlights" at bounding box center [680, 420] width 80 height 18
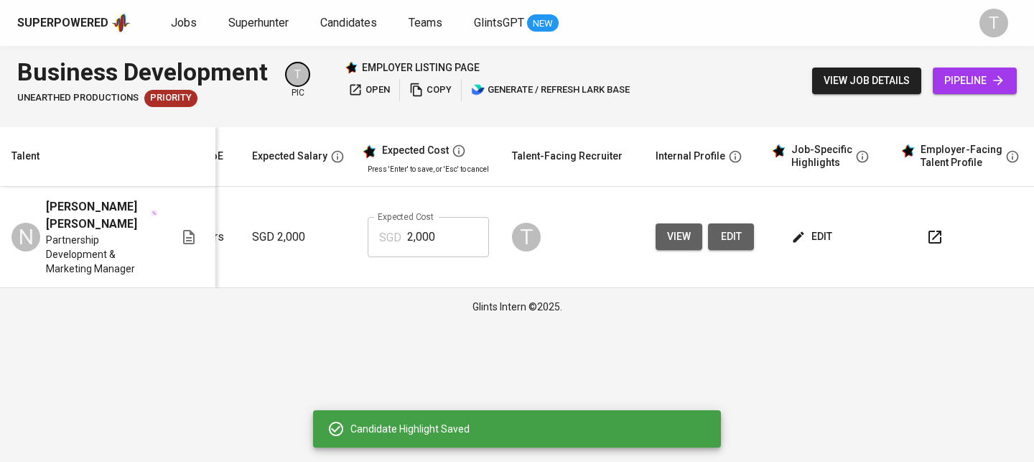
click at [937, 235] on icon "button" at bounding box center [934, 236] width 17 height 17
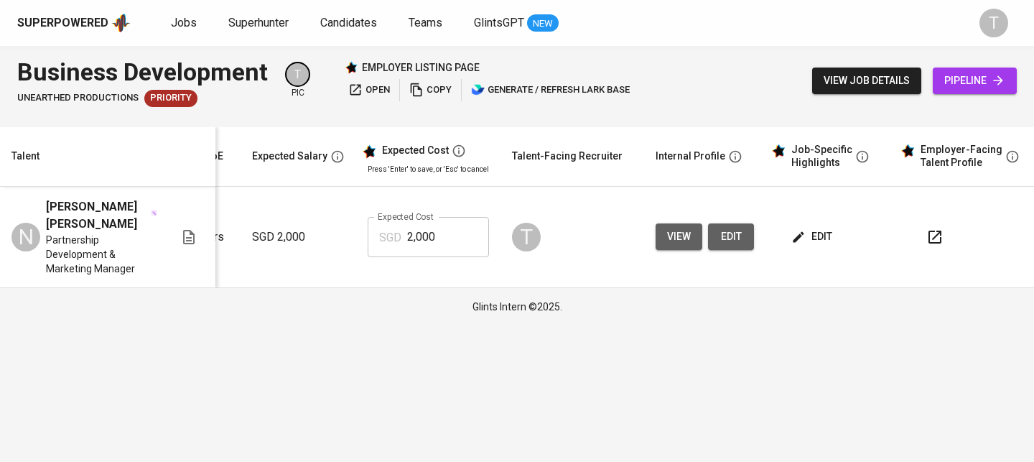
click at [940, 234] on button "button" at bounding box center [934, 237] width 34 height 34
click at [805, 231] on span "edit" at bounding box center [813, 237] width 38 height 18
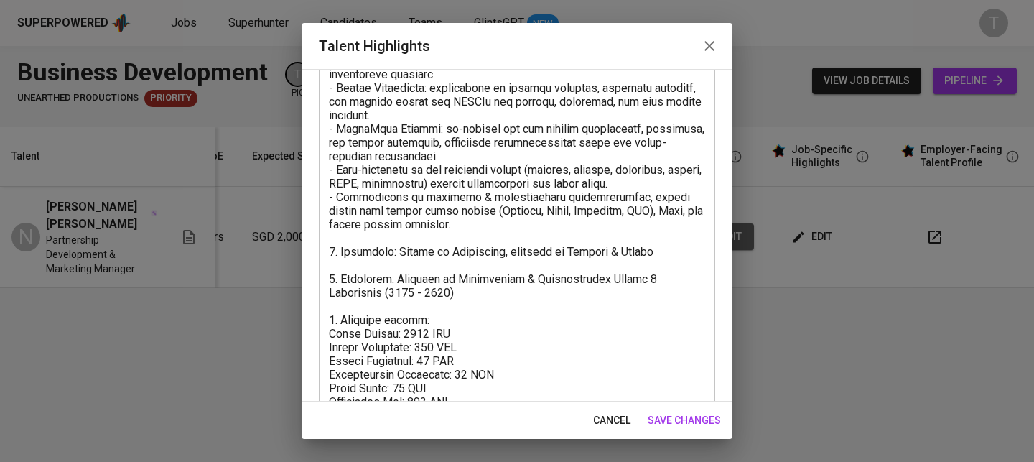
scroll to position [483, 0]
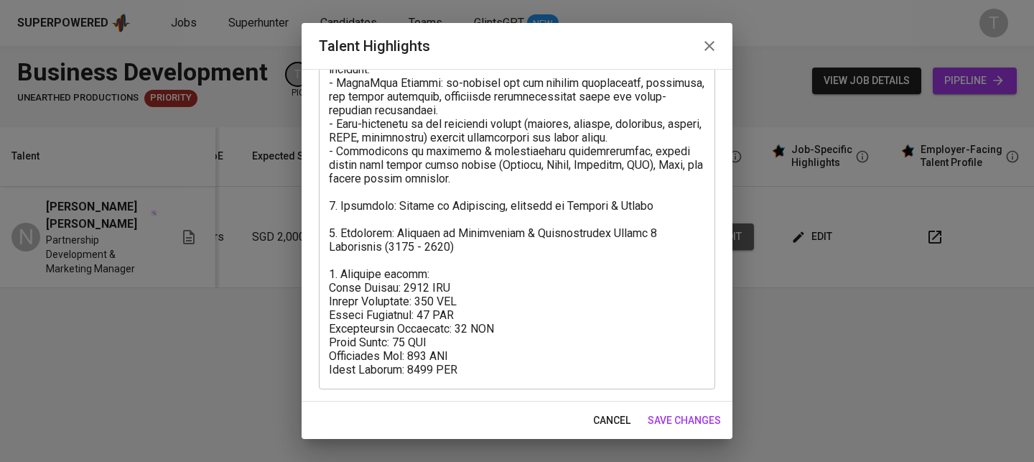
click at [534, 260] on textarea at bounding box center [517, 28] width 376 height 695
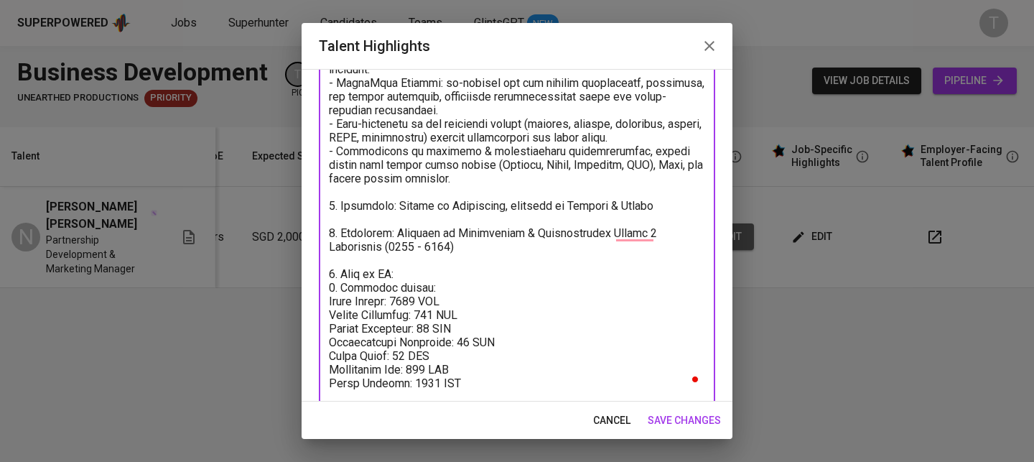
paste textarea "[URL][DOMAIN_NAME]"
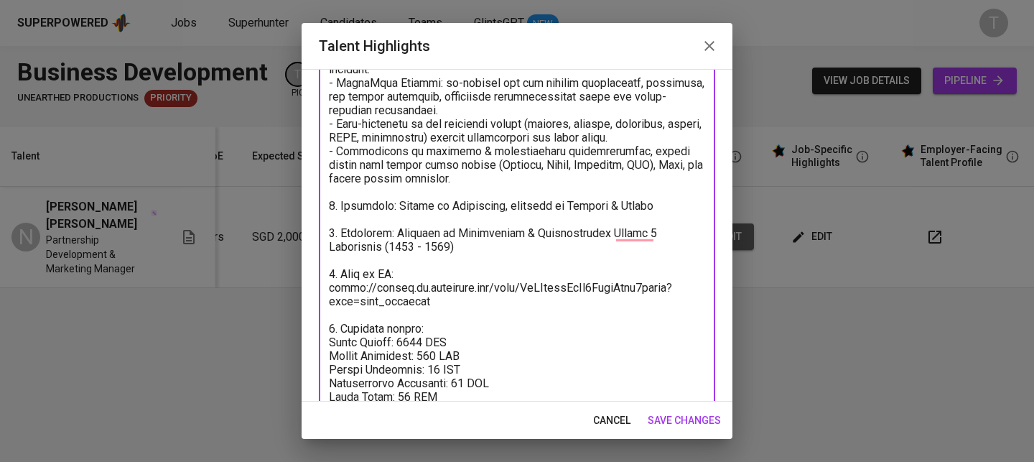
click at [334, 324] on textarea "To enrich screen reader interactions, please activate Accessibility in Grammarl…" at bounding box center [517, 56] width 376 height 750
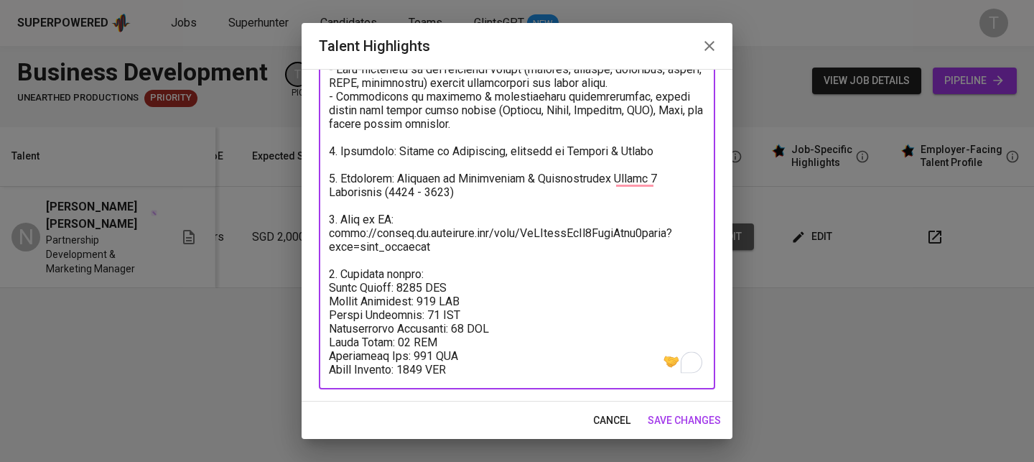
type textarea "5. Loremip do Sitametcon – Adipis Elitse: - 19+ doeiu te incididuntu laboreetdo…"
click at [665, 425] on span "save changes" at bounding box center [683, 420] width 73 height 18
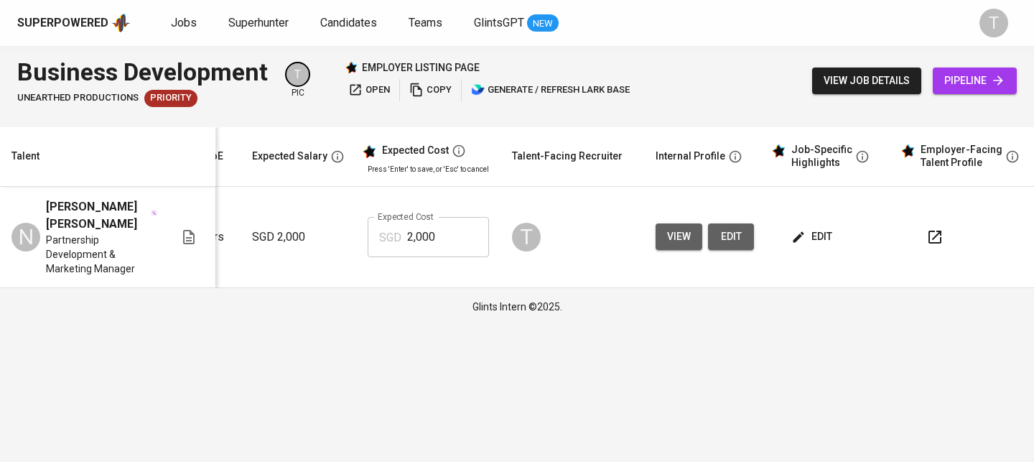
click at [937, 238] on icon "button" at bounding box center [934, 236] width 17 height 17
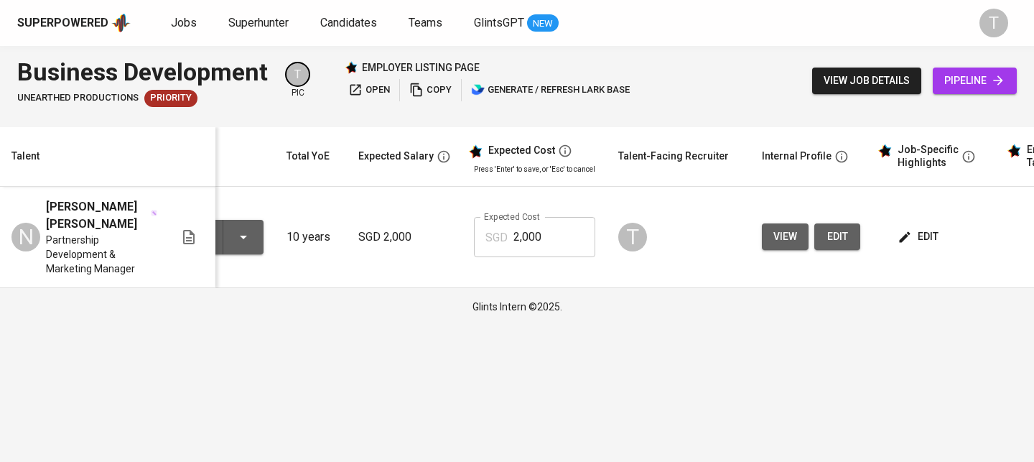
scroll to position [0, 0]
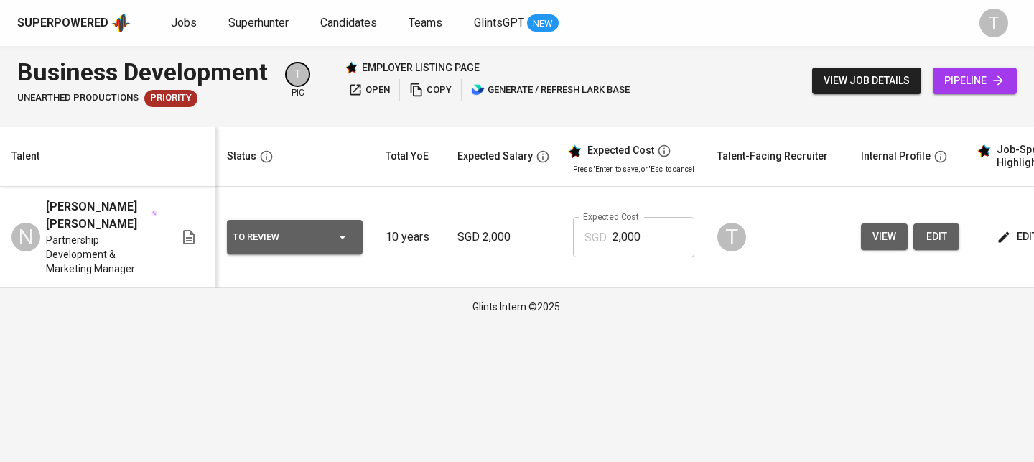
click at [675, 239] on input "2,000" at bounding box center [653, 237] width 82 height 40
click at [1011, 242] on span "edit" at bounding box center [1018, 237] width 38 height 18
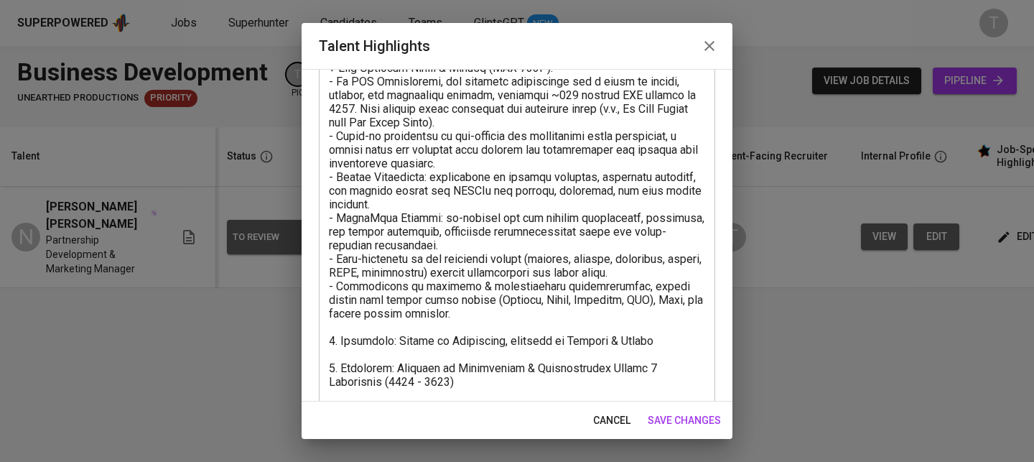
scroll to position [538, 0]
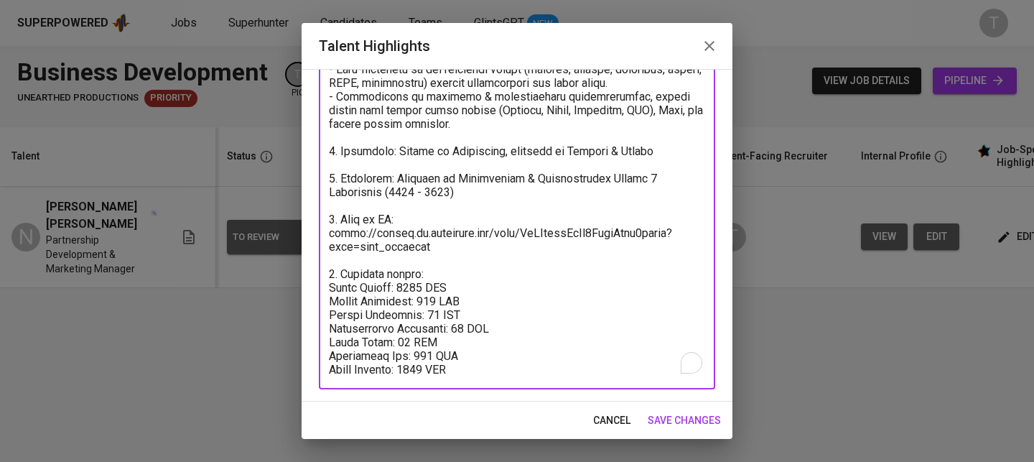
drag, startPoint x: 471, startPoint y: 367, endPoint x: 445, endPoint y: 367, distance: 25.8
click at [445, 367] on textarea "To enrich screen reader interactions, please activate Accessibility in Grammarl…" at bounding box center [517, 1] width 376 height 750
click at [398, 366] on textarea "To enrich screen reader interactions, please activate Accessibility in Grammarl…" at bounding box center [517, 1] width 376 height 750
drag, startPoint x: 499, startPoint y: 374, endPoint x: 317, endPoint y: 367, distance: 181.7
click at [317, 367] on div "Enhance the Talent's profile by adding highlights relevant to this job - accomp…" at bounding box center [516, 235] width 431 height 332
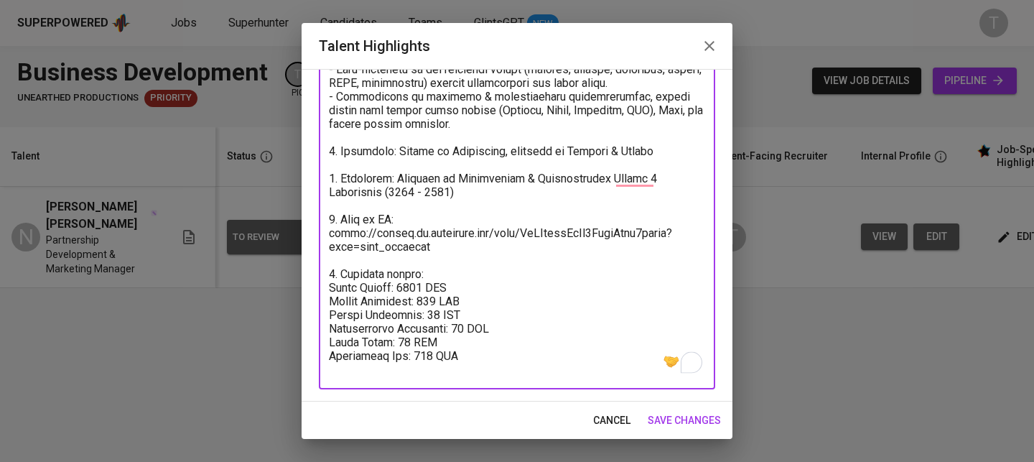
click at [329, 286] on textarea "To enrich screen reader interactions, please activate Accessibility in Grammarl…" at bounding box center [517, 1] width 376 height 750
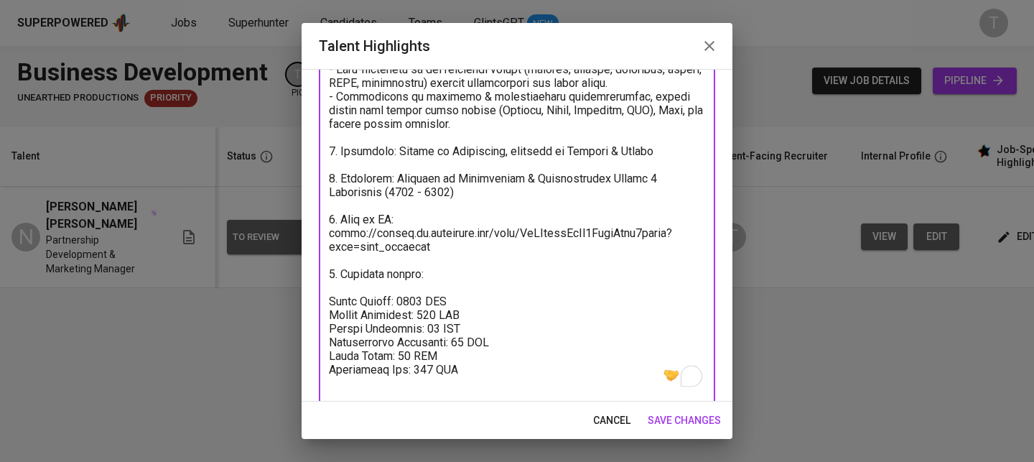
paste textarea "Total Monthly Fee: 2770 SGD"
click at [332, 298] on textarea "To enrich screen reader interactions, please activate Accessibility in Grammarl…" at bounding box center [517, 8] width 376 height 764
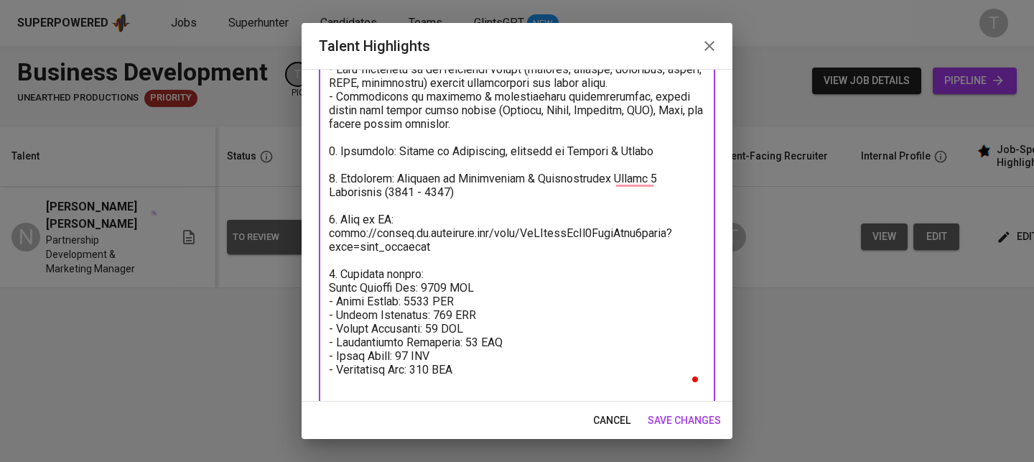
click at [520, 282] on textarea "To enrich screen reader interactions, please activate Accessibility in Grammarl…" at bounding box center [517, 8] width 376 height 764
click at [467, 395] on div "x Talent Highlights" at bounding box center [517, 7] width 396 height 790
type textarea "5. Loremip do Sitametcon – Adipis Elitse: - 19+ doeiu te incididuntu laboreetdo…"
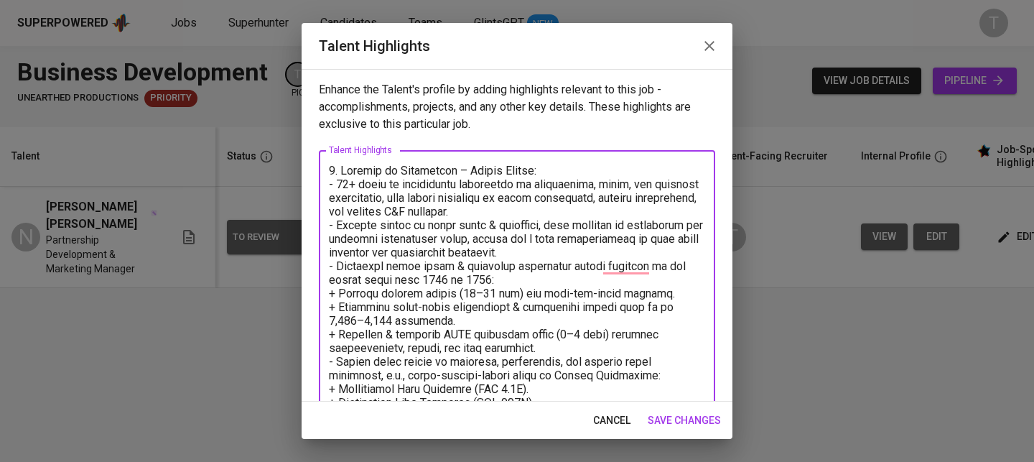
scroll to position [538, 0]
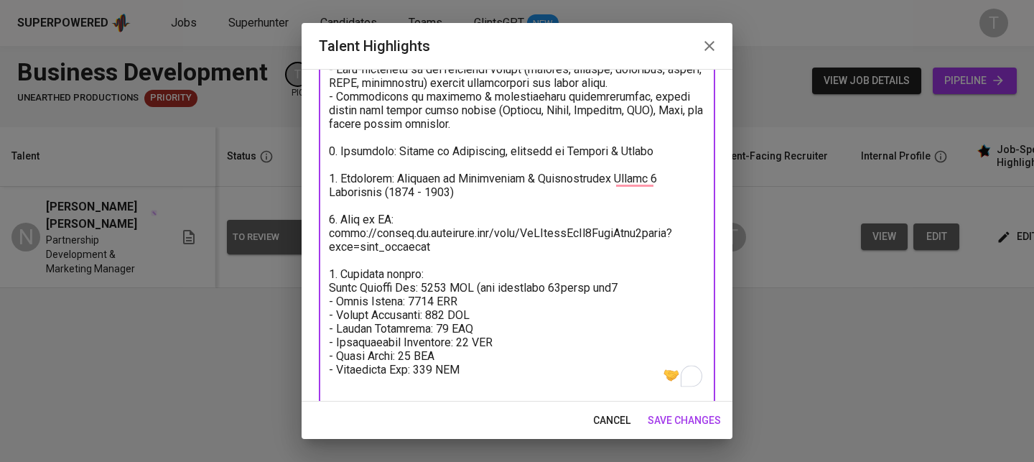
drag, startPoint x: 478, startPoint y: 288, endPoint x: 630, endPoint y: 281, distance: 152.3
click at [630, 281] on textarea "To enrich screen reader interactions, please activate Accessibility in Grammarl…" at bounding box center [517, 8] width 376 height 764
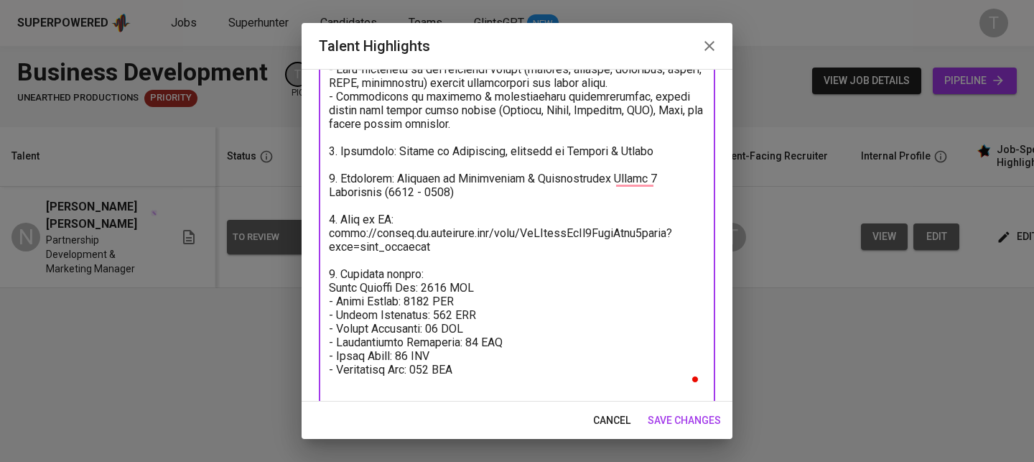
click at [466, 389] on div "x Talent Highlights" at bounding box center [517, 7] width 396 height 790
click at [453, 359] on textarea "To enrich screen reader interactions, please activate Accessibility in Grammarl…" at bounding box center [517, 8] width 376 height 764
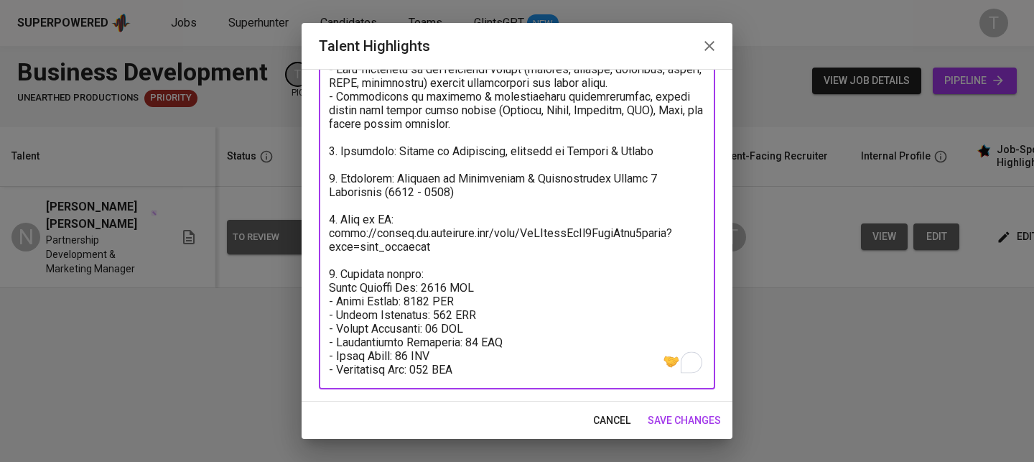
type textarea "5. Loremip do Sitametcon – Adipis Elitse: - 19+ doeiu te incididuntu laboreetdo…"
click at [708, 421] on span "save changes" at bounding box center [683, 420] width 73 height 18
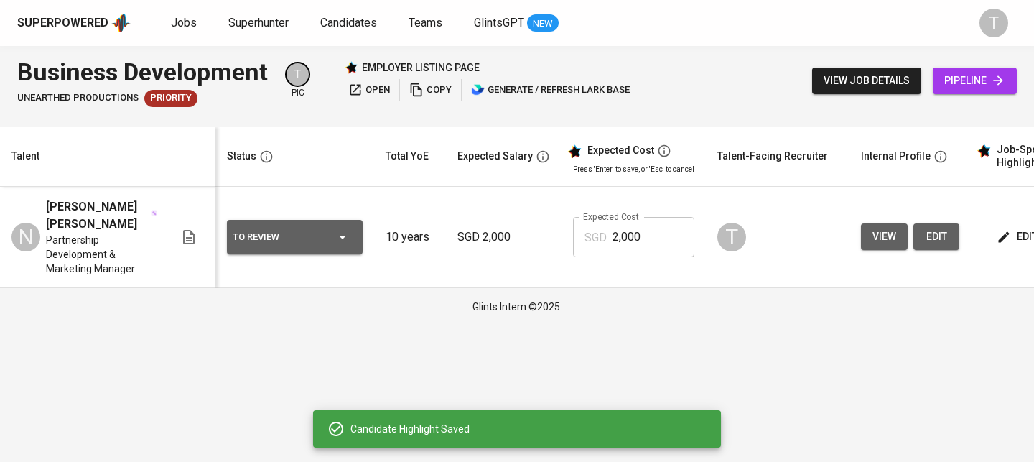
click at [627, 247] on input "2,000" at bounding box center [653, 237] width 82 height 40
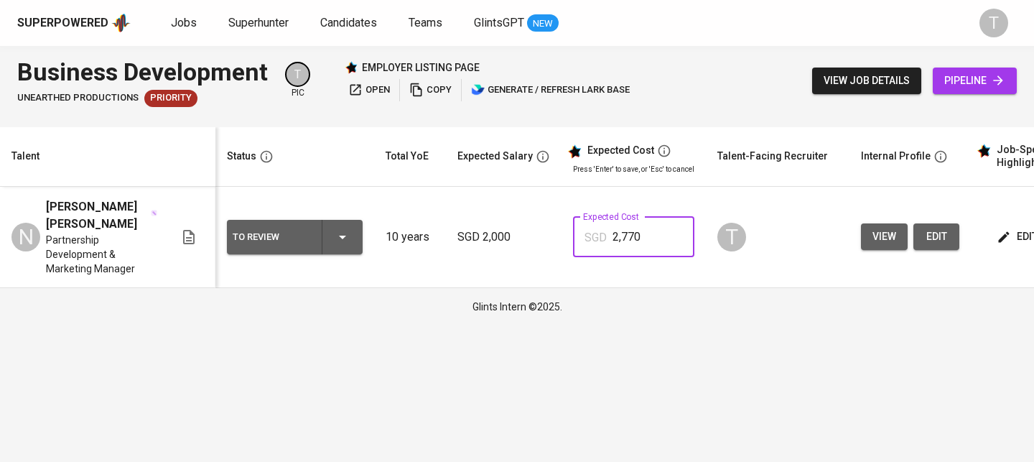
type input "2,770"
click at [769, 256] on td "T" at bounding box center [778, 237] width 144 height 101
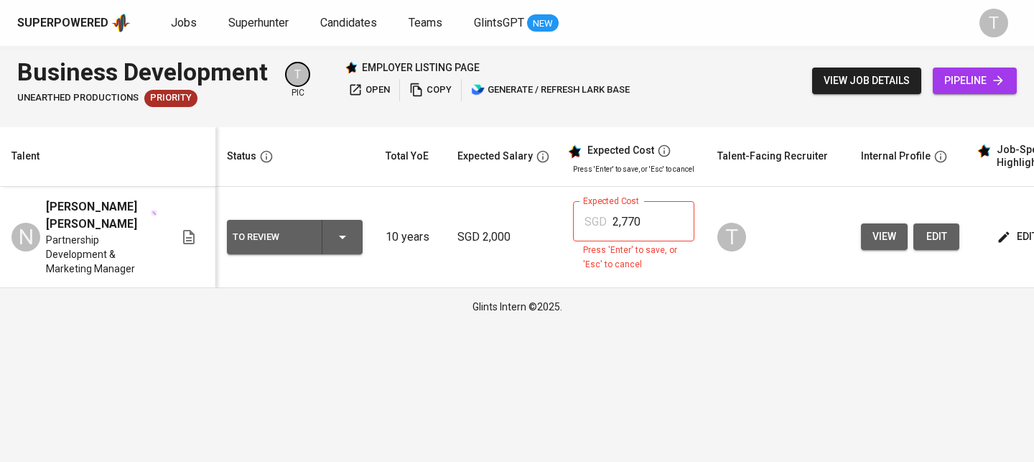
click at [652, 229] on input "2,770" at bounding box center [653, 221] width 82 height 40
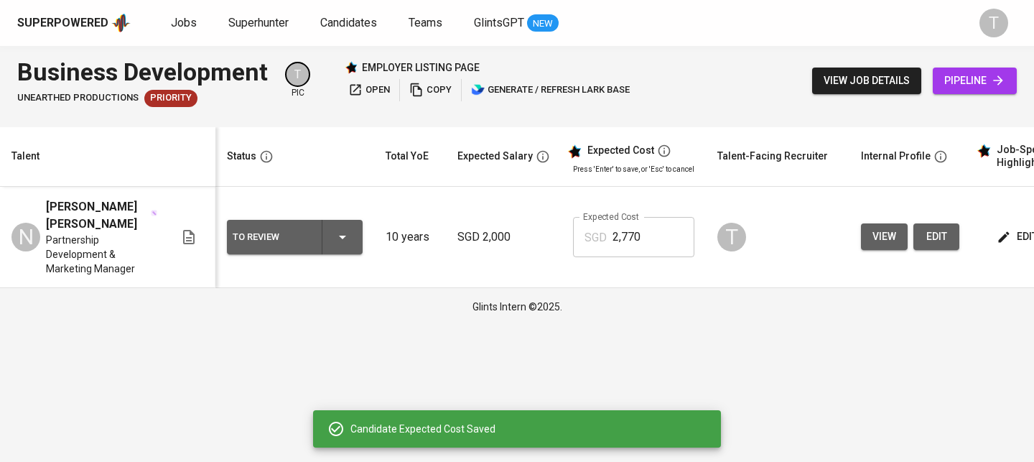
click at [669, 325] on html "Superpowered Jobs Superhunter Candidates Teams GlintsGPT NEW T Business Develop…" at bounding box center [517, 162] width 1034 height 325
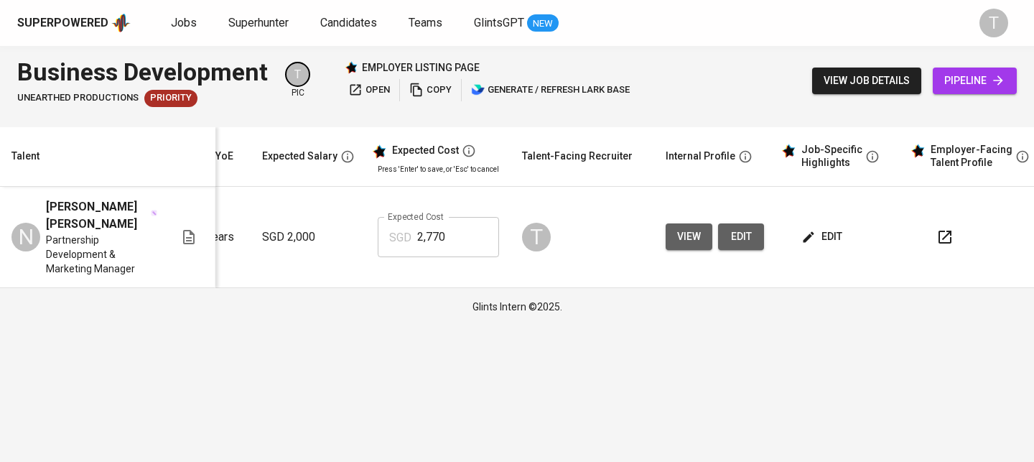
scroll to position [0, 205]
